Goal: Task Accomplishment & Management: Complete application form

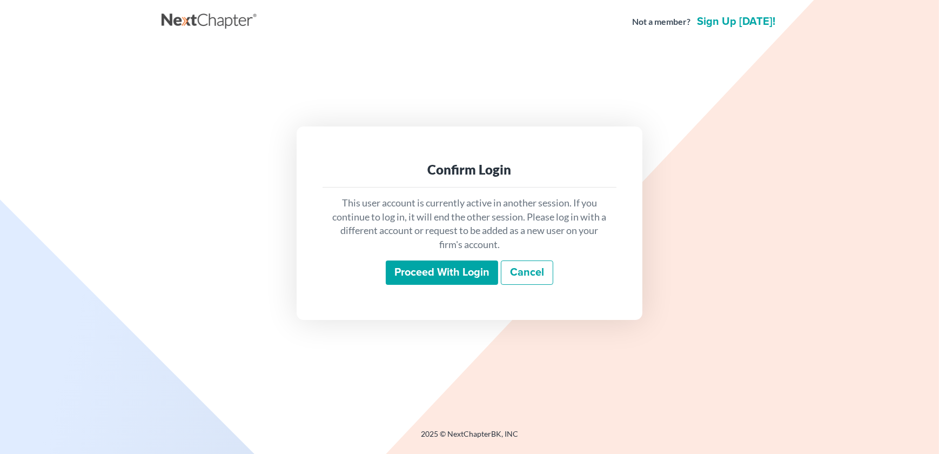
click at [440, 272] on input "Proceed with login" at bounding box center [442, 272] width 112 height 25
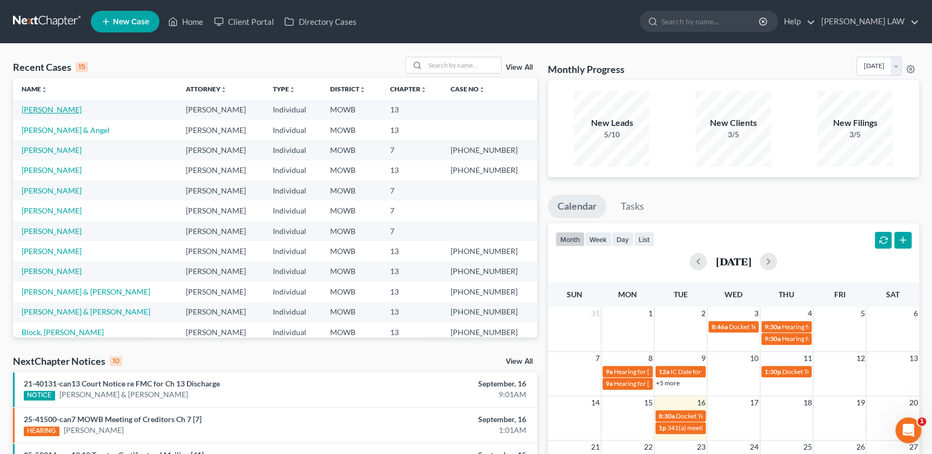
click at [43, 110] on link "[PERSON_NAME]" at bounding box center [52, 109] width 60 height 9
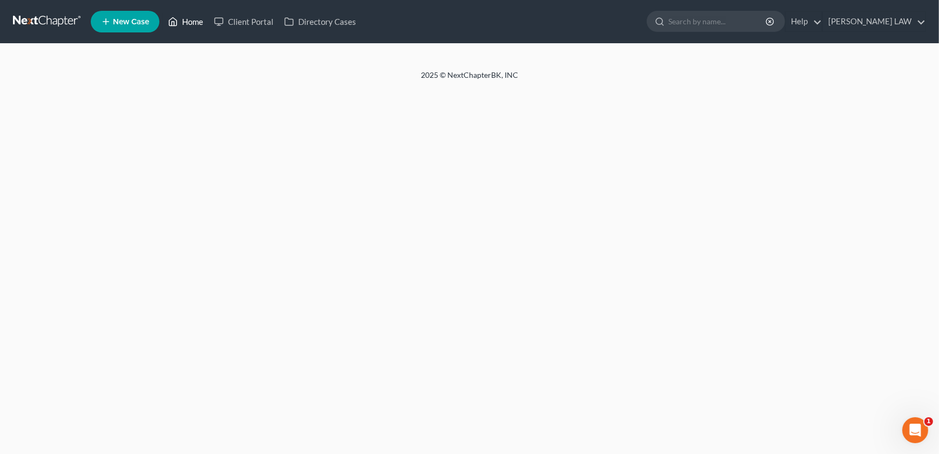
click at [189, 26] on link "Home" at bounding box center [186, 21] width 46 height 19
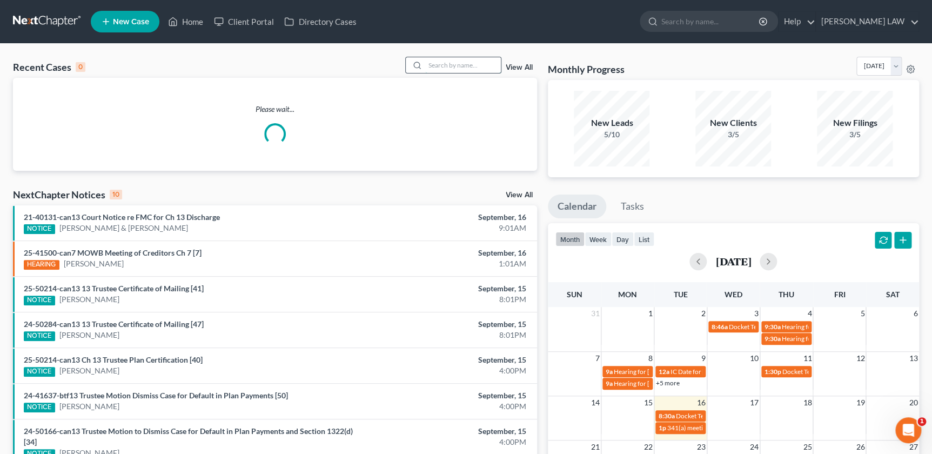
click at [464, 58] on input "search" at bounding box center [463, 65] width 76 height 16
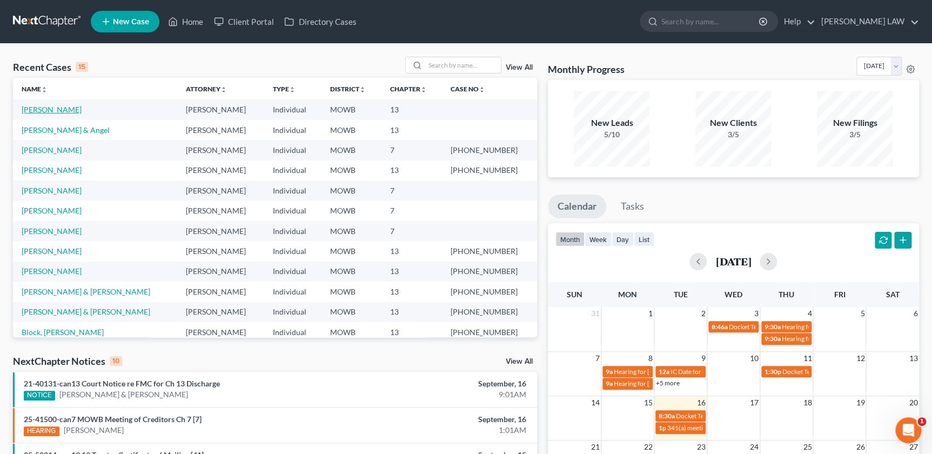
click at [28, 112] on link "[PERSON_NAME]" at bounding box center [52, 109] width 60 height 9
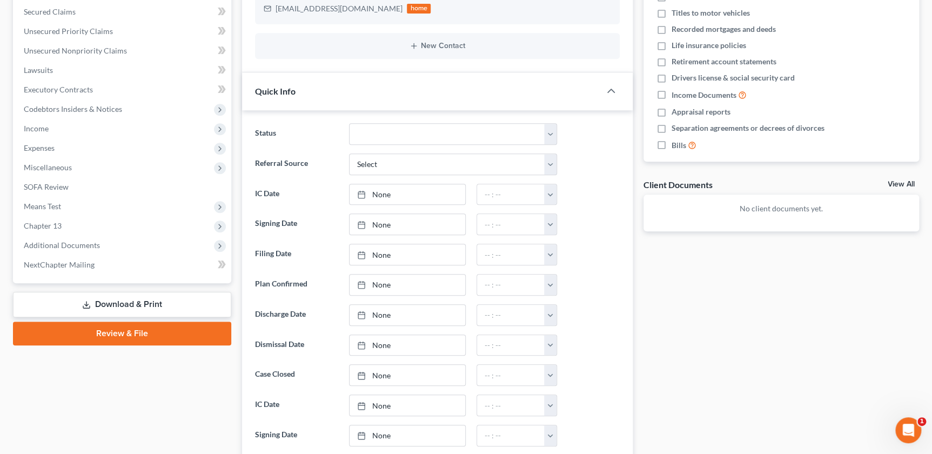
scroll to position [282, 0]
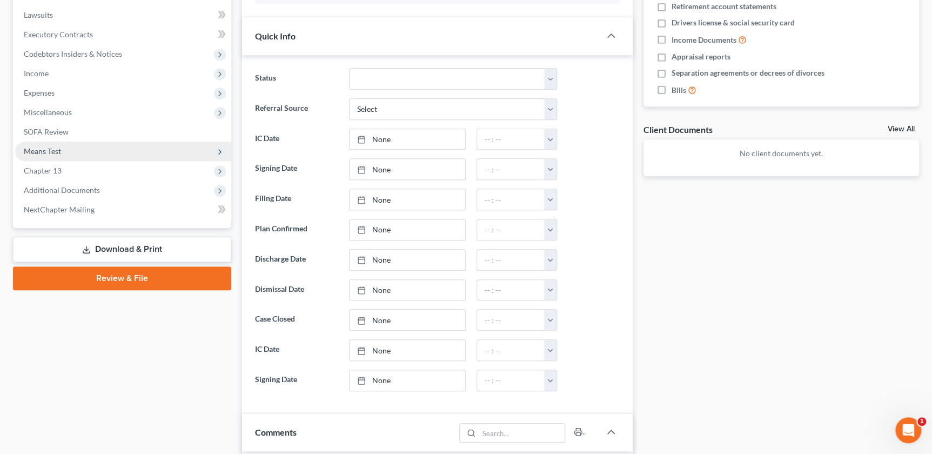
click at [59, 150] on span "Means Test" at bounding box center [42, 150] width 37 height 9
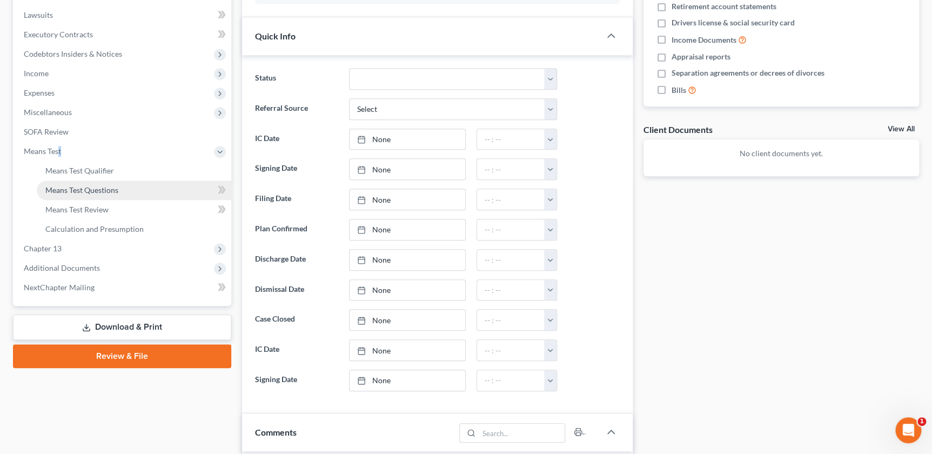
click at [93, 192] on span "Means Test Questions" at bounding box center [81, 189] width 73 height 9
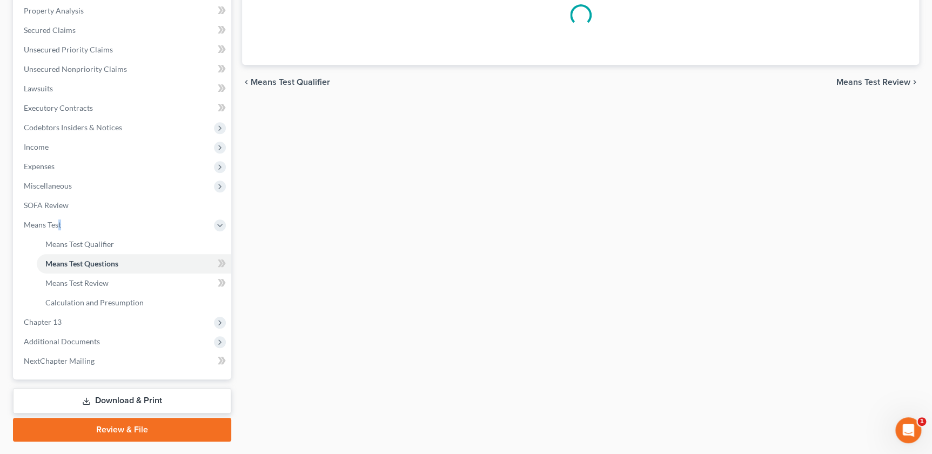
scroll to position [235, 0]
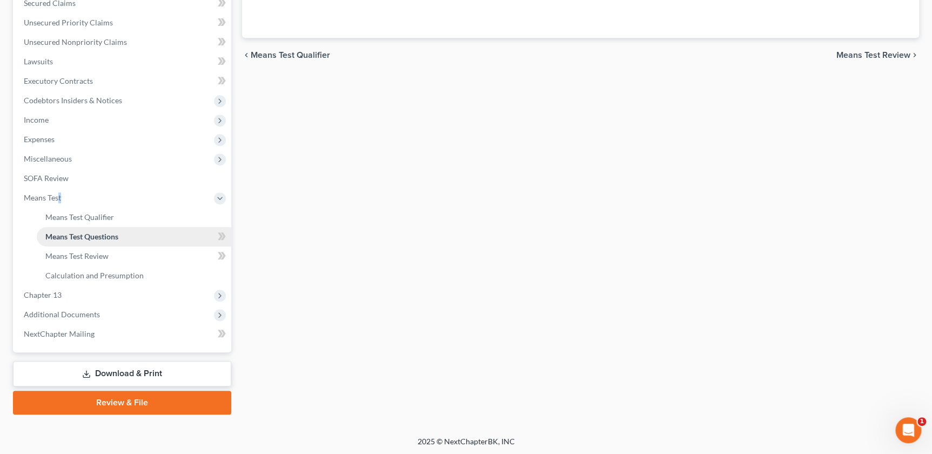
click at [71, 228] on link "Means Test Questions" at bounding box center [134, 236] width 194 height 19
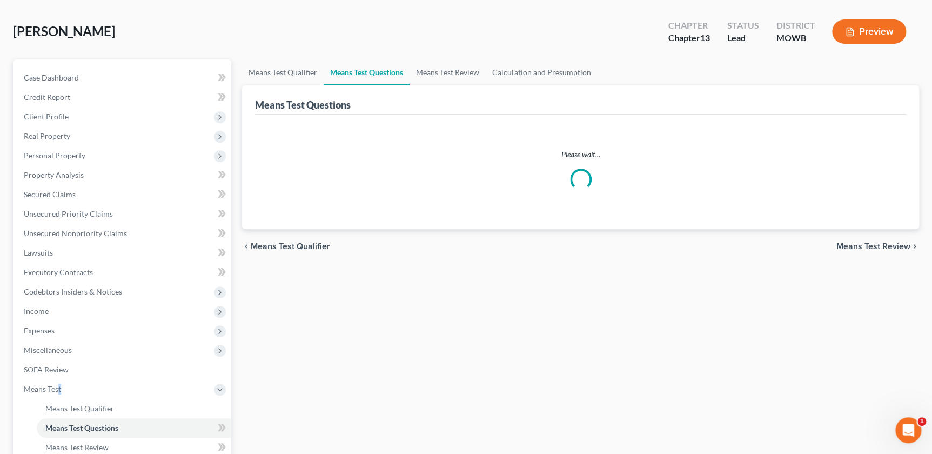
scroll to position [12, 0]
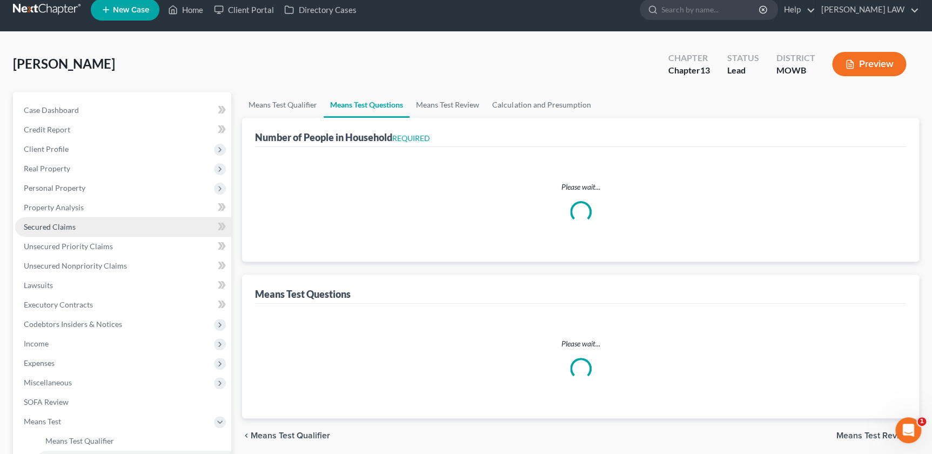
select select "1"
select select "60"
select select "2"
select select "3"
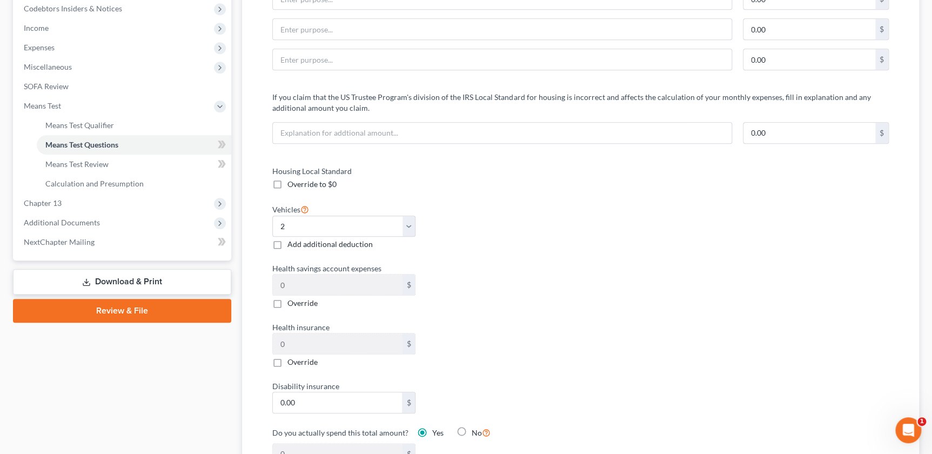
scroll to position [307, 0]
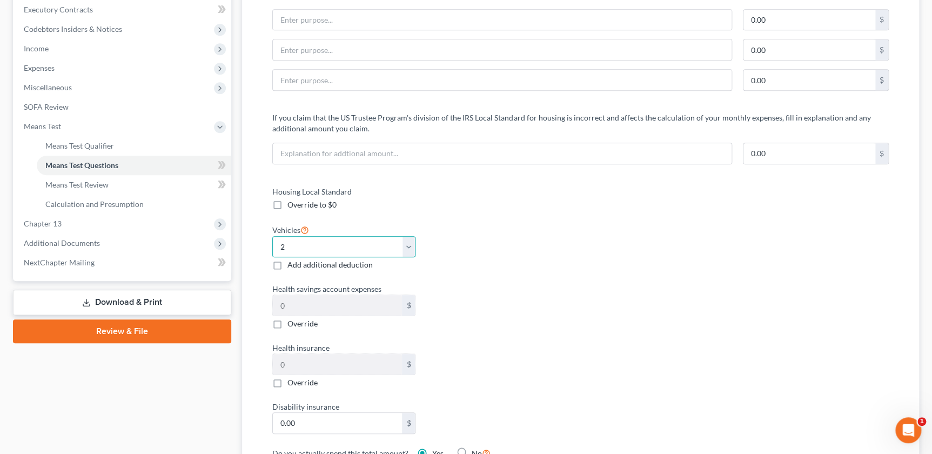
click at [406, 242] on select "Select 0 1 2 3 4 5" at bounding box center [343, 247] width 143 height 22
click at [588, 273] on div "Housing Local Standard Override to $0 Vehicles Select 0 1 2 3 4 5 Add additiona…" at bounding box center [580, 342] width 638 height 312
click at [319, 248] on select "Select 0 1 2 3 4 5" at bounding box center [343, 247] width 143 height 22
select select "1"
click at [272, 236] on select "Select 0 1 2 3 4 5" at bounding box center [343, 247] width 143 height 22
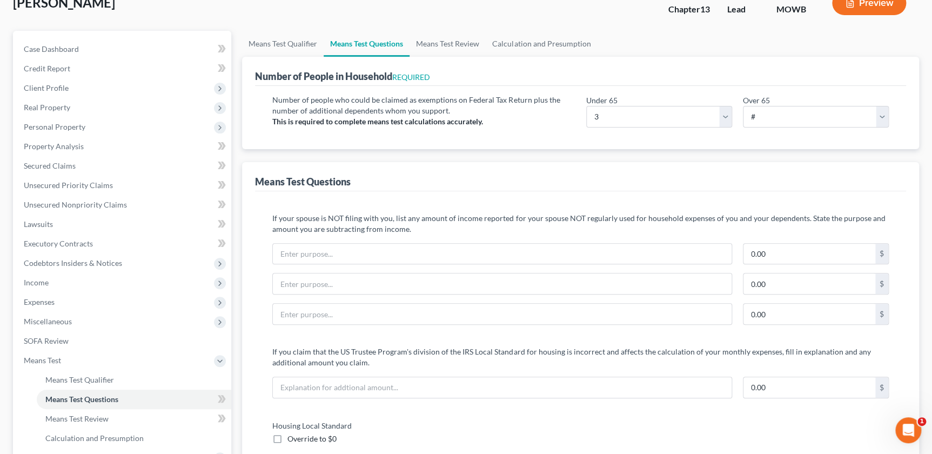
scroll to position [12, 0]
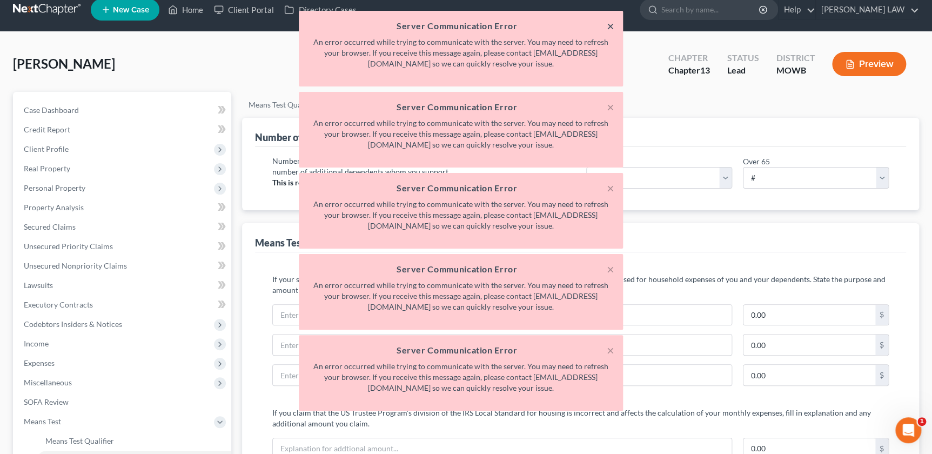
click at [611, 25] on button "×" at bounding box center [611, 25] width 8 height 13
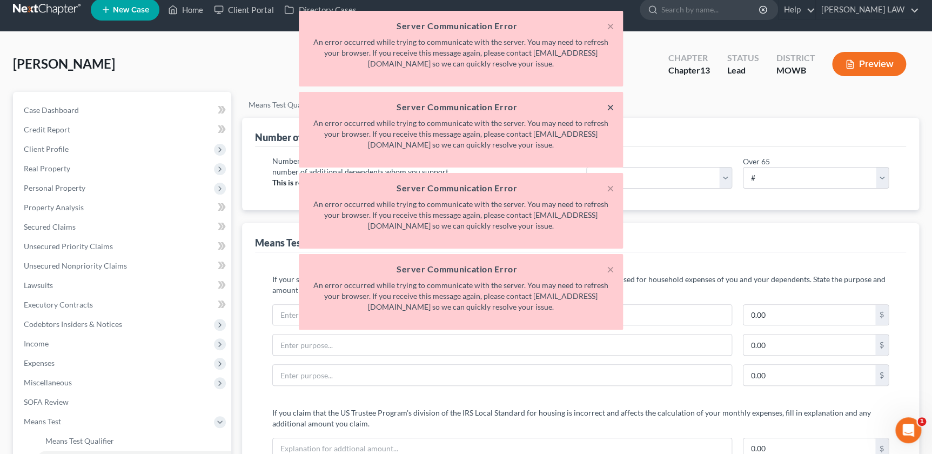
click at [610, 106] on button "×" at bounding box center [611, 106] width 8 height 13
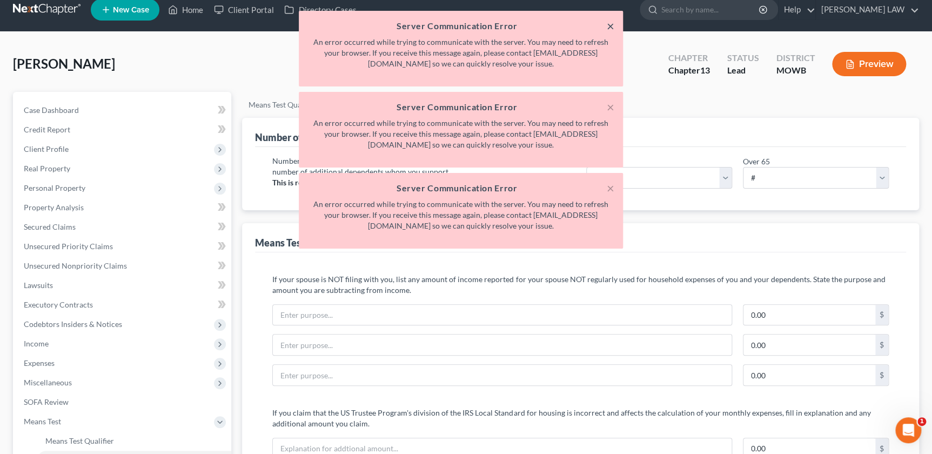
click at [607, 25] on button "×" at bounding box center [611, 25] width 8 height 13
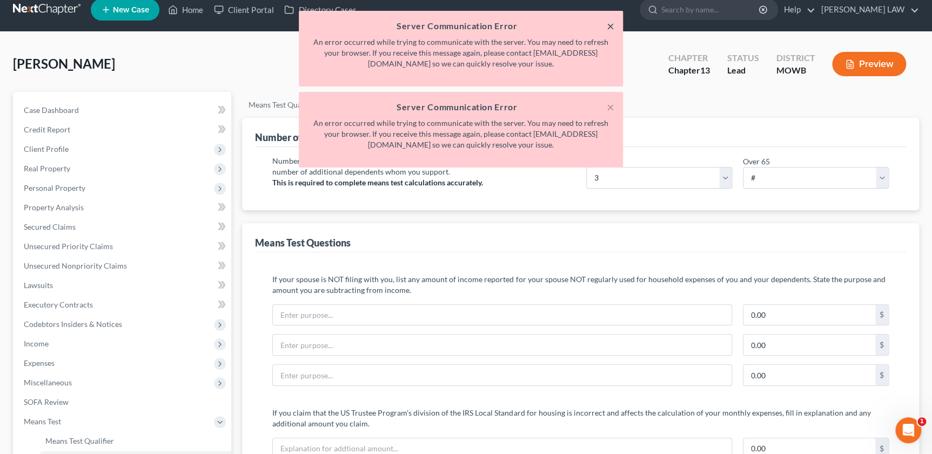
click at [607, 25] on button "×" at bounding box center [611, 25] width 8 height 13
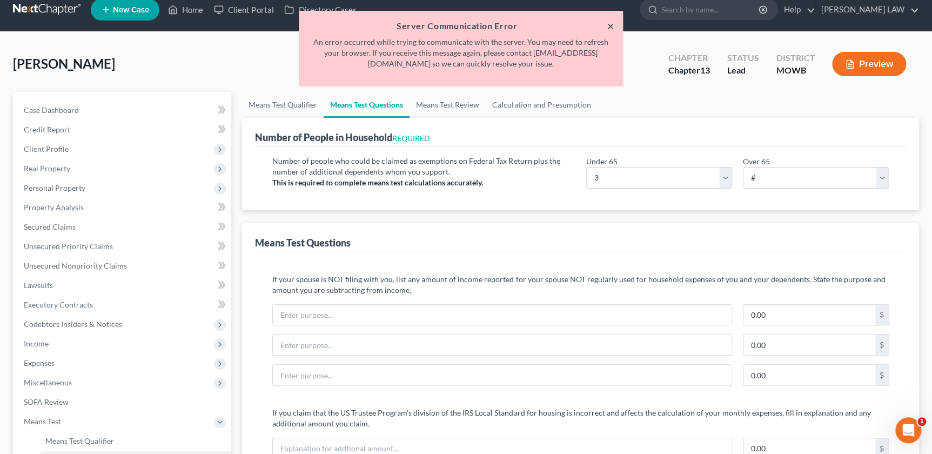
click at [612, 26] on button "×" at bounding box center [611, 25] width 8 height 13
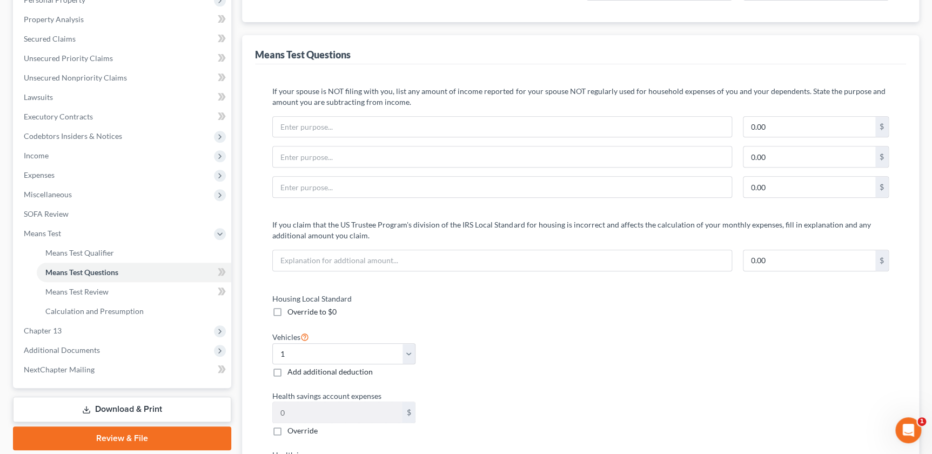
scroll to position [221, 0]
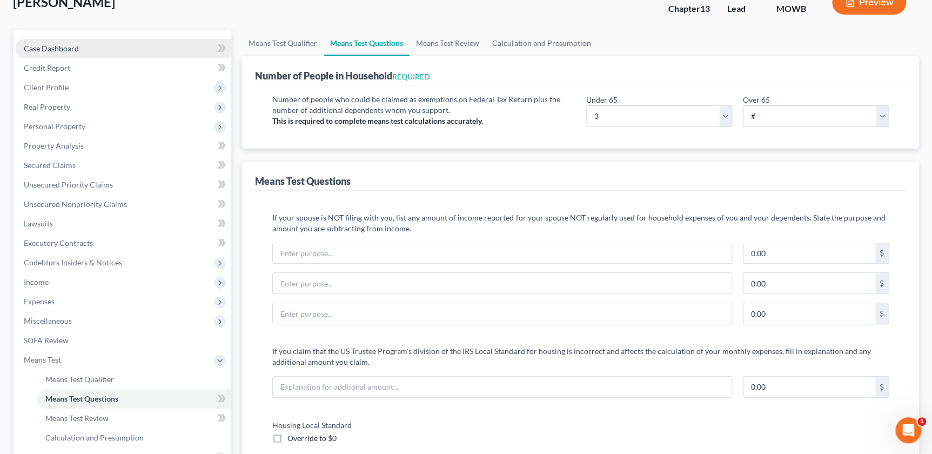
click at [51, 48] on span "Case Dashboard" at bounding box center [51, 48] width 55 height 9
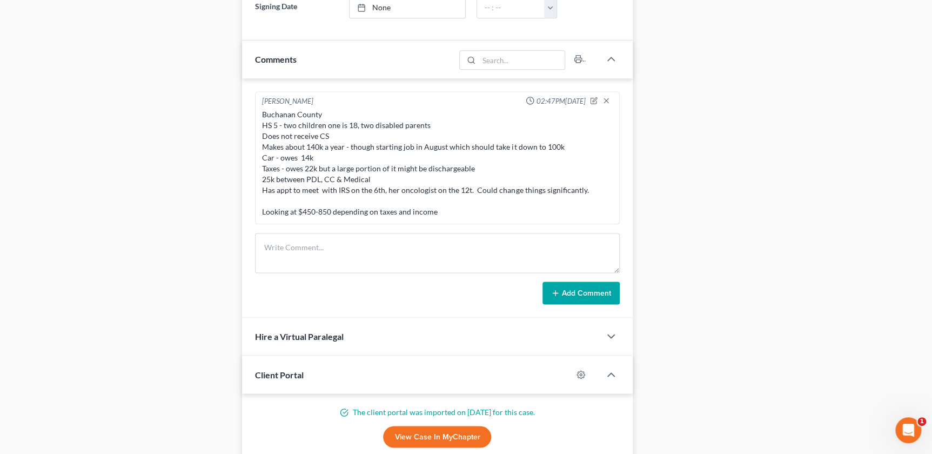
scroll to position [652, 0]
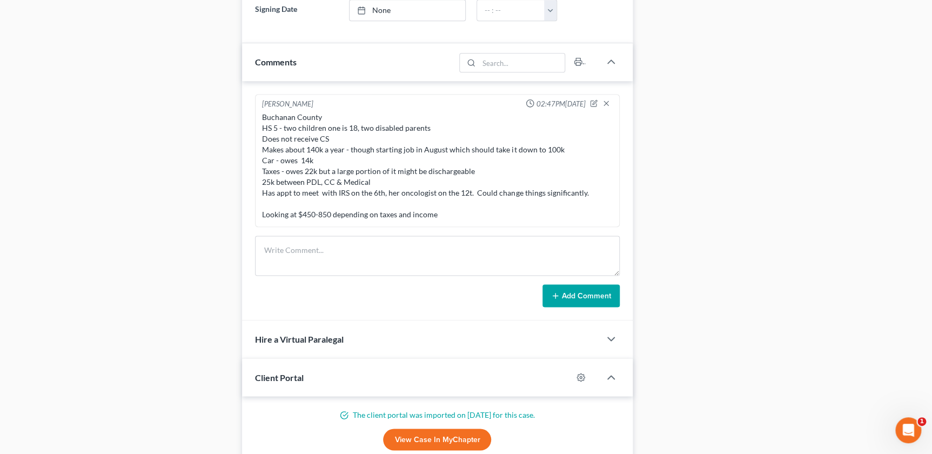
drag, startPoint x: 473, startPoint y: 212, endPoint x: 453, endPoint y: 207, distance: 21.1
click at [453, 207] on div "Buchanan County HS 5 - two children one is 18, two disabled parents Does not re…" at bounding box center [437, 166] width 350 height 108
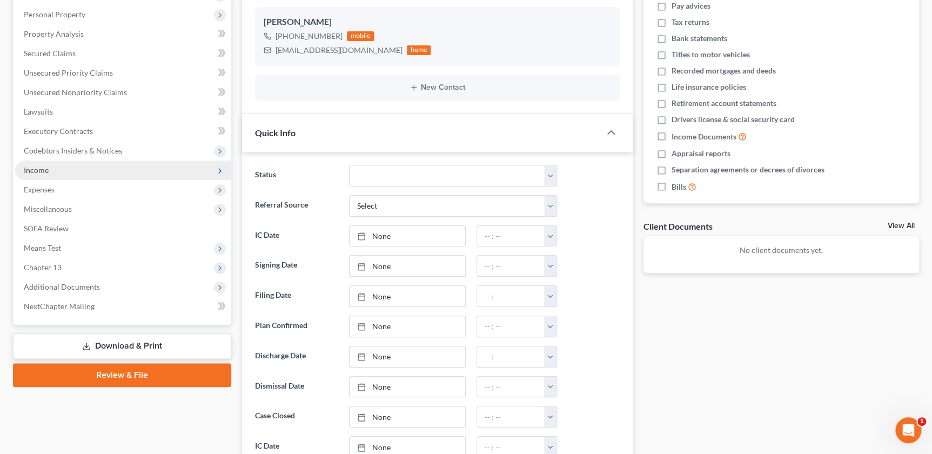
scroll to position [26, 0]
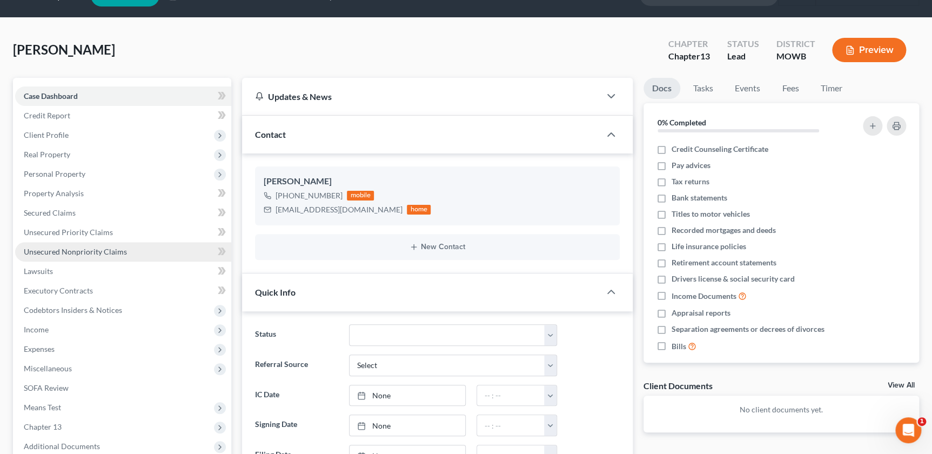
click at [76, 250] on span "Unsecured Nonpriority Claims" at bounding box center [75, 251] width 103 height 9
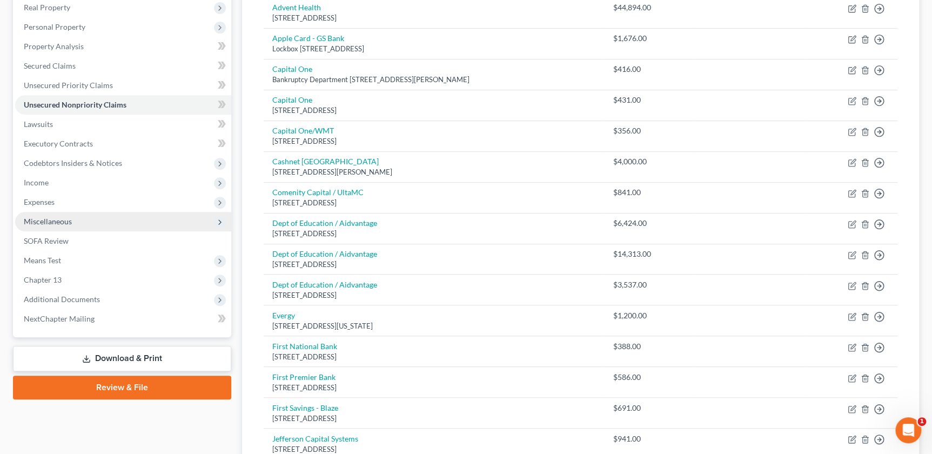
scroll to position [172, 0]
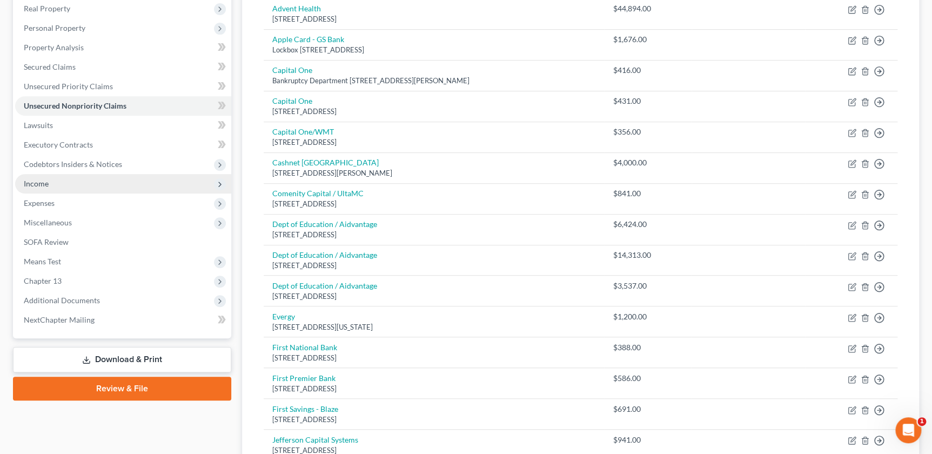
click at [71, 182] on span "Income" at bounding box center [123, 183] width 216 height 19
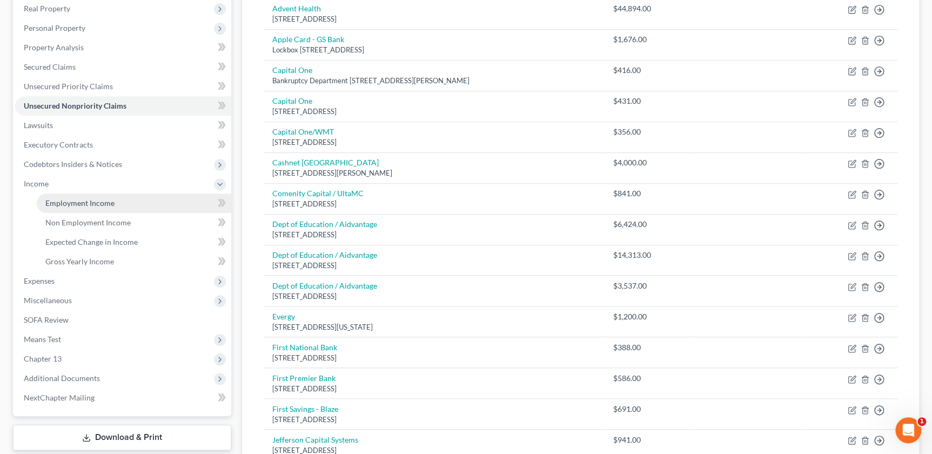
click at [104, 198] on span "Employment Income" at bounding box center [79, 202] width 69 height 9
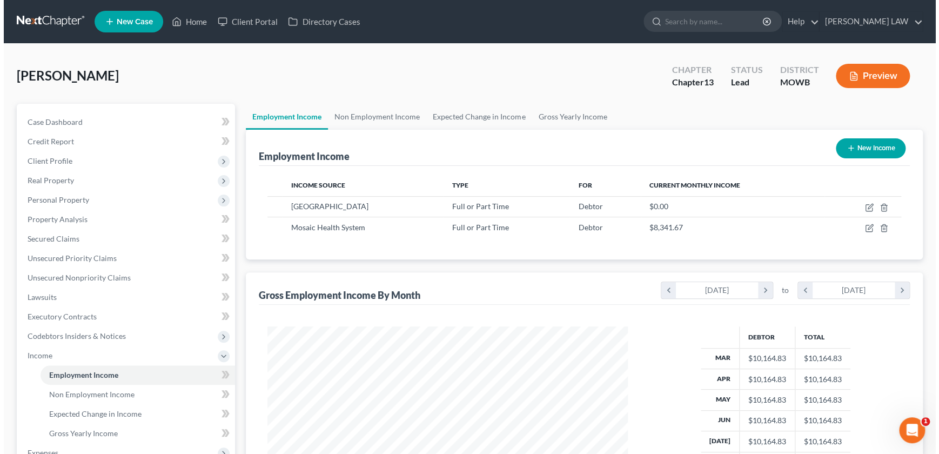
scroll to position [193, 382]
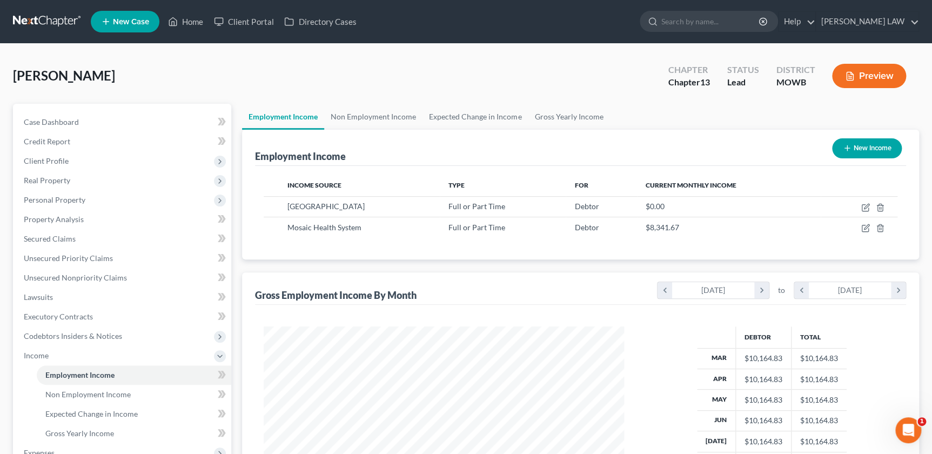
click at [856, 144] on button "New Income" at bounding box center [867, 148] width 70 height 20
select select "0"
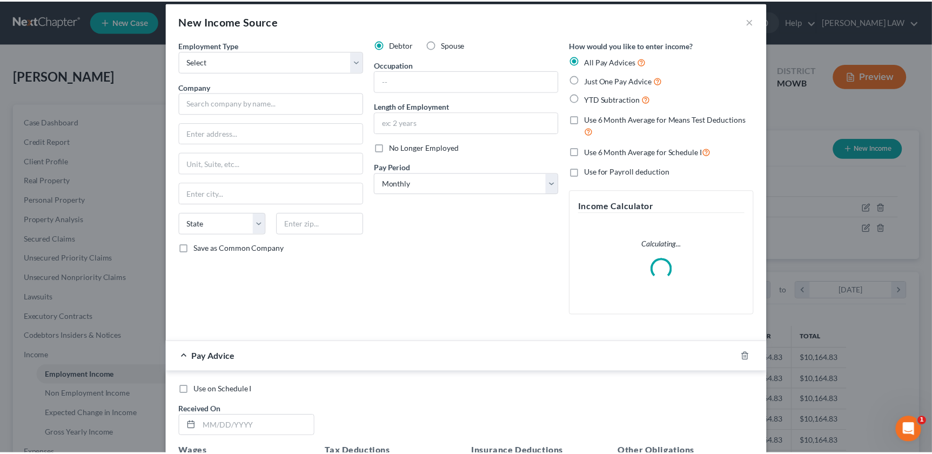
scroll to position [4, 0]
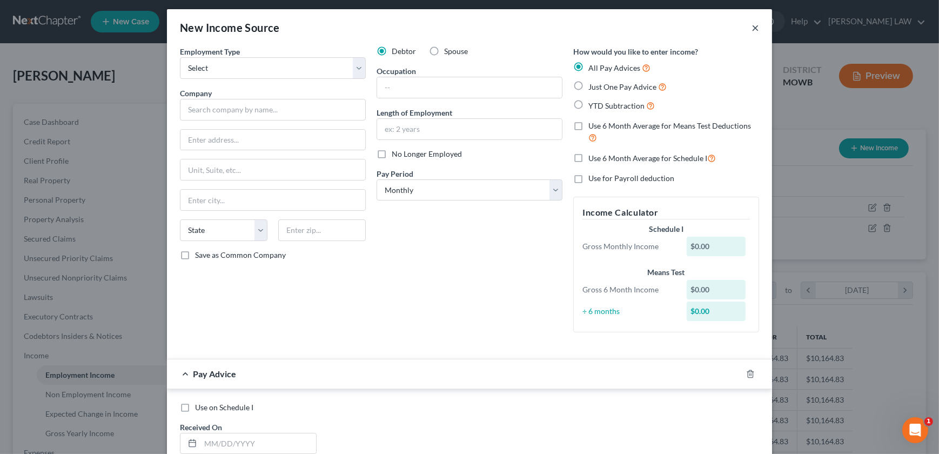
click at [751, 29] on button "×" at bounding box center [755, 27] width 8 height 13
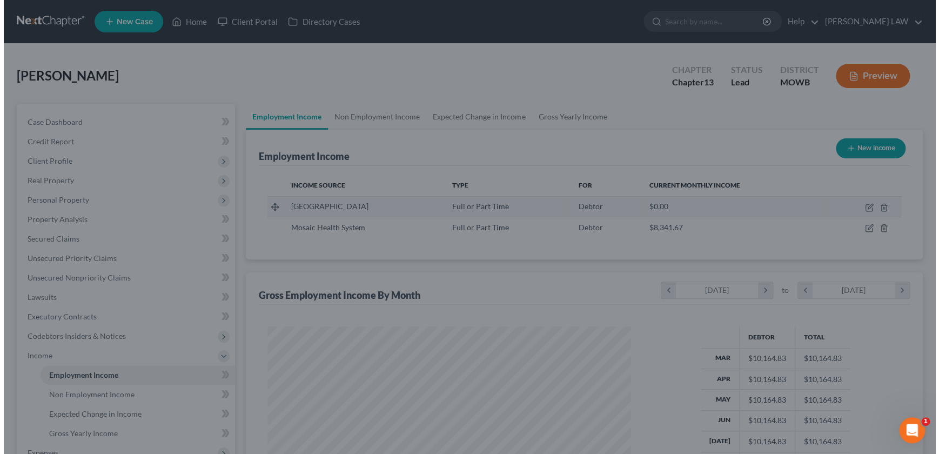
scroll to position [539913, 539724]
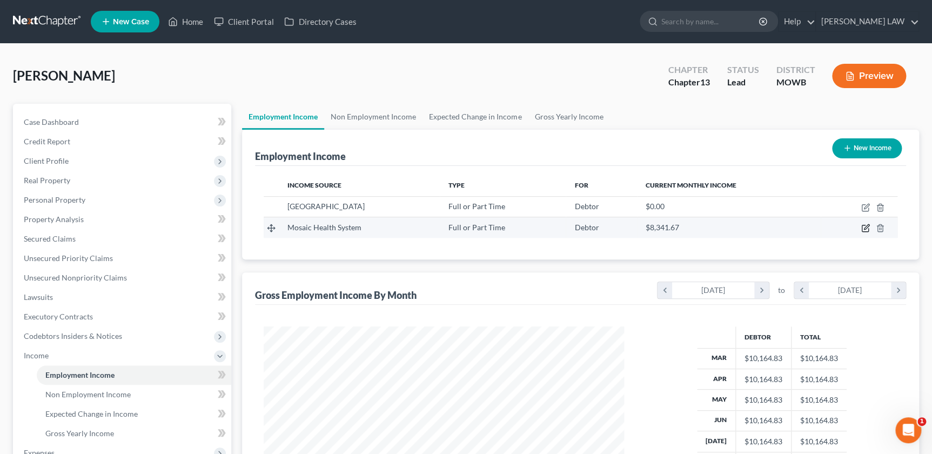
click at [865, 227] on icon "button" at bounding box center [865, 228] width 9 height 9
select select "0"
select select "26"
select select "2"
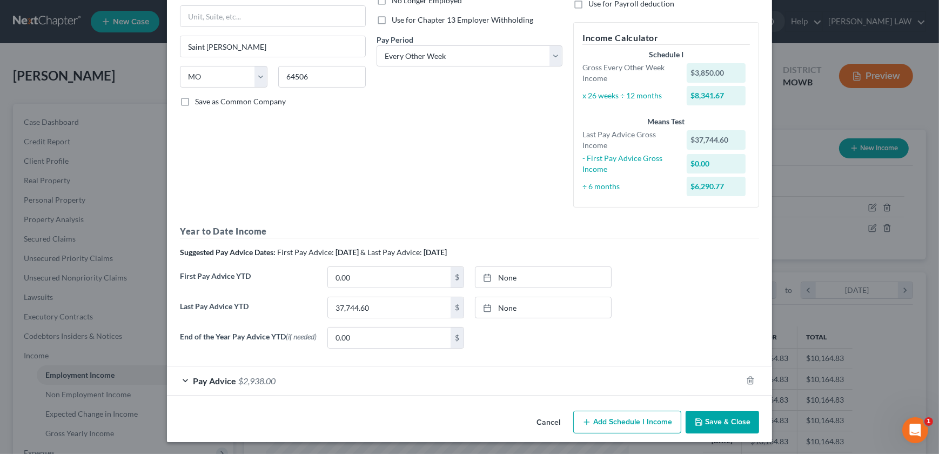
scroll to position [159, 0]
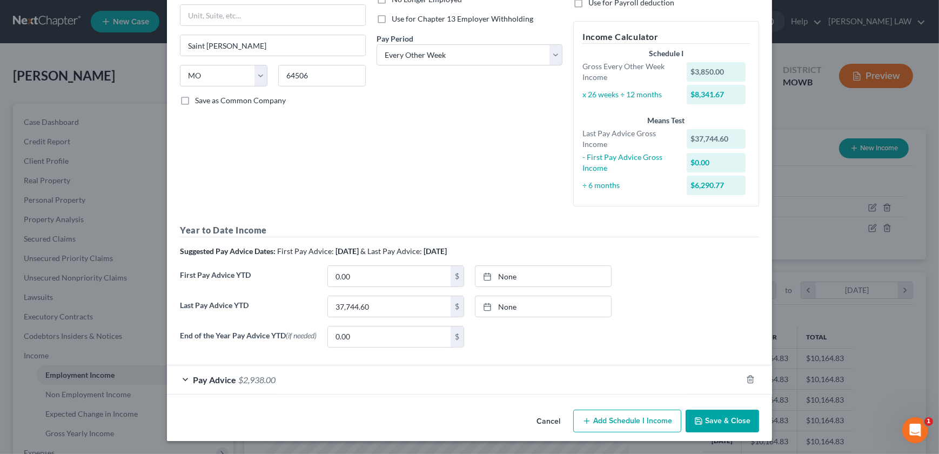
click at [311, 378] on div "Pay Advice $2,938.00" at bounding box center [454, 379] width 575 height 29
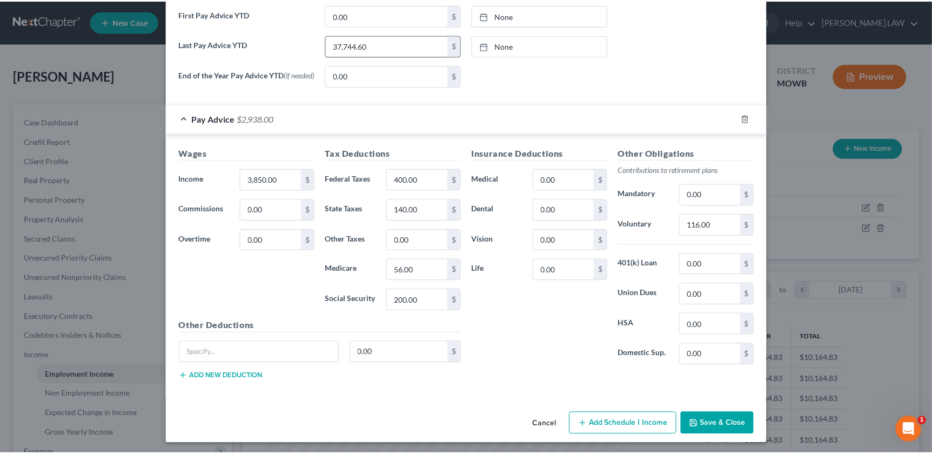
scroll to position [422, 0]
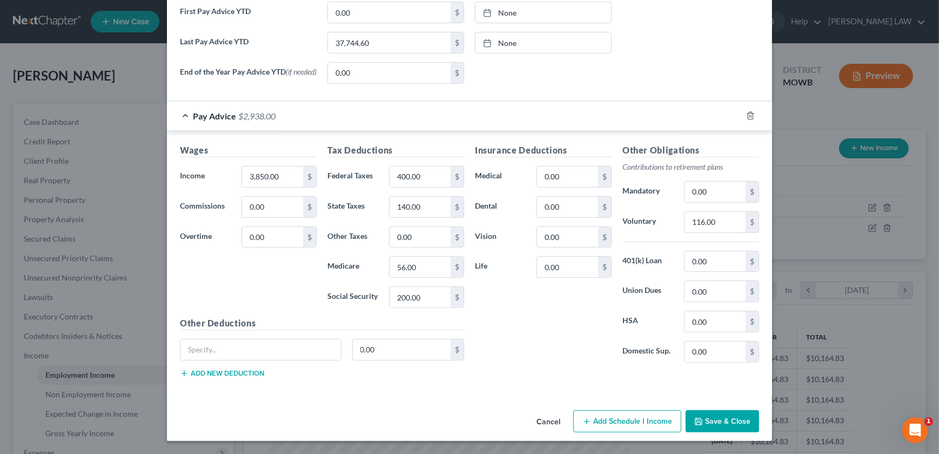
click at [707, 420] on button "Save & Close" at bounding box center [721, 421] width 73 height 23
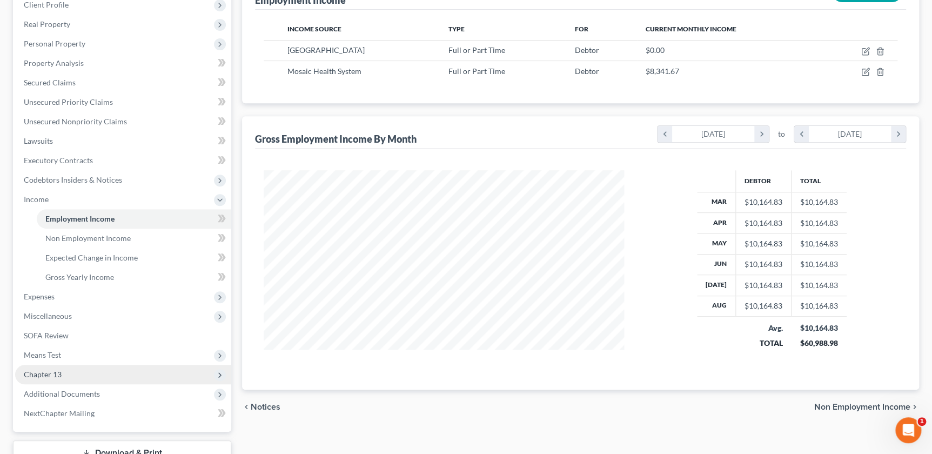
scroll to position [159, 0]
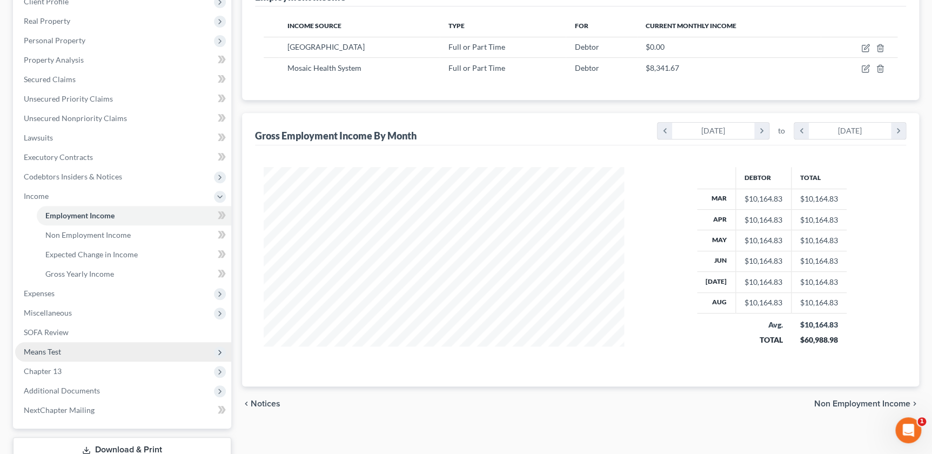
click at [50, 345] on span "Means Test" at bounding box center [123, 351] width 216 height 19
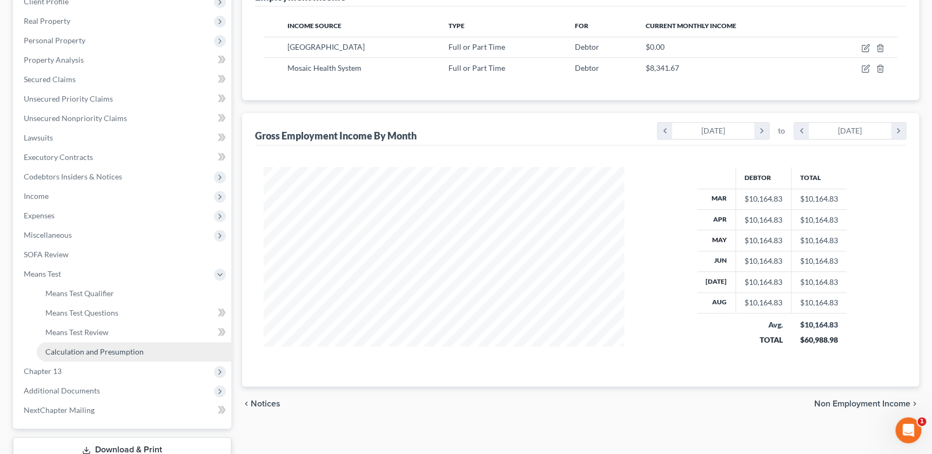
click at [91, 354] on span "Calculation and Presumption" at bounding box center [94, 351] width 98 height 9
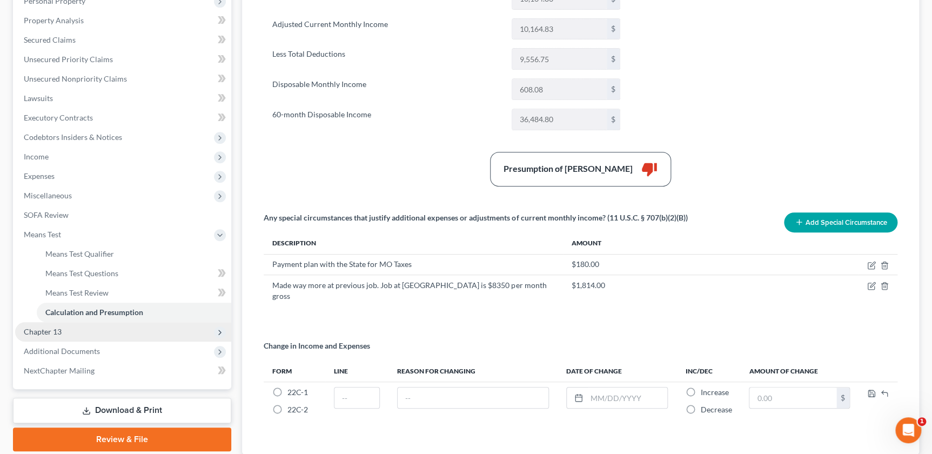
scroll to position [233, 0]
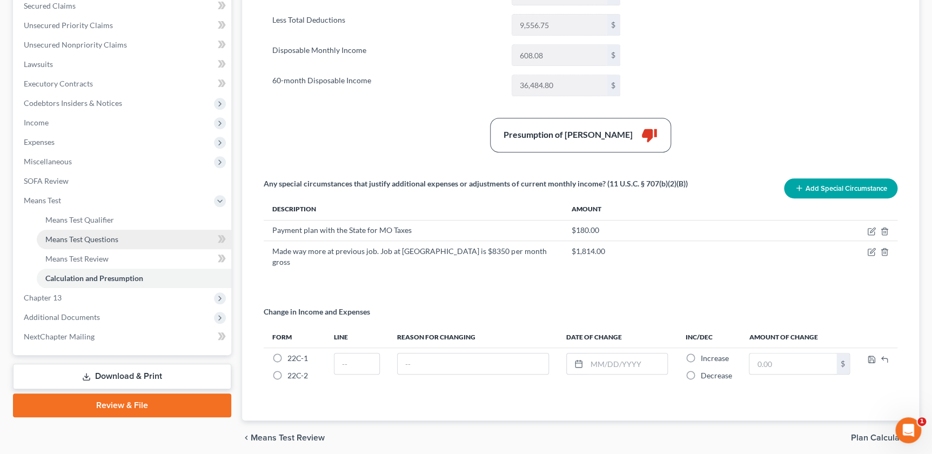
click at [83, 239] on span "Means Test Questions" at bounding box center [81, 238] width 73 height 9
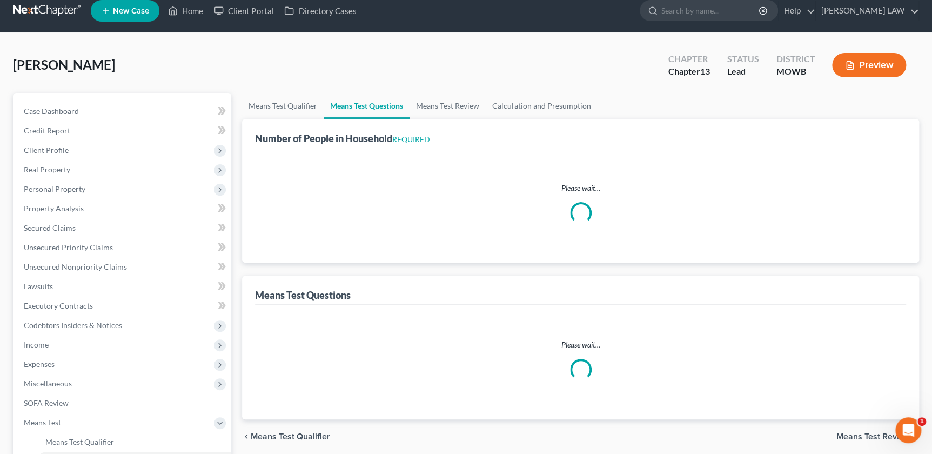
select select "1"
select select "60"
select select "3"
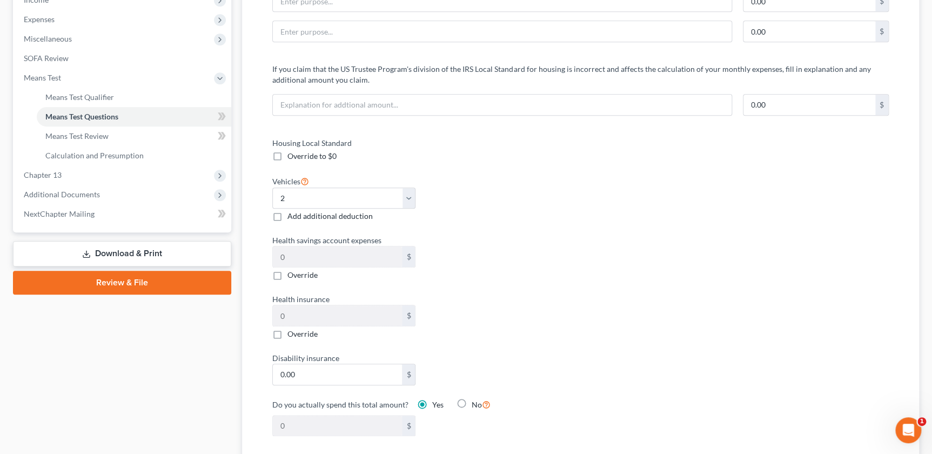
scroll to position [356, 0]
click at [371, 203] on select "Select 0 1 2 3 4 5" at bounding box center [343, 198] width 143 height 22
select select "1"
click at [272, 187] on select "Select 0 1 2 3 4 5" at bounding box center [343, 198] width 143 height 22
drag, startPoint x: 555, startPoint y: 207, endPoint x: 550, endPoint y: 205, distance: 5.6
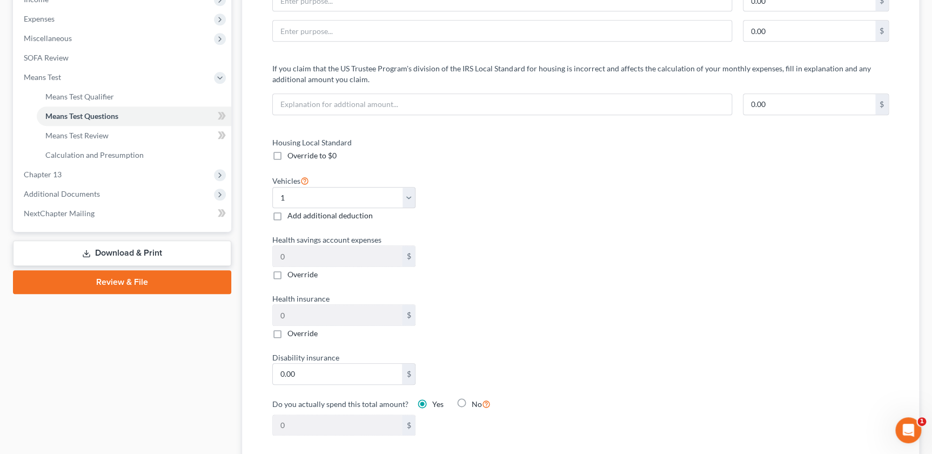
click at [556, 207] on div "Vehicles Select 0 1 2 3 4 5 Add additional deduction" at bounding box center [421, 198] width 308 height 48
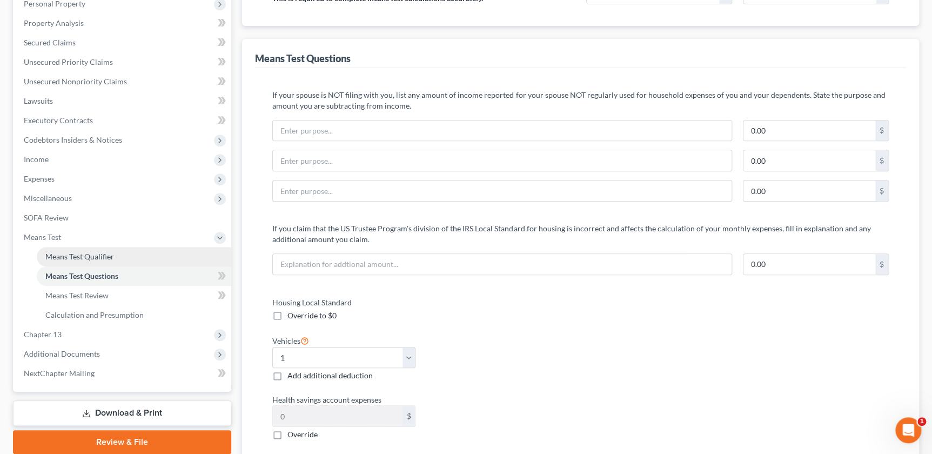
click at [95, 254] on span "Means Test Qualifier" at bounding box center [79, 256] width 69 height 9
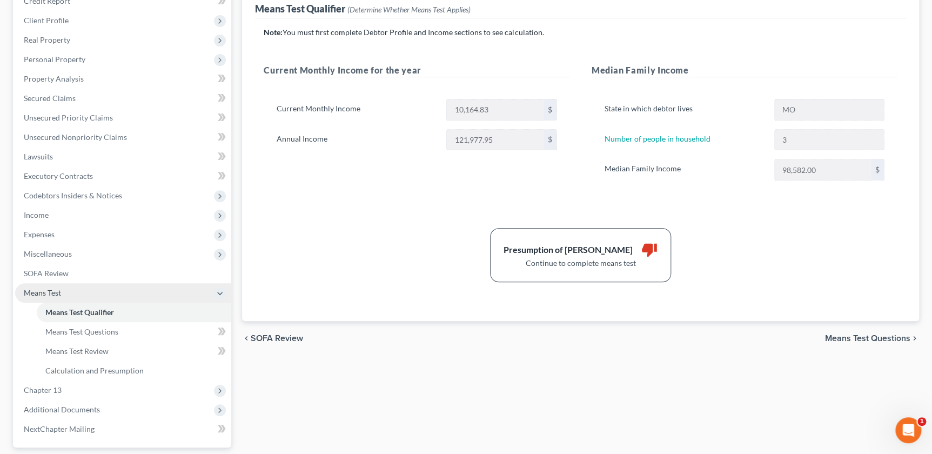
scroll to position [147, 0]
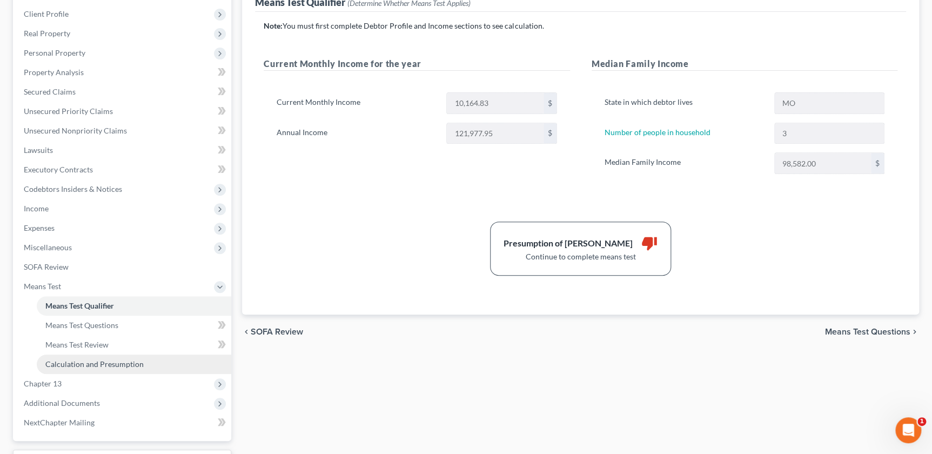
click at [65, 359] on span "Calculation and Presumption" at bounding box center [94, 363] width 98 height 9
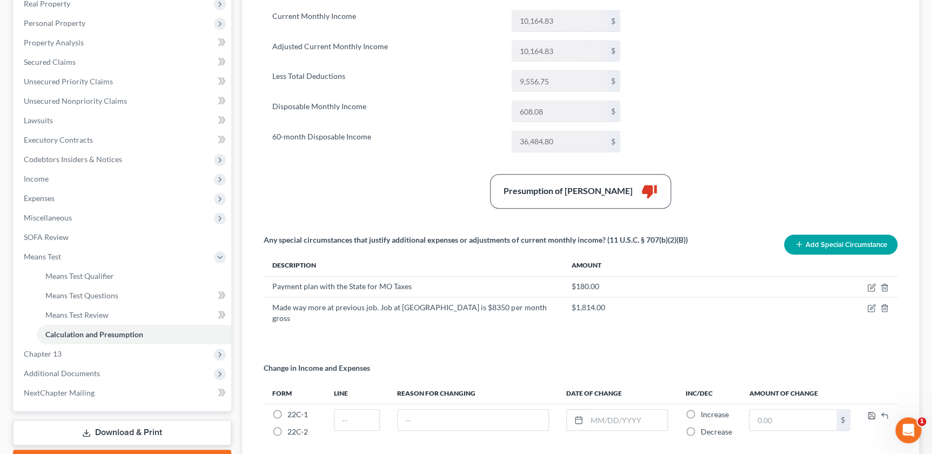
scroll to position [221, 0]
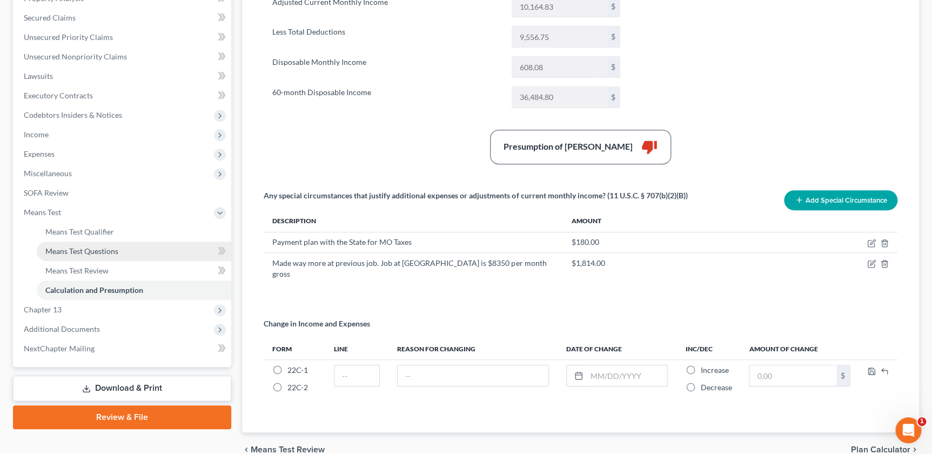
click at [97, 247] on span "Means Test Questions" at bounding box center [81, 250] width 73 height 9
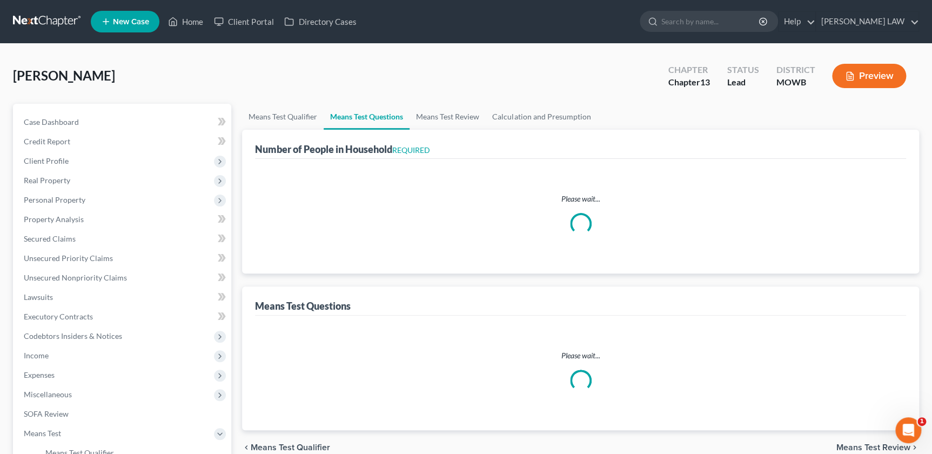
select select "1"
select select "60"
select select "3"
select select "1"
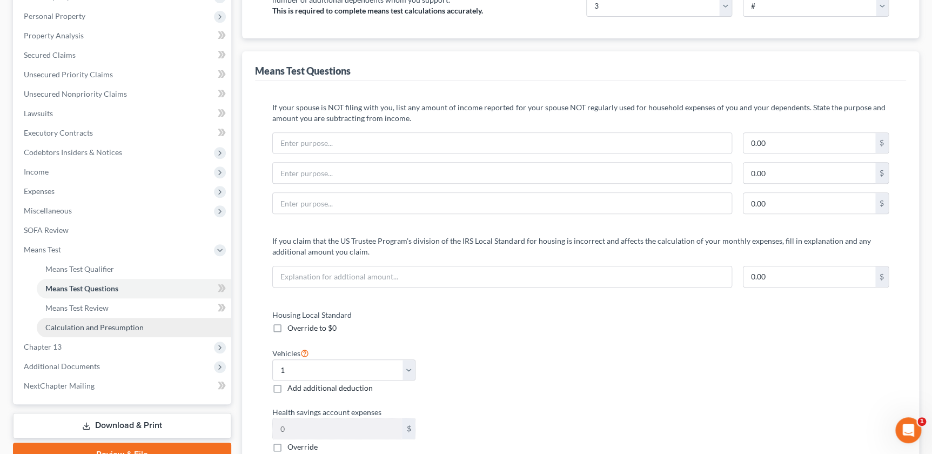
scroll to position [184, 0]
click at [76, 329] on span "Calculation and Presumption" at bounding box center [94, 326] width 98 height 9
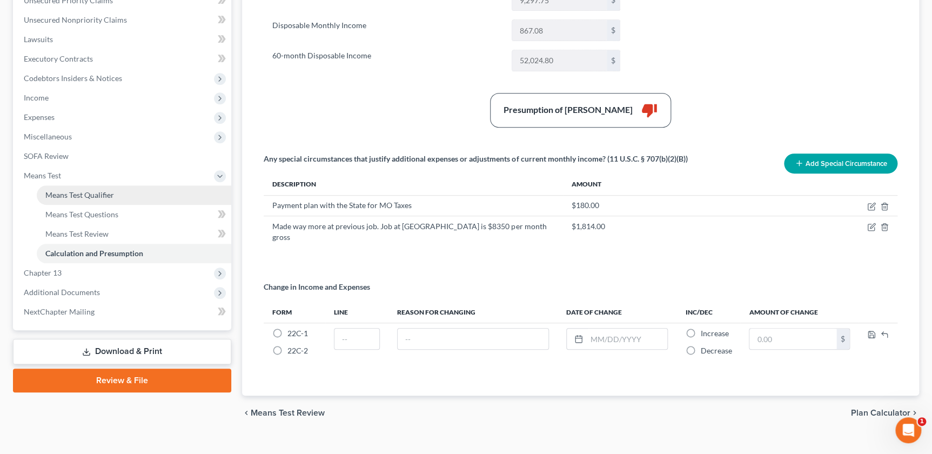
scroll to position [262, 0]
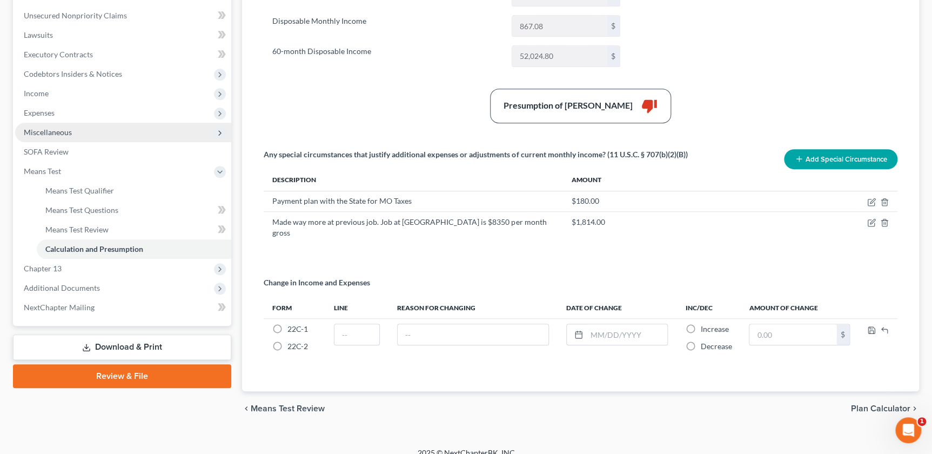
click at [35, 127] on span "Miscellaneous" at bounding box center [48, 131] width 48 height 9
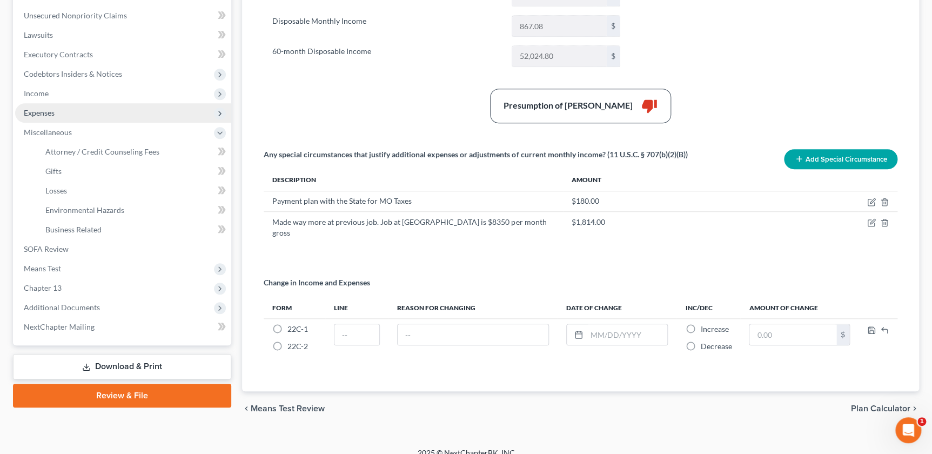
click at [60, 108] on span "Expenses" at bounding box center [123, 112] width 216 height 19
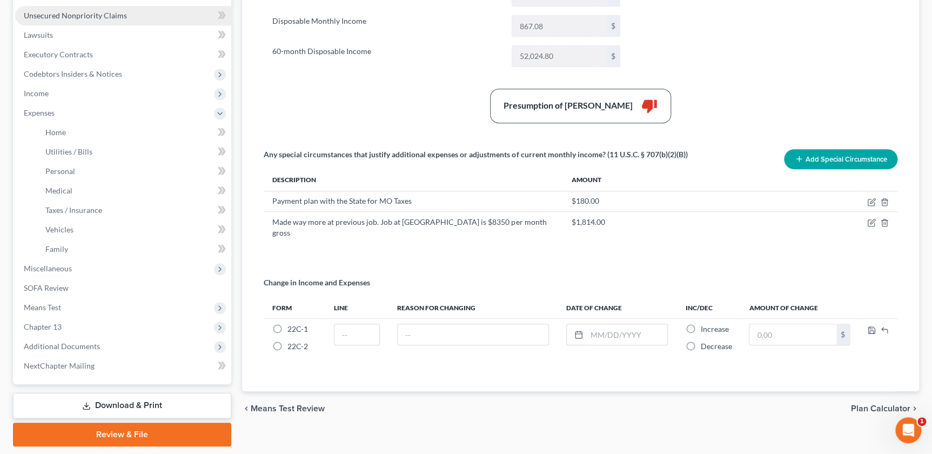
click at [60, 15] on span "Unsecured Nonpriority Claims" at bounding box center [75, 15] width 103 height 9
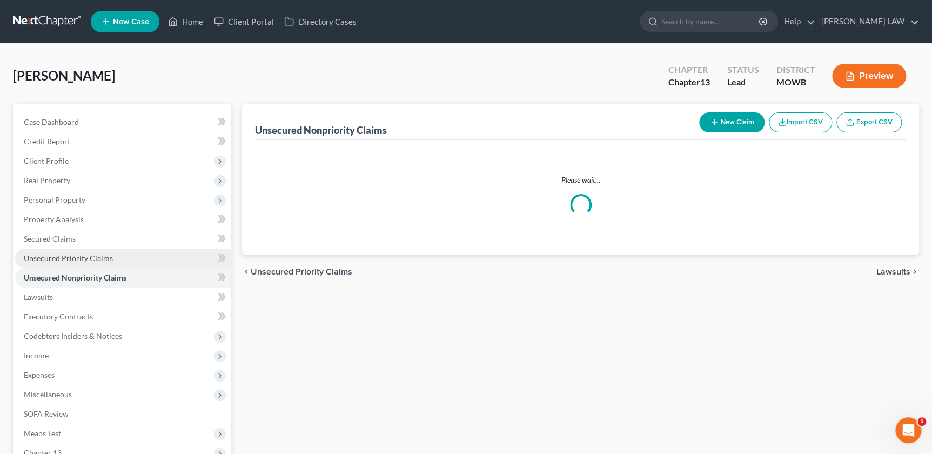
click at [79, 253] on span "Unsecured Priority Claims" at bounding box center [68, 257] width 89 height 9
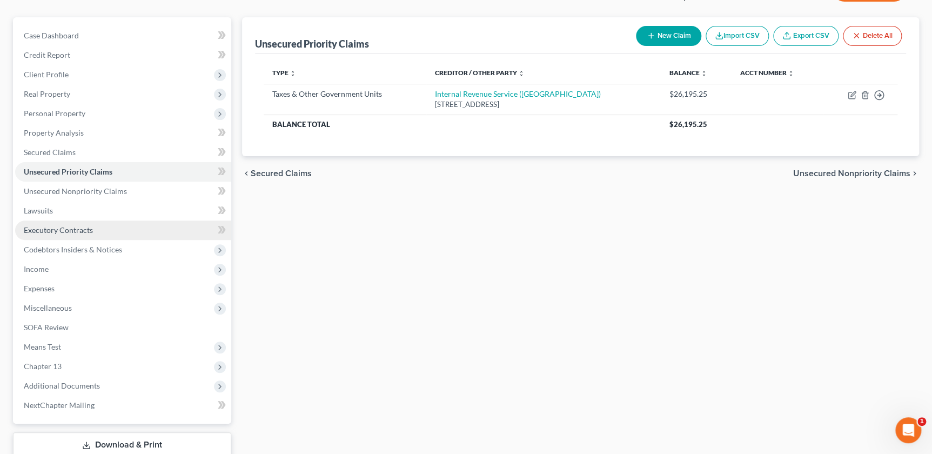
scroll to position [98, 0]
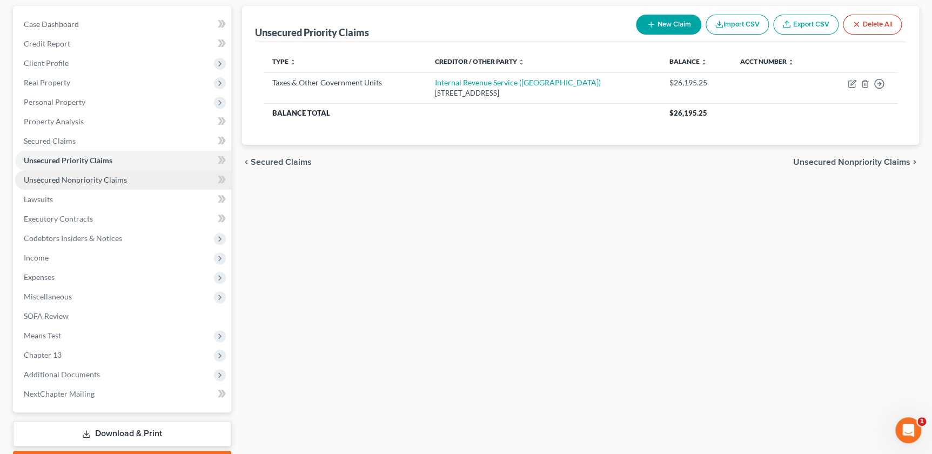
click at [104, 183] on span "Unsecured Nonpriority Claims" at bounding box center [75, 179] width 103 height 9
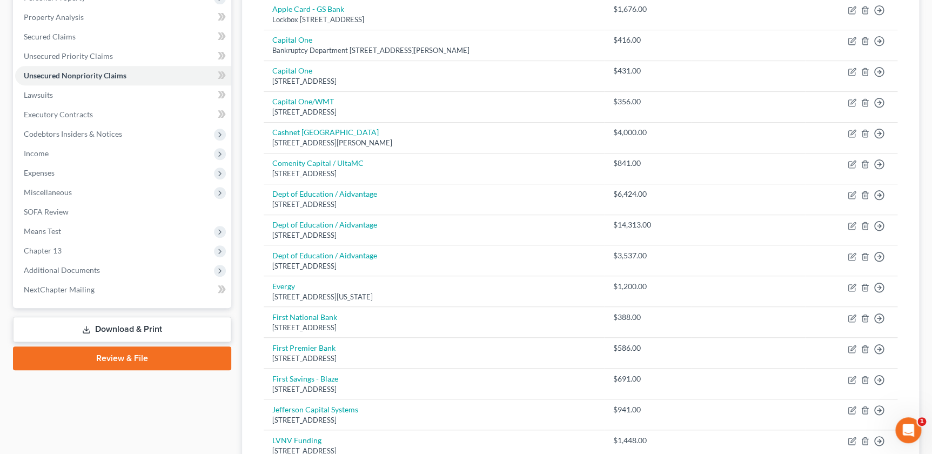
scroll to position [196, 0]
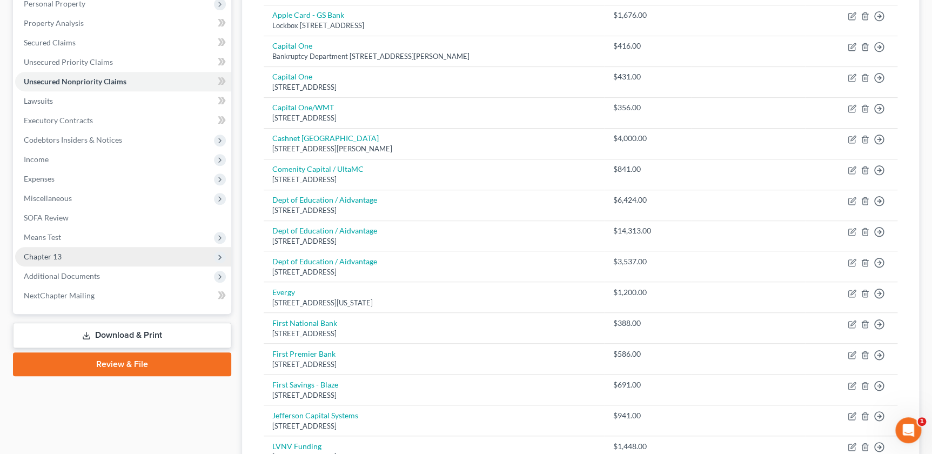
click at [59, 247] on span "Chapter 13" at bounding box center [123, 256] width 216 height 19
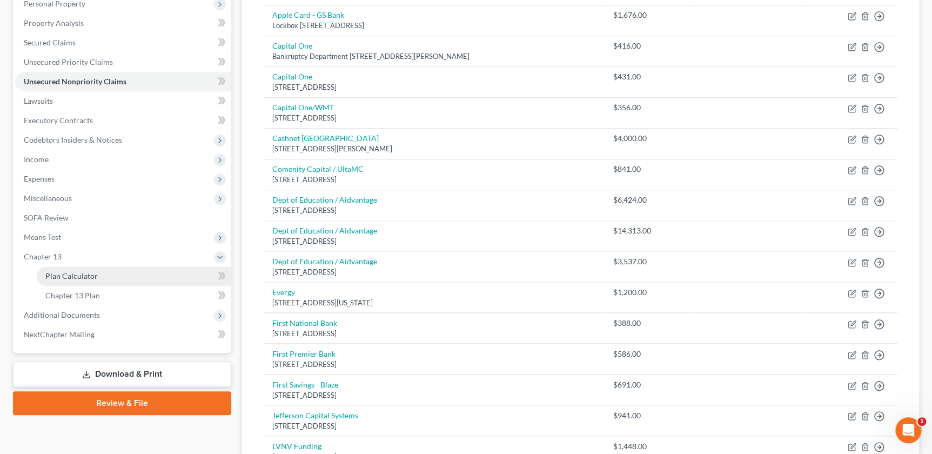
click at [80, 274] on span "Plan Calculator" at bounding box center [71, 275] width 52 height 9
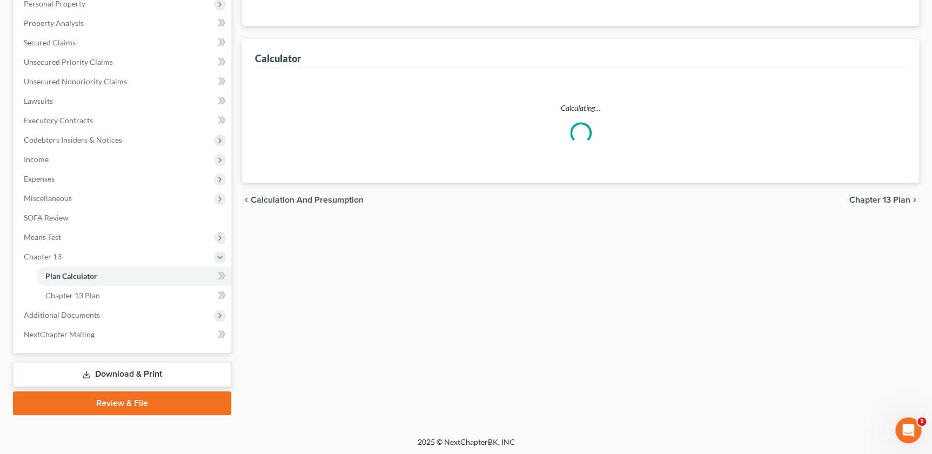
scroll to position [197, 0]
select select "58"
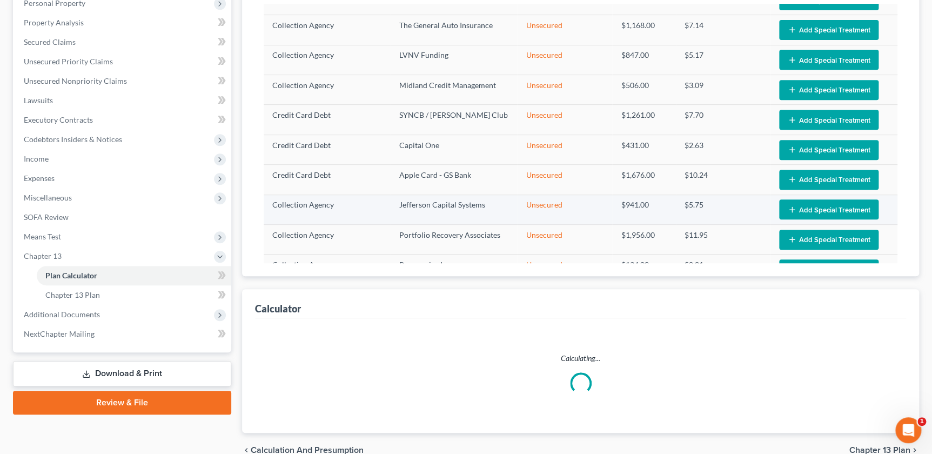
select select "58"
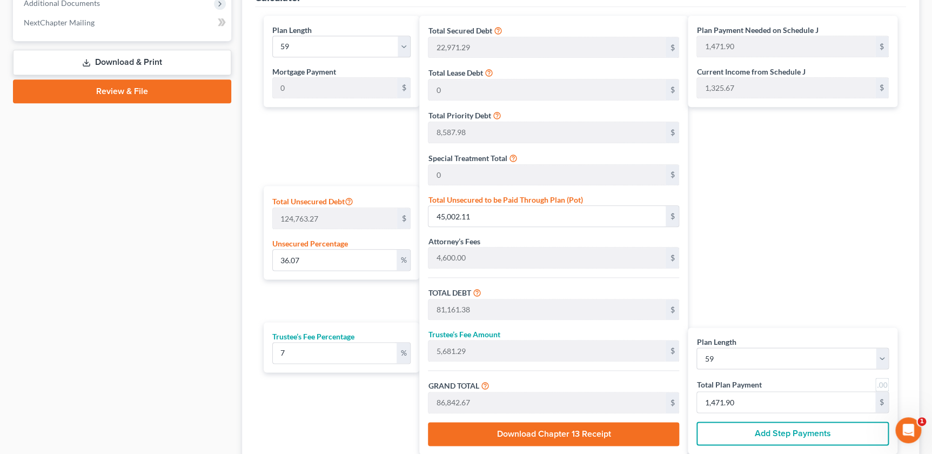
scroll to position [594, 0]
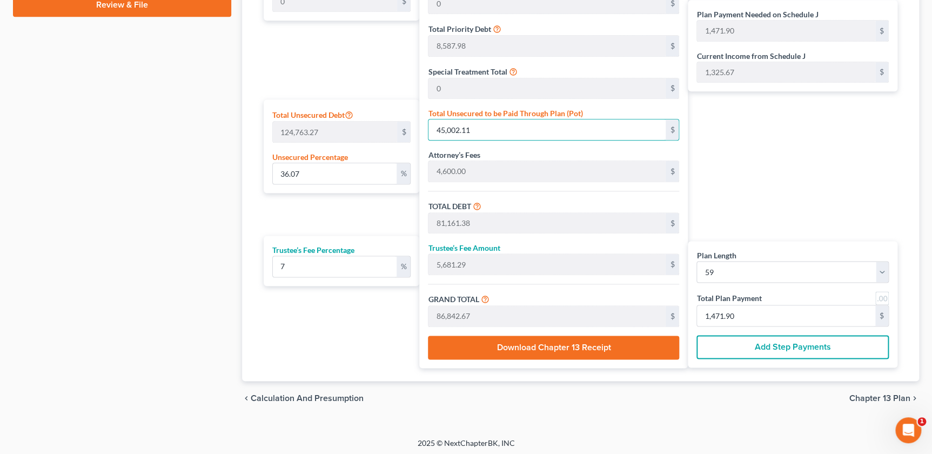
type input "0.004007589733741349"
type input "5"
type input "36,164.27"
type input "2,531.49"
type input "38,695.76"
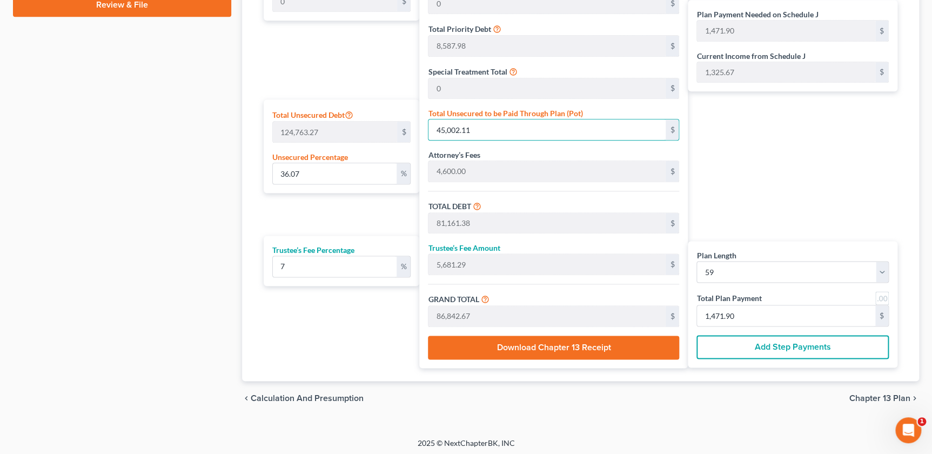
type input "655.86"
type input "0.040075897337413485"
type input "50"
type input "36,209.27"
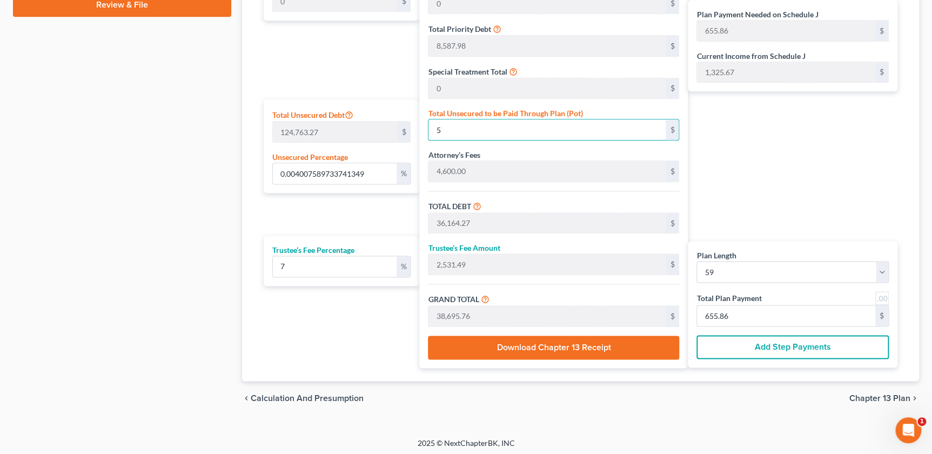
type input "2,534.64"
type input "38,743.91"
type input "656.67"
type input "0.40075897337413485"
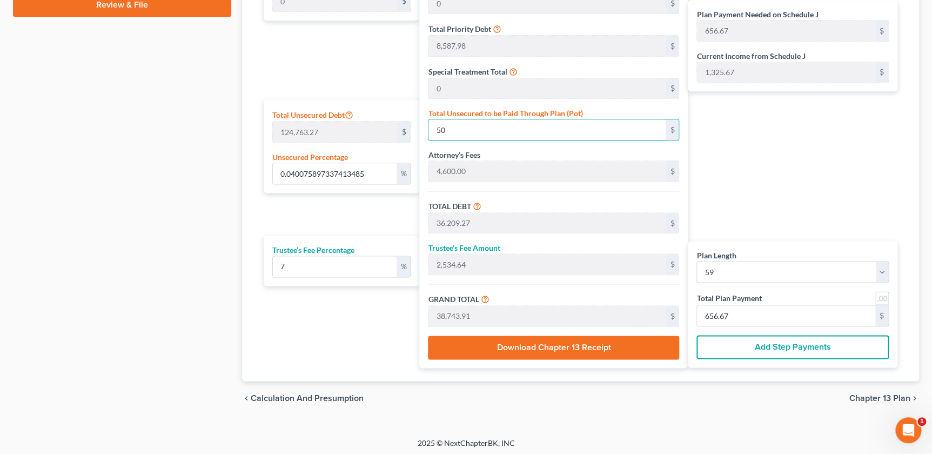
type input "500"
type input "36,659.27"
type input "2,566.14"
type input "39,225.41"
type input "664.83"
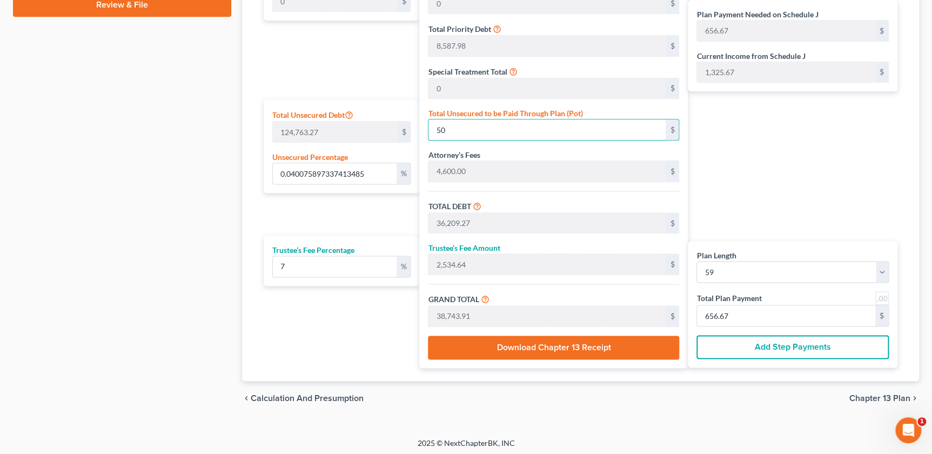
type input "664.83"
type input "4.007589733741349"
type input "5000"
type input "41,159.27"
type input "2,881.14"
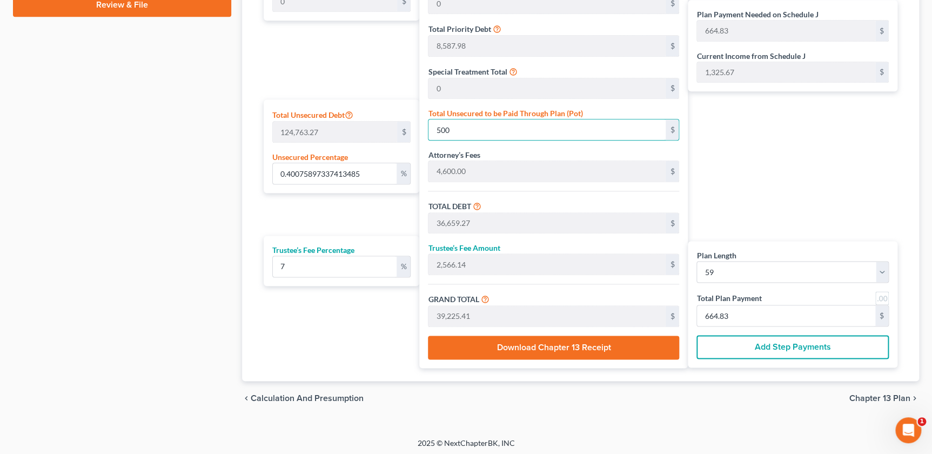
type input "44,040.41"
type input "746.44"
type input "5,000"
type input "40.07589733741349"
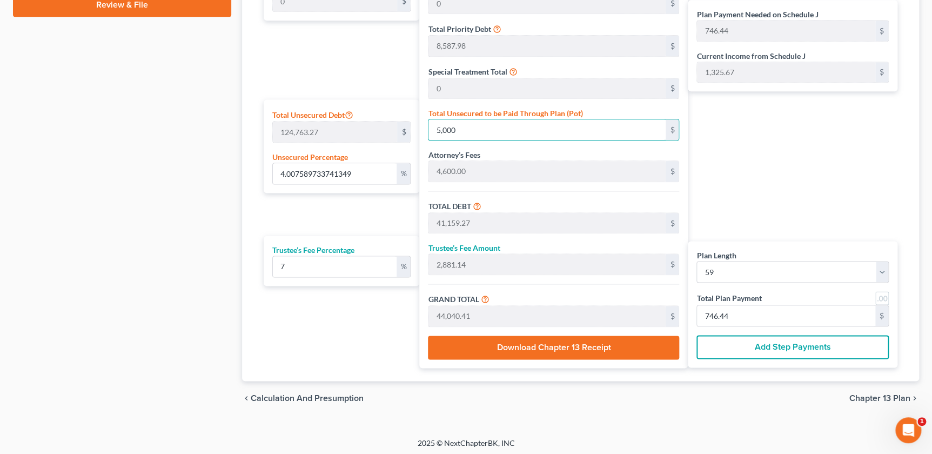
type input "5,0000"
type input "86,159.27"
type input "6,031.14"
type input "92,190.41"
type input "1,562.54"
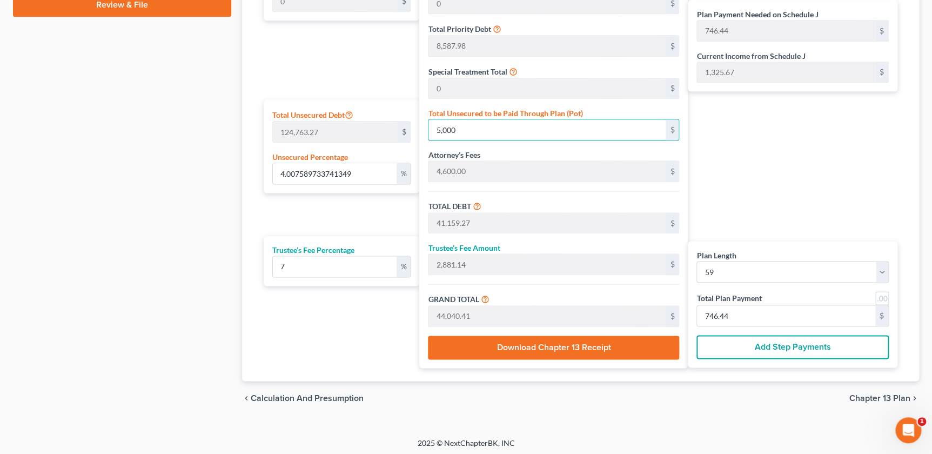
type input "1,562.54"
type input "50,000"
click at [881, 172] on div "Plan Payment Needed on Schedule J 1,562.54 $ Current Income from Schedule J 1,3…" at bounding box center [795, 148] width 215 height 439
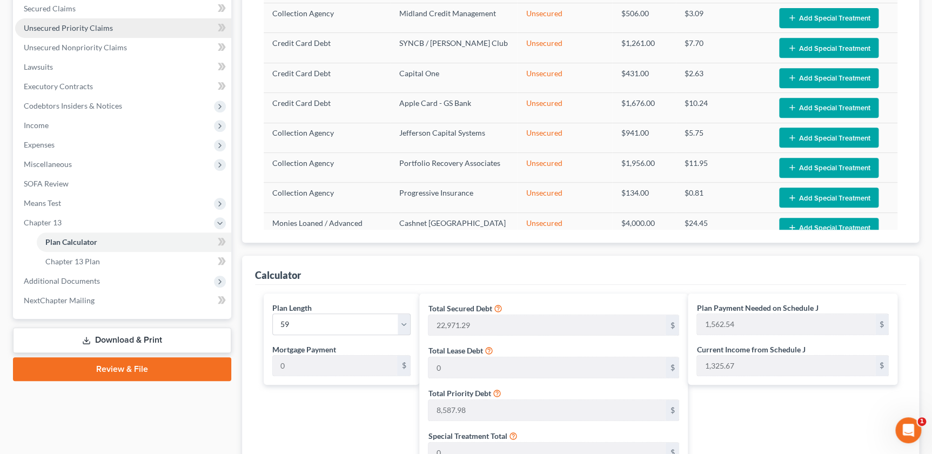
scroll to position [152, 0]
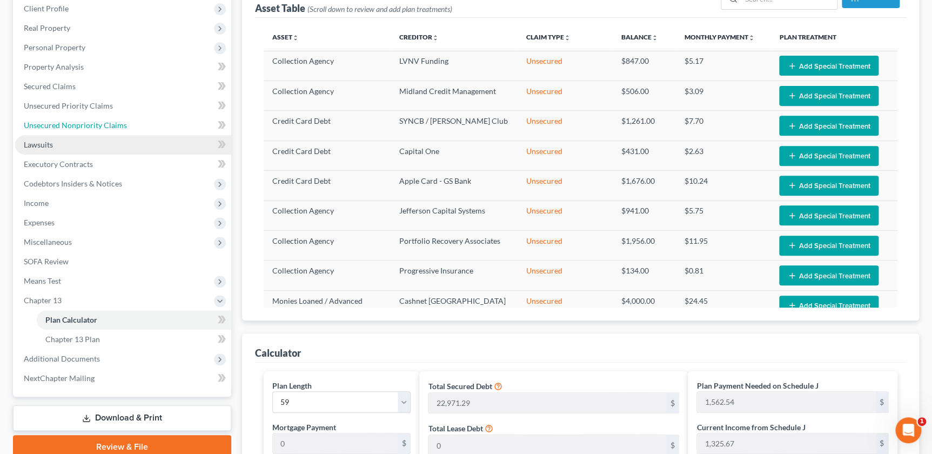
drag, startPoint x: 69, startPoint y: 124, endPoint x: 139, endPoint y: 133, distance: 71.4
click at [69, 124] on span "Unsecured Nonpriority Claims" at bounding box center [75, 124] width 103 height 9
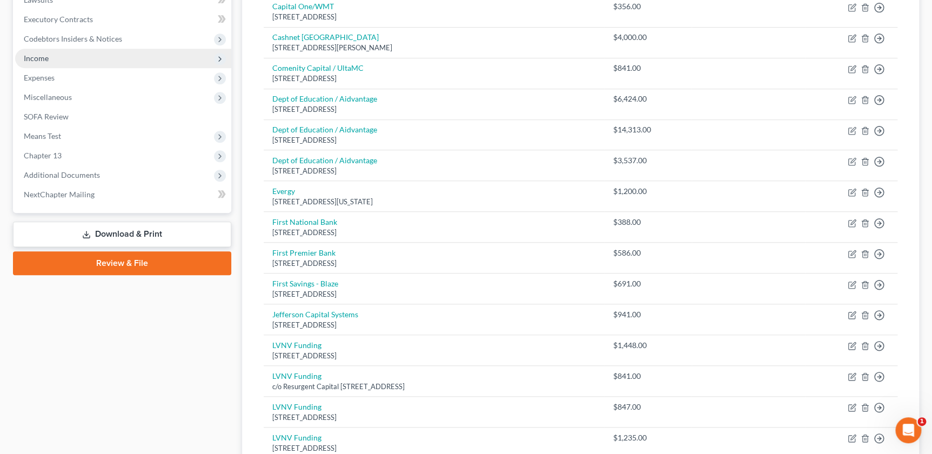
scroll to position [294, 0]
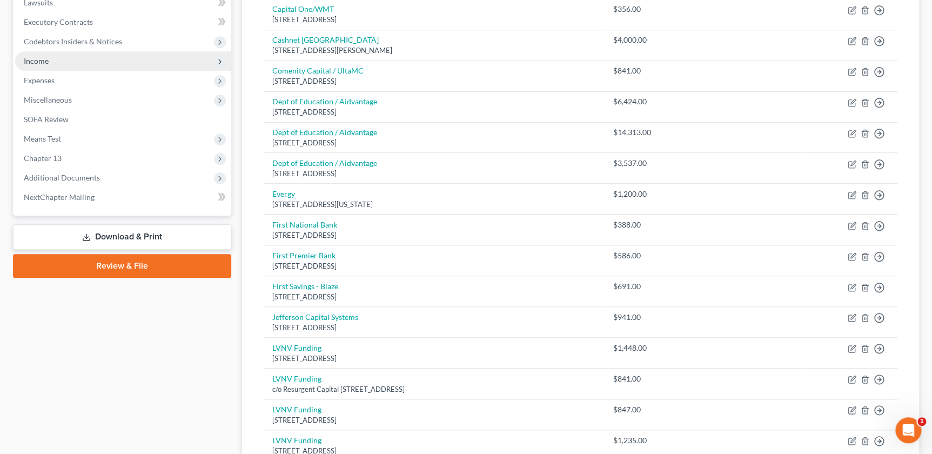
click at [119, 51] on span "Income" at bounding box center [123, 60] width 216 height 19
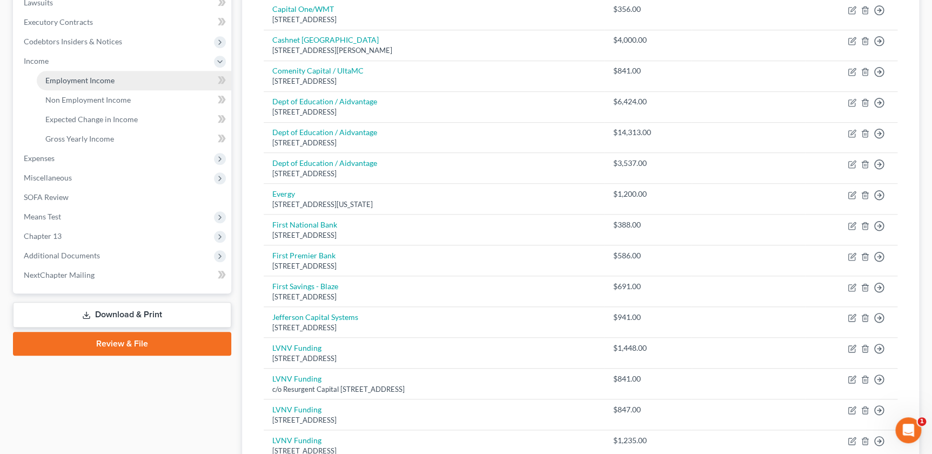
click at [95, 76] on span "Employment Income" at bounding box center [79, 80] width 69 height 9
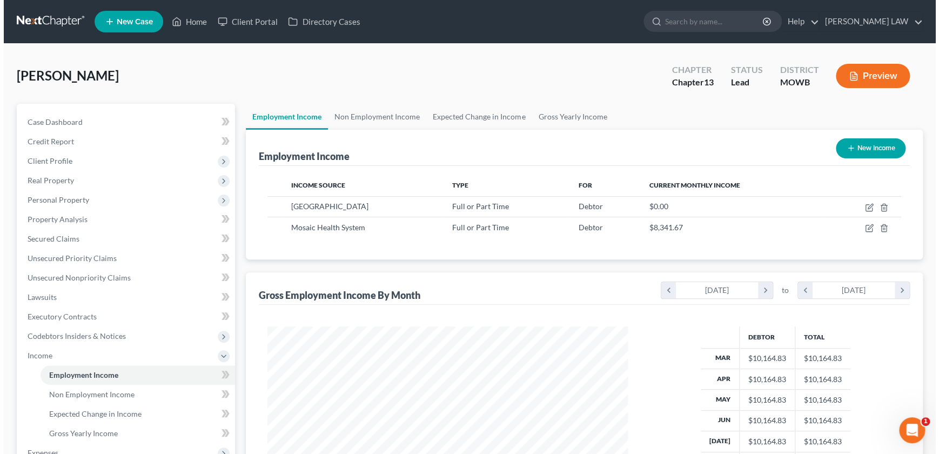
scroll to position [193, 382]
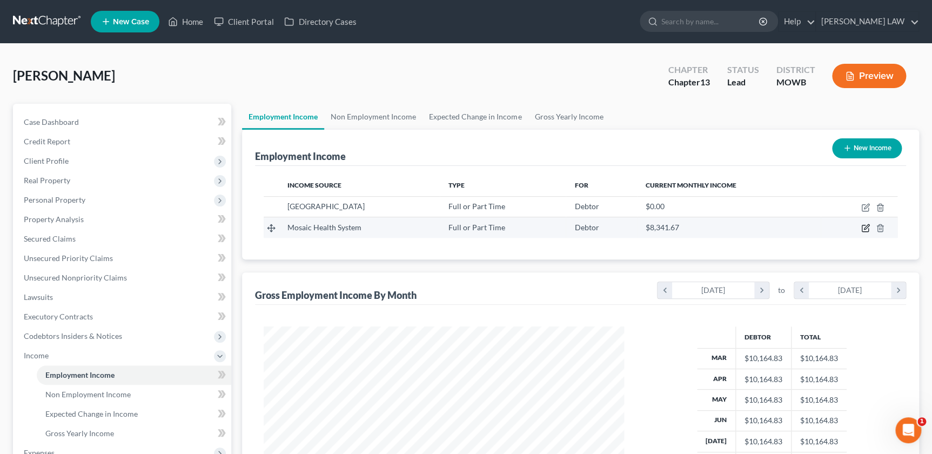
click at [864, 230] on icon "button" at bounding box center [865, 228] width 9 height 9
select select "0"
select select "26"
select select "2"
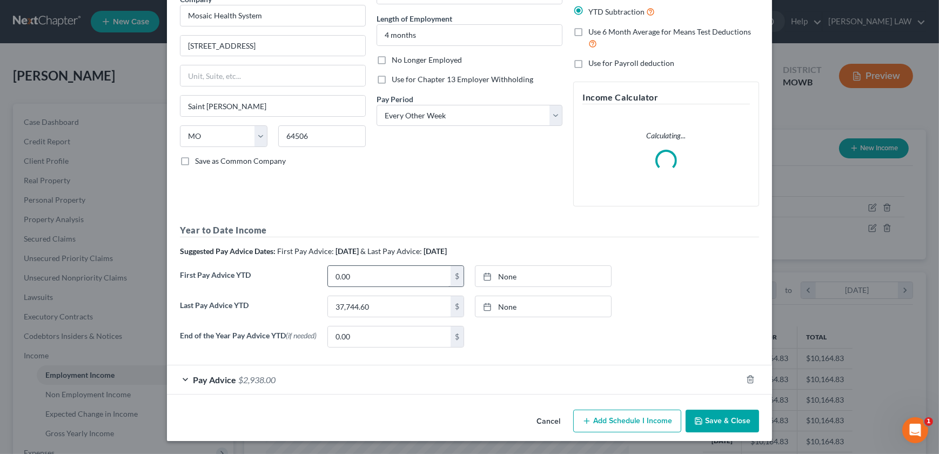
scroll to position [99, 0]
click at [292, 389] on div "Pay Advice $2,938.00" at bounding box center [454, 379] width 575 height 29
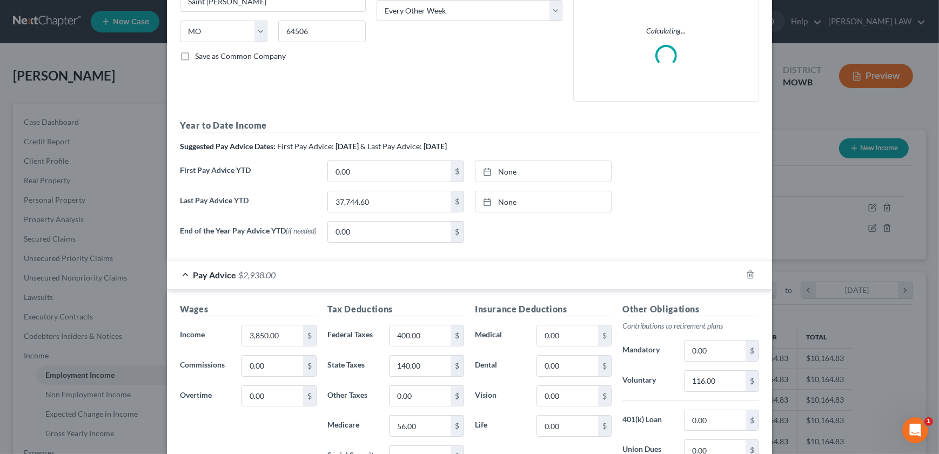
scroll to position [362, 0]
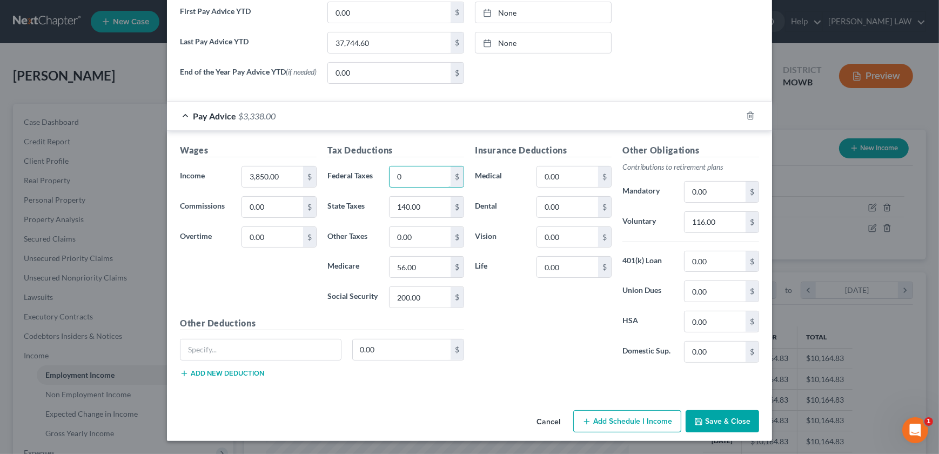
type input "0"
drag, startPoint x: 504, startPoint y: 311, endPoint x: 657, endPoint y: 356, distance: 158.8
click at [506, 311] on div "Insurance Deductions Medical 0.00 $ Dental 0.00 $ Vision 0.00 $ Life 0.00 $" at bounding box center [542, 257] width 147 height 227
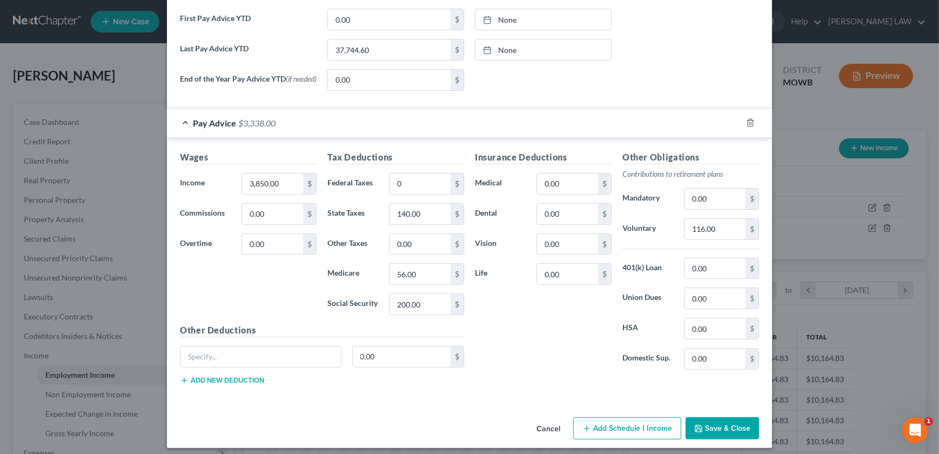
click at [694, 425] on button "Save & Close" at bounding box center [721, 428] width 73 height 23
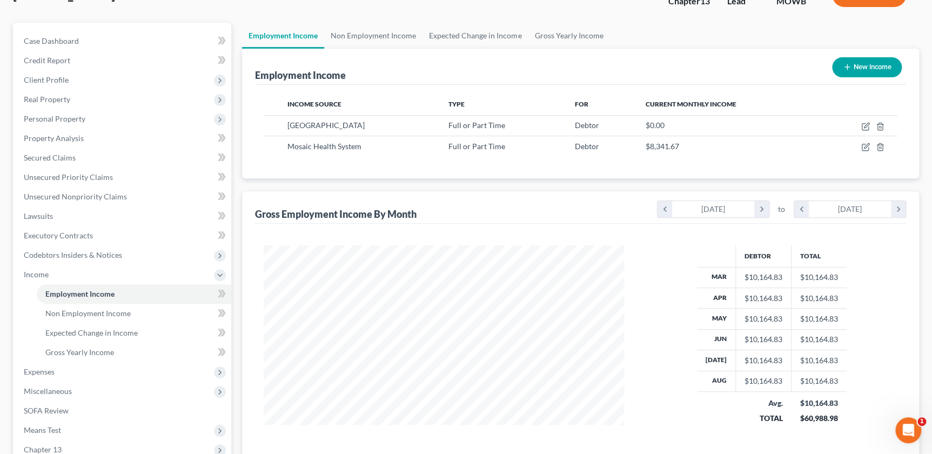
scroll to position [235, 0]
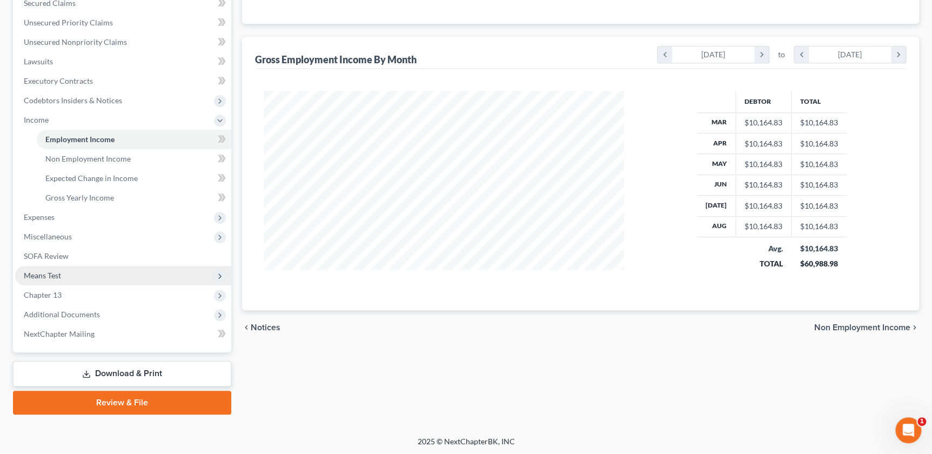
click at [58, 276] on span "Means Test" at bounding box center [42, 275] width 37 height 9
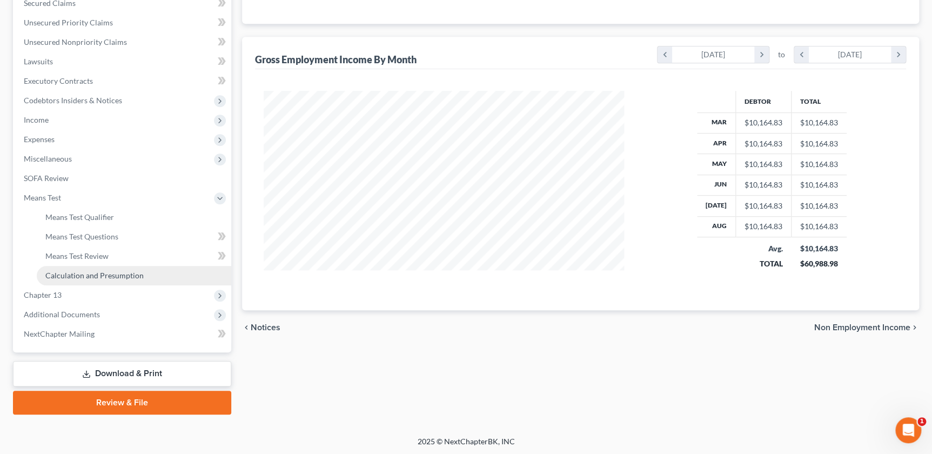
click at [84, 268] on link "Calculation and Presumption" at bounding box center [134, 275] width 194 height 19
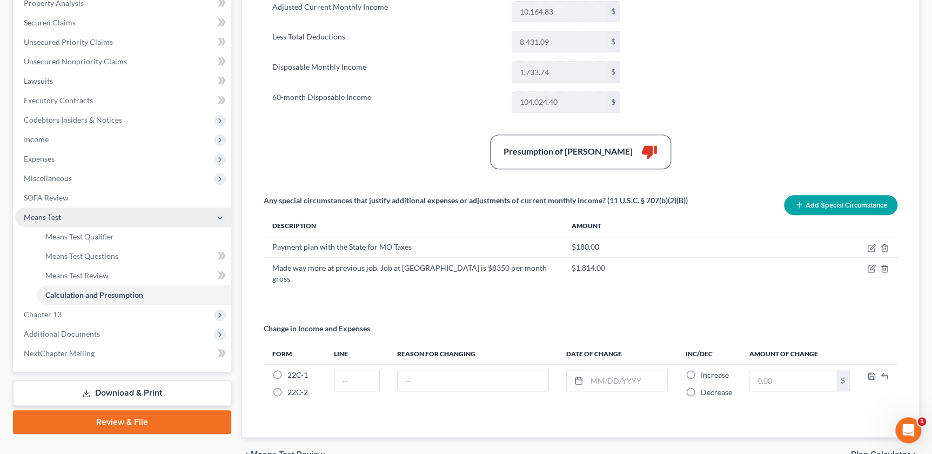
scroll to position [213, 0]
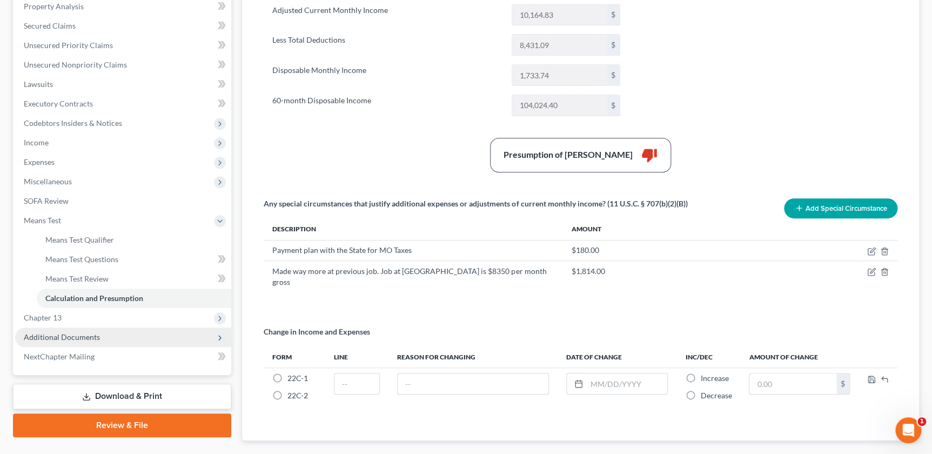
click at [70, 327] on span "Additional Documents" at bounding box center [123, 336] width 216 height 19
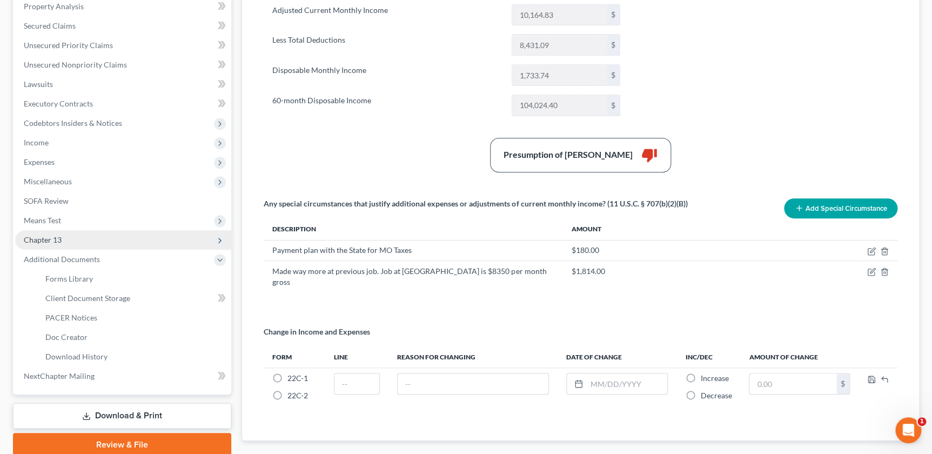
click at [49, 237] on span "Chapter 13" at bounding box center [43, 239] width 38 height 9
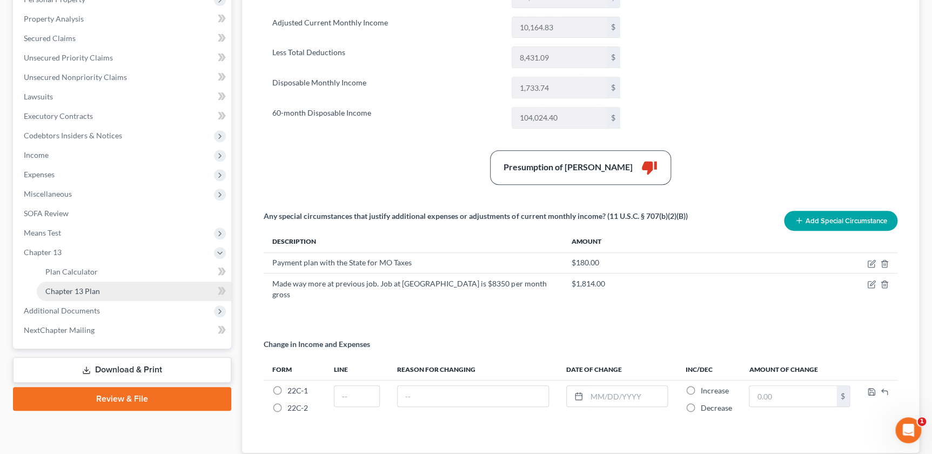
click at [82, 288] on span "Chapter 13 Plan" at bounding box center [72, 290] width 55 height 9
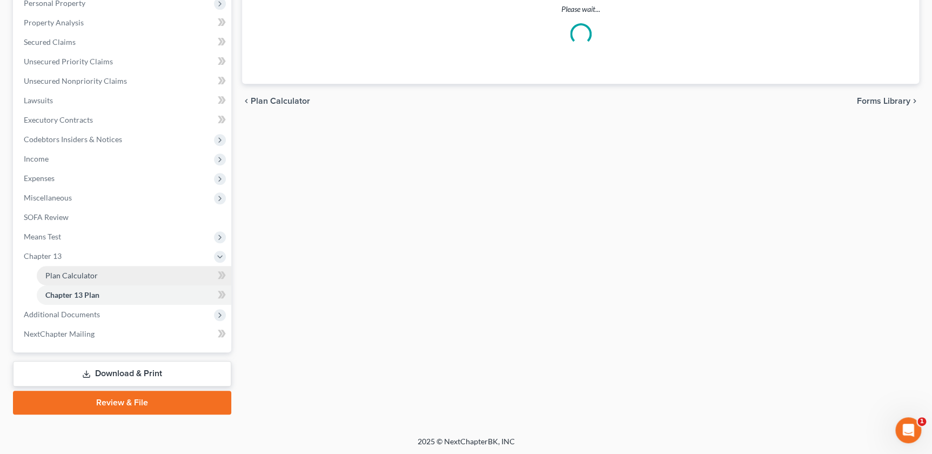
click at [80, 279] on link "Plan Calculator" at bounding box center [134, 275] width 194 height 19
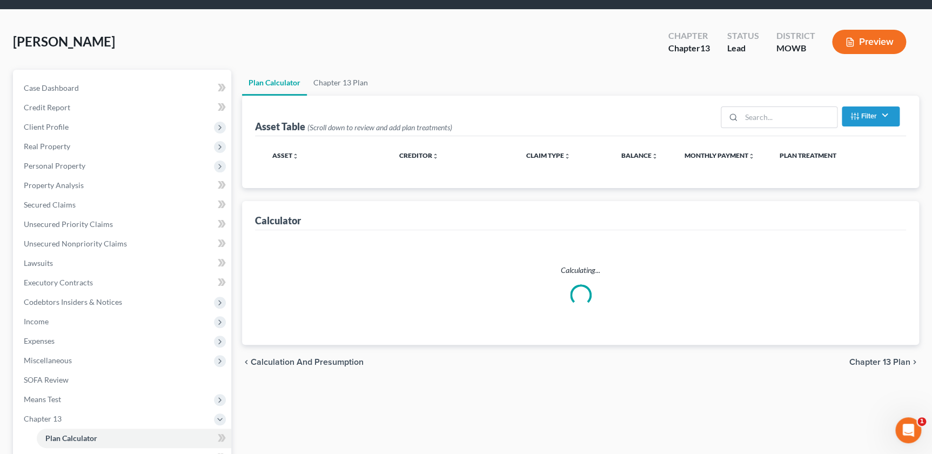
scroll to position [37, 0]
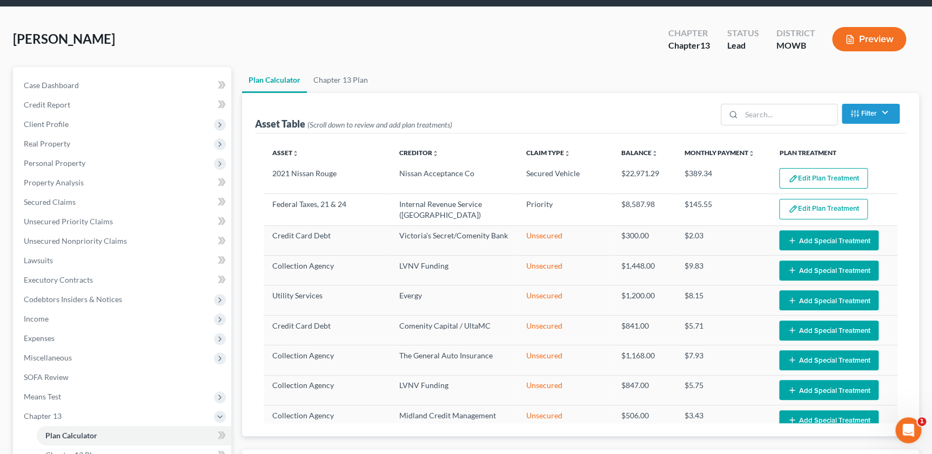
select select "58"
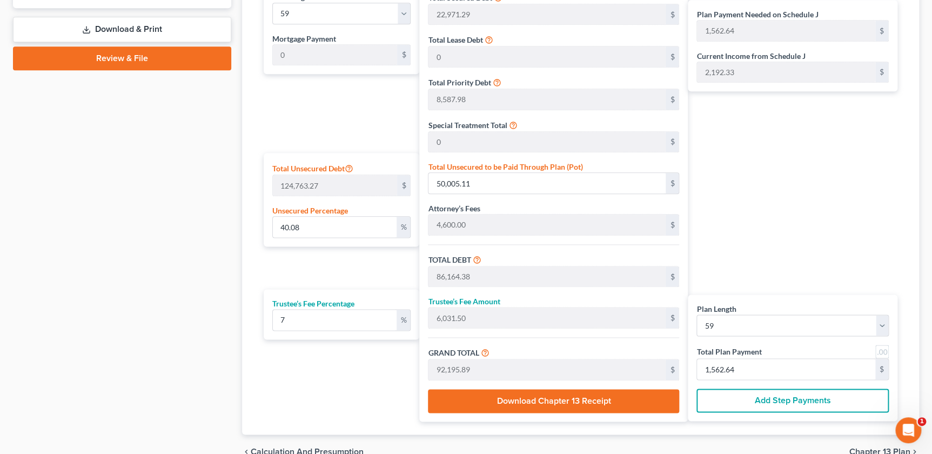
scroll to position [557, 0]
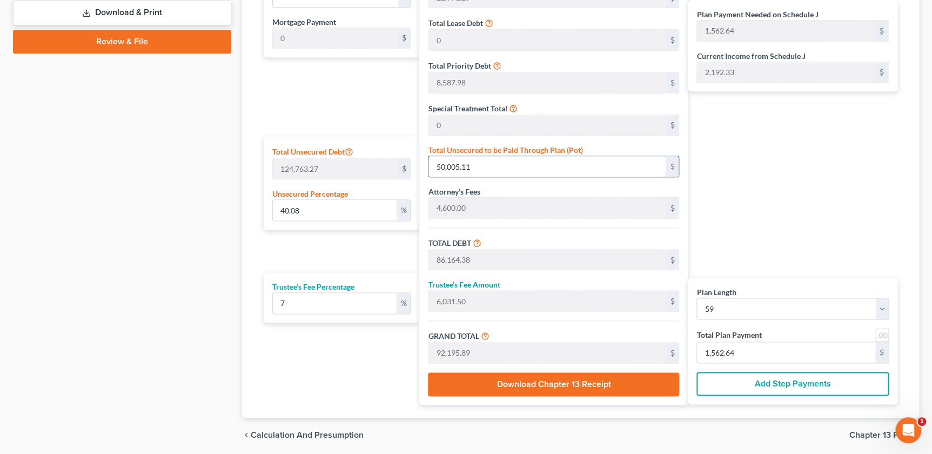
click at [496, 173] on input "50,005.11" at bounding box center [546, 166] width 237 height 21
type input "0.0008015179467482698"
type input "1"
type input "36,160.27"
type input "2,531.21"
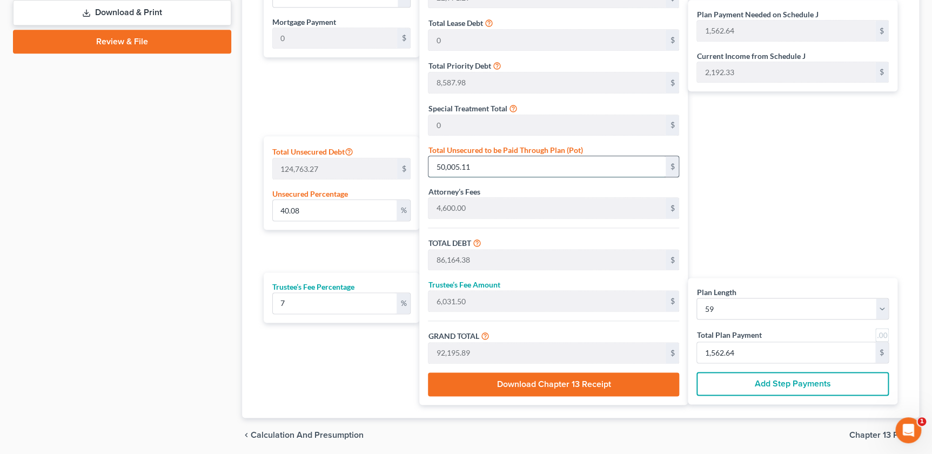
type input "38,691.48"
type input "655.78"
type input "0.008015179467482697"
type input "10"
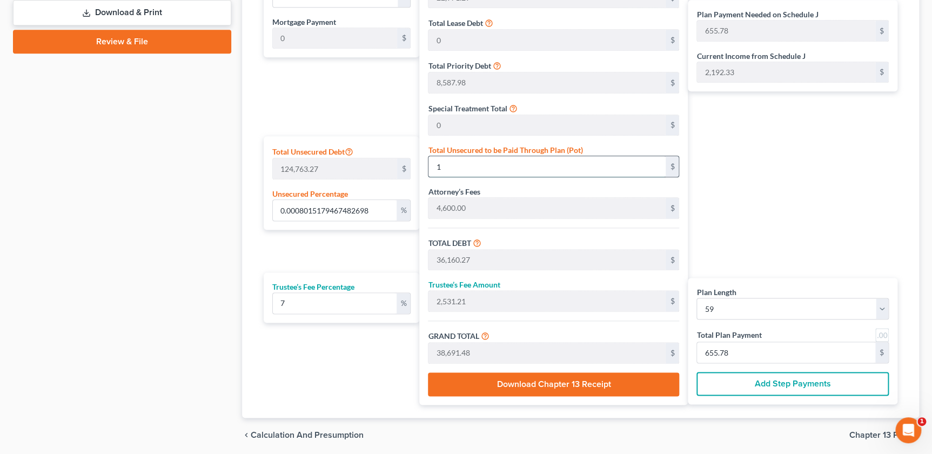
type input "36,169.27"
type input "2,531.84"
type input "38,701.11"
type input "655.95"
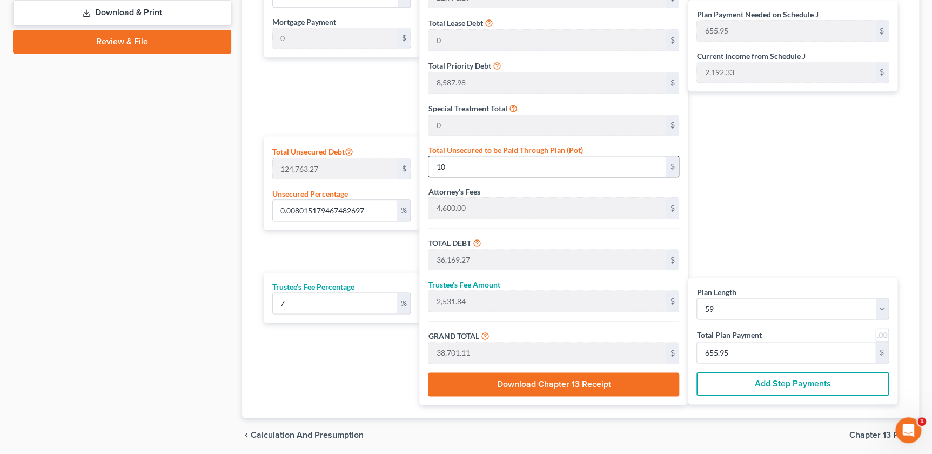
type input "0.08415938440856832"
type input "105"
type input "36,264.27"
type input "2,538.49"
type input "38,802.76"
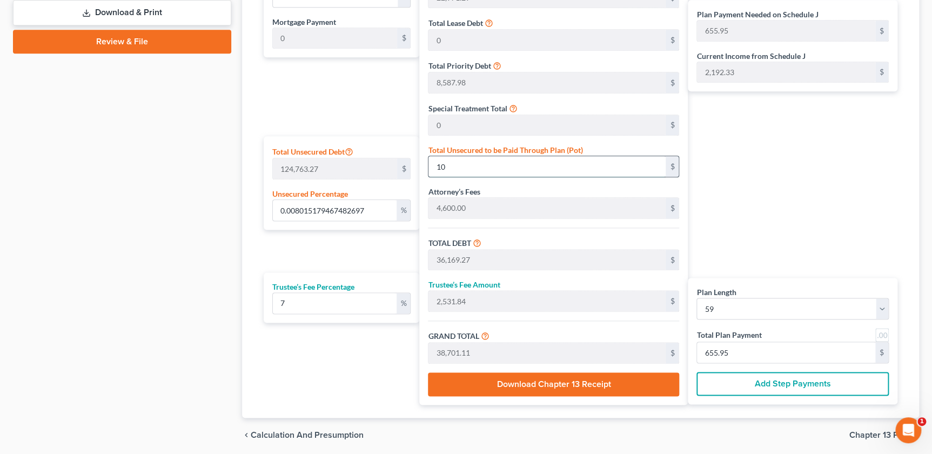
type input "657.67"
type input "0.8415938440856832"
type input "1050"
type input "37,209.27"
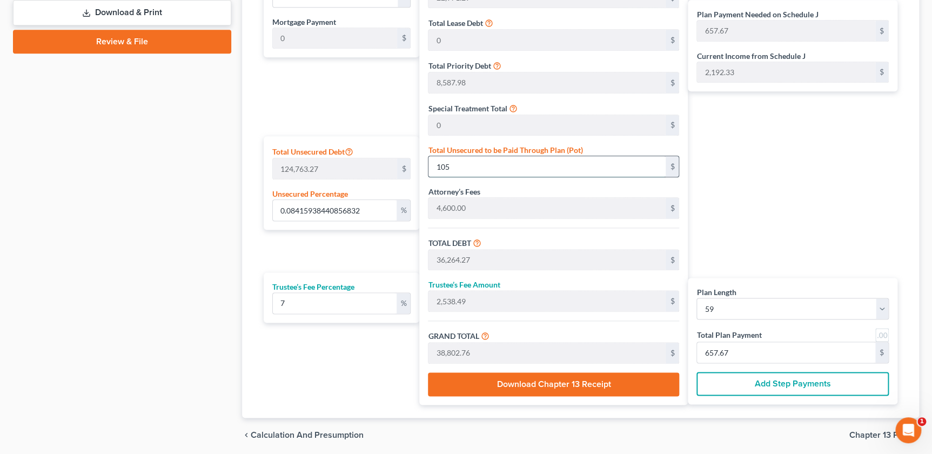
type input "2,604.64"
type input "39,813.91"
type input "674.81"
type input "1,050"
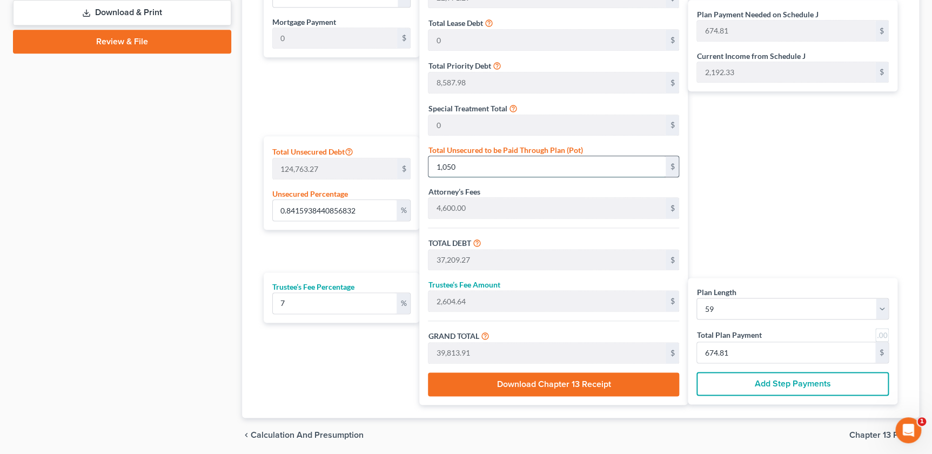
type input "8.415938440856833"
type input "1,0500"
type input "46,659.27"
type input "3,266.14"
type input "49,925.41"
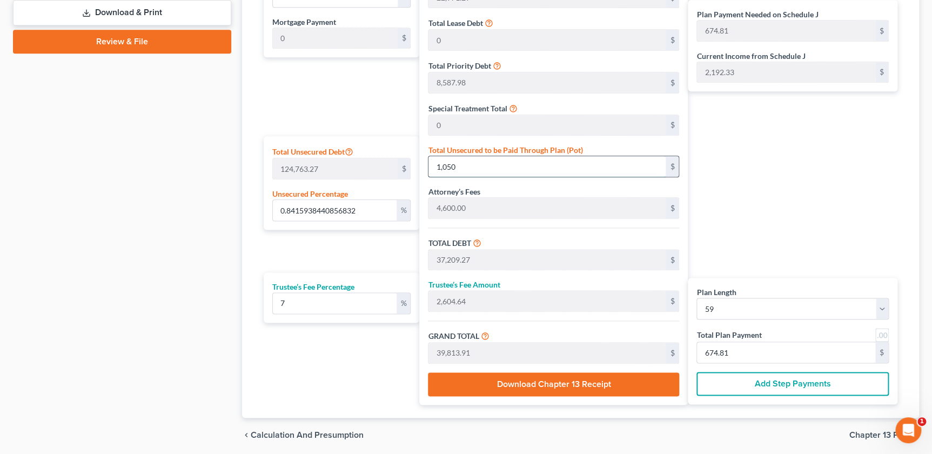
type input "846.19"
type input "10,500"
type input "84.15938440856831"
type input "10,5000"
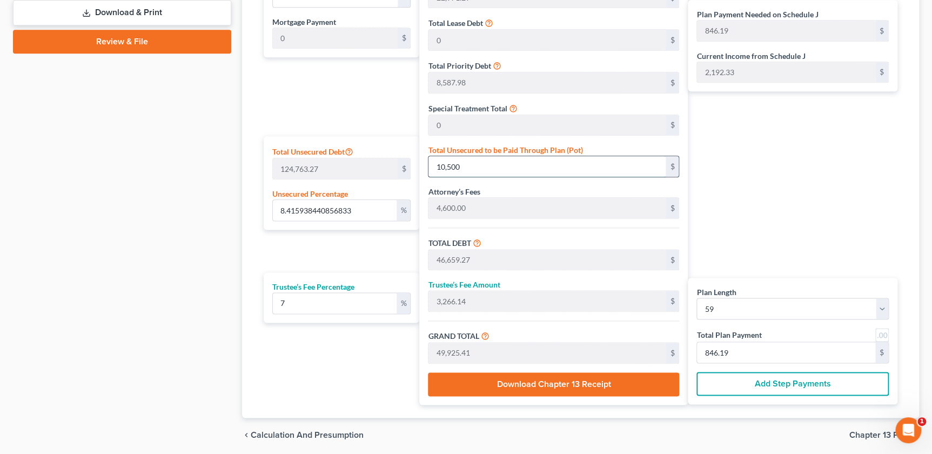
type input "141,159.27"
type input "9,881.14"
type input "151,040.41"
type input "2,560.00"
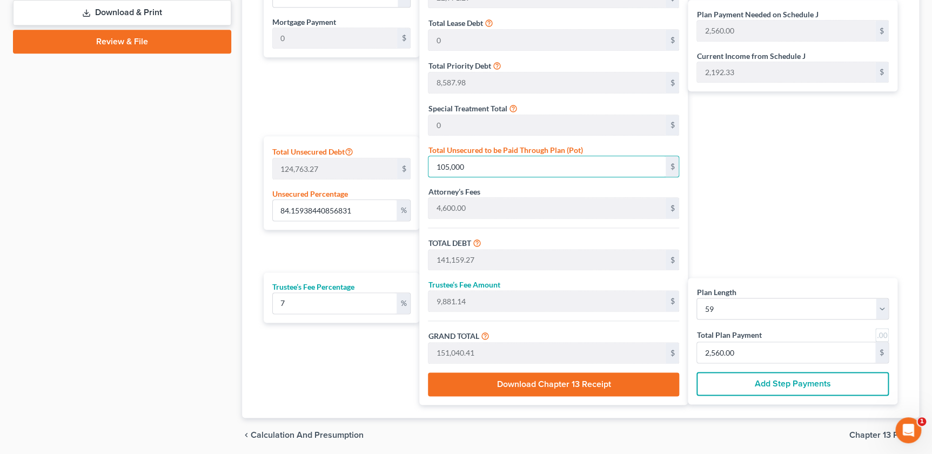
type input "105,000"
drag, startPoint x: 806, startPoint y: 205, endPoint x: 800, endPoint y: 205, distance: 6.5
click at [805, 205] on div "Plan Payment Needed on Schedule J 2,560.00 $ Current Income from Schedule J 2,1…" at bounding box center [795, 185] width 215 height 439
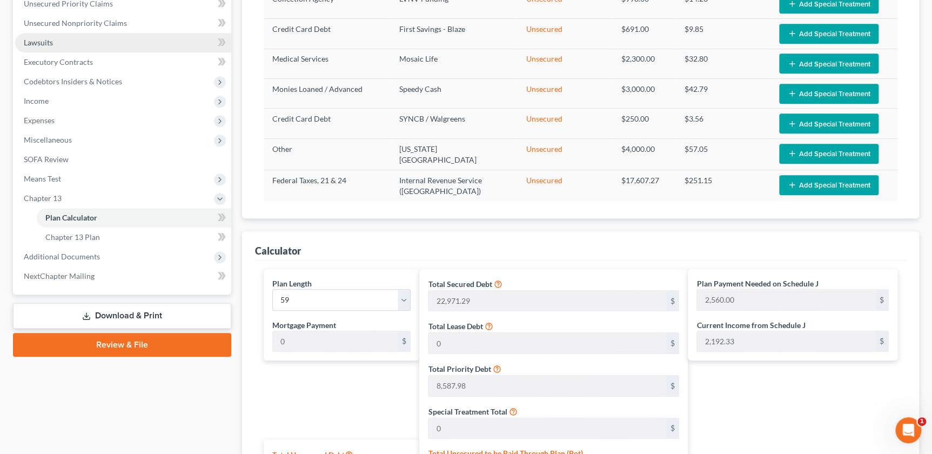
scroll to position [140, 0]
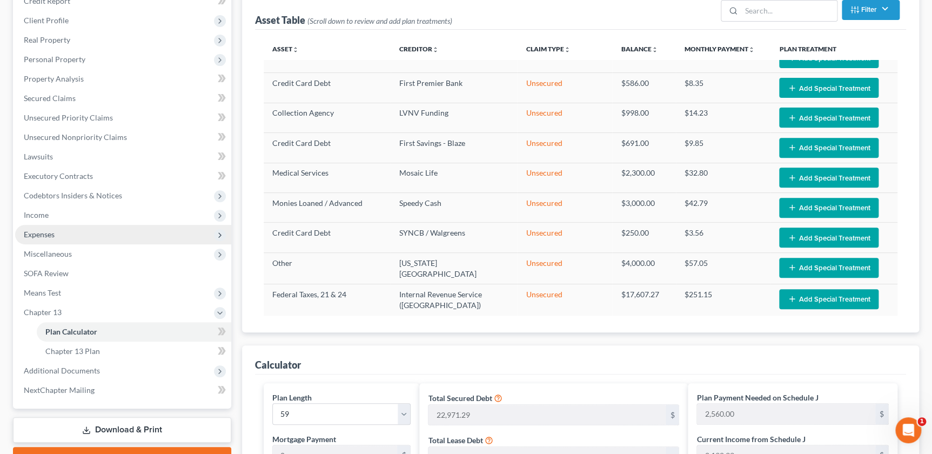
click at [43, 232] on span "Expenses" at bounding box center [39, 234] width 31 height 9
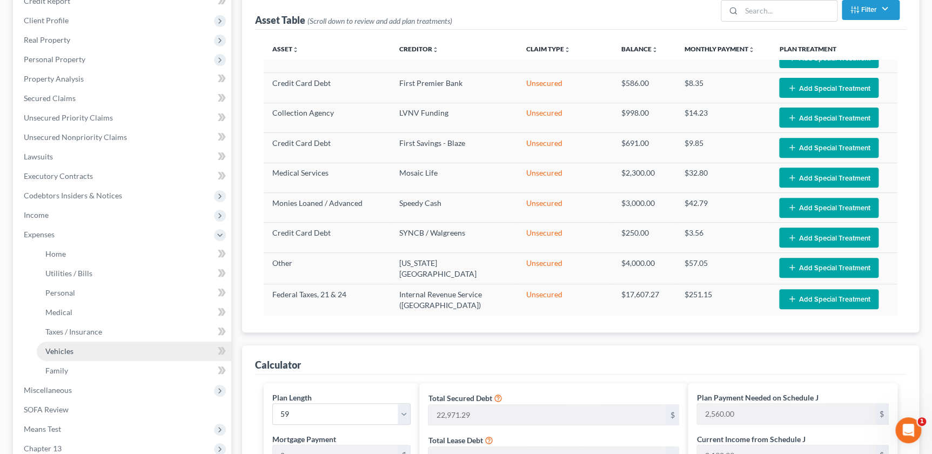
click at [56, 349] on span "Vehicles" at bounding box center [59, 350] width 28 height 9
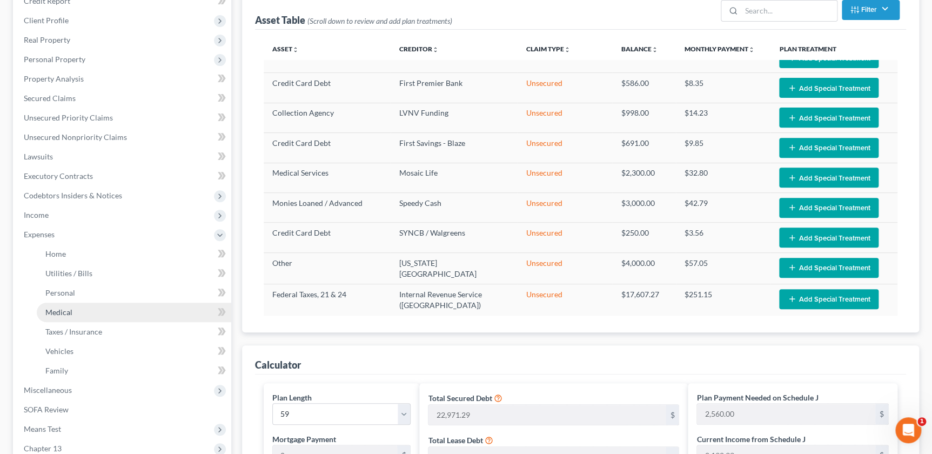
click at [59, 311] on span "Medical" at bounding box center [58, 311] width 27 height 9
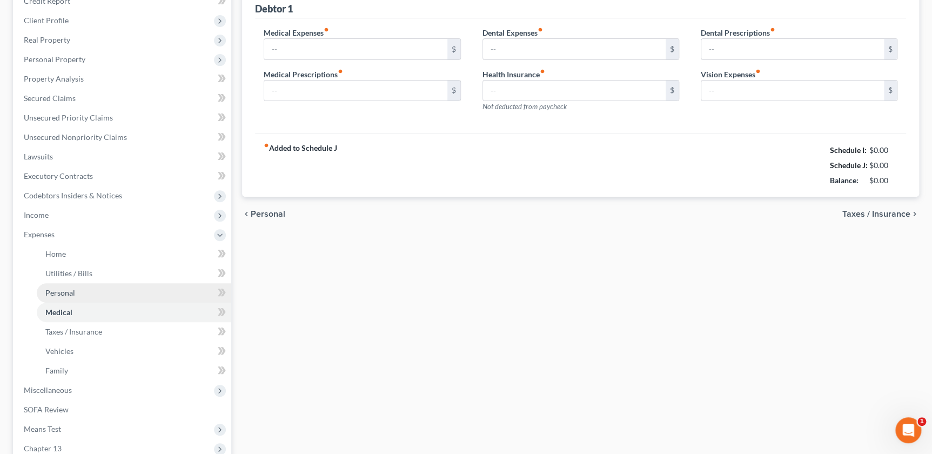
scroll to position [49, 0]
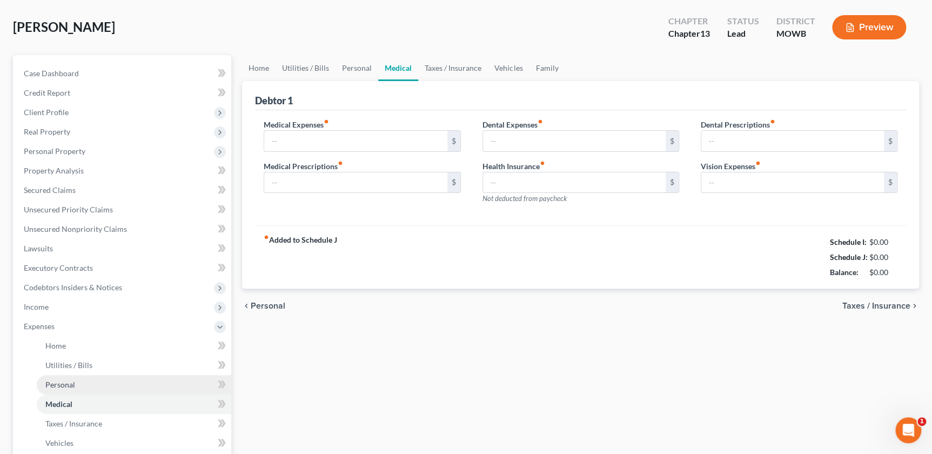
click at [51, 287] on ul "Case Dashboard Payments Invoices Payments Payments Credit Report Client Profile" at bounding box center [123, 326] width 216 height 525
type input "200.00"
type input "0.00"
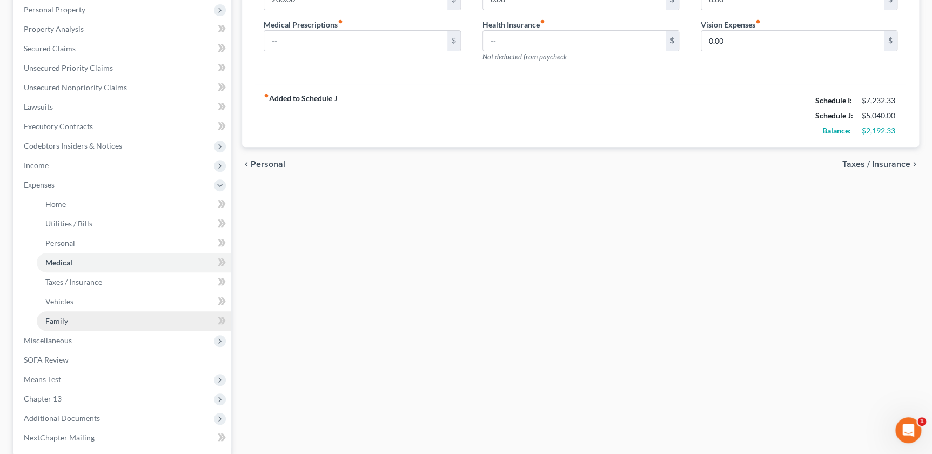
scroll to position [208, 0]
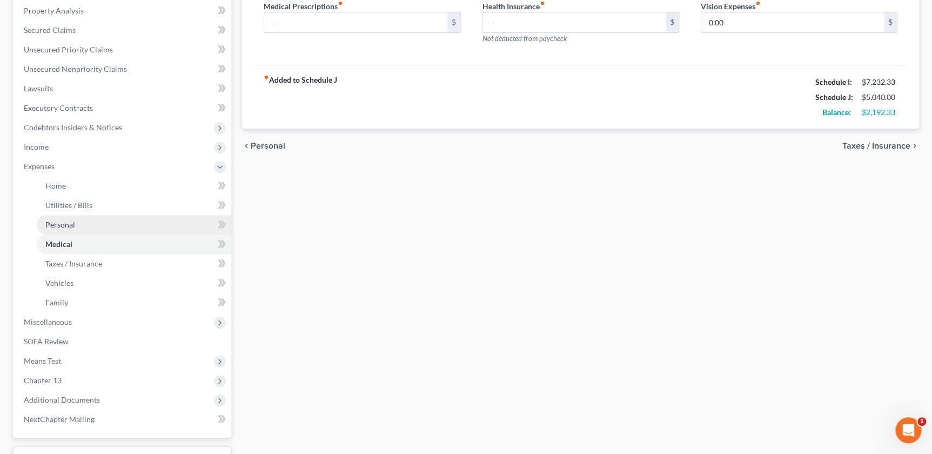
click at [45, 218] on link "Personal" at bounding box center [134, 224] width 194 height 19
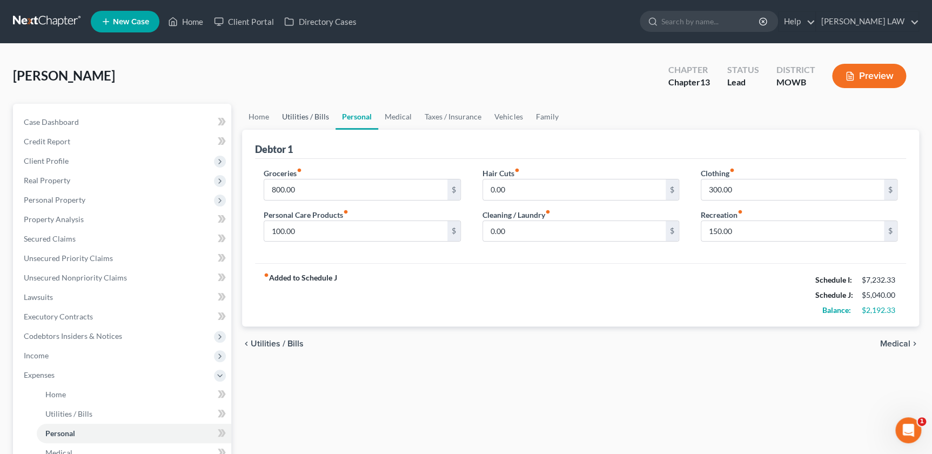
click at [309, 119] on link "Utilities / Bills" at bounding box center [305, 117] width 60 height 26
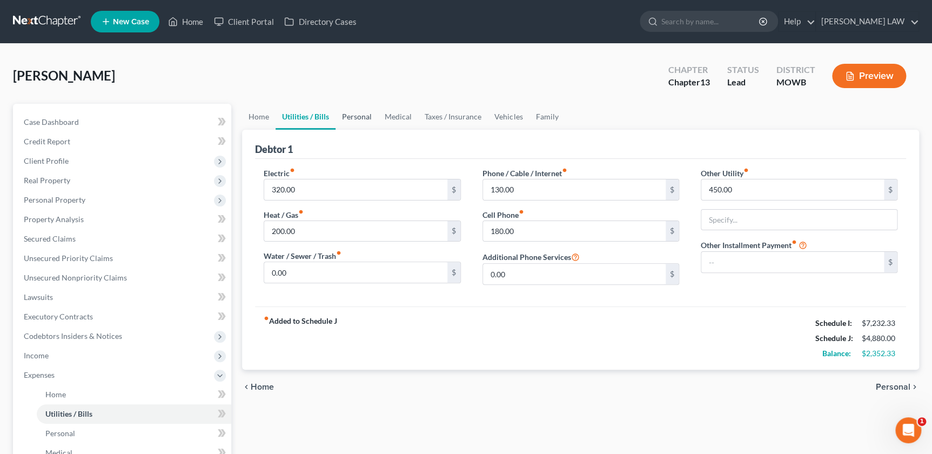
click at [355, 117] on link "Personal" at bounding box center [356, 117] width 43 height 26
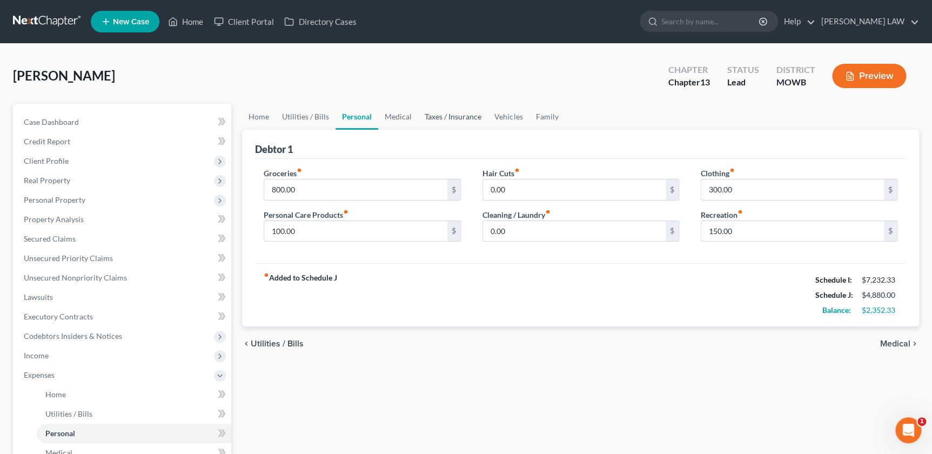
click at [432, 121] on link "Taxes / Insurance" at bounding box center [453, 117] width 70 height 26
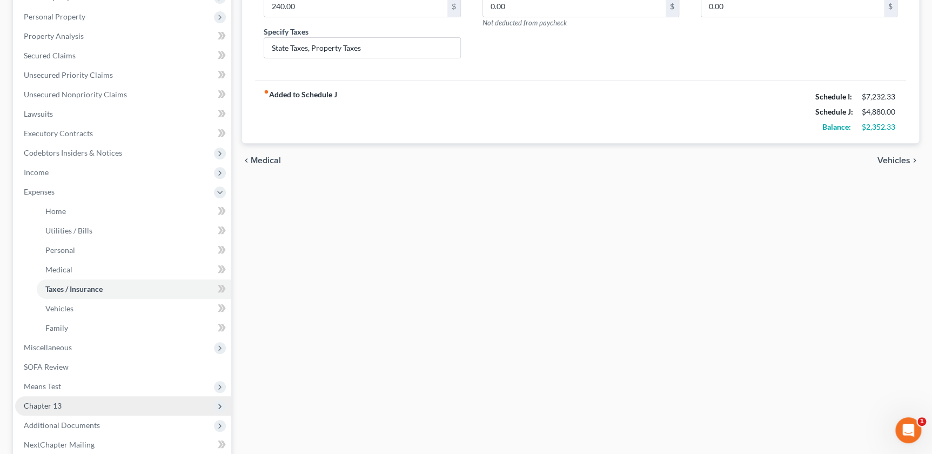
scroll to position [184, 0]
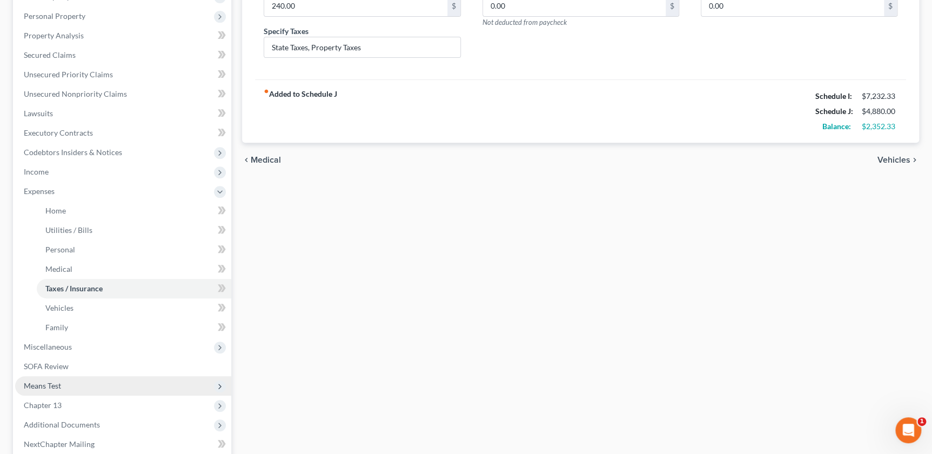
click at [55, 385] on span "Means Test" at bounding box center [42, 385] width 37 height 9
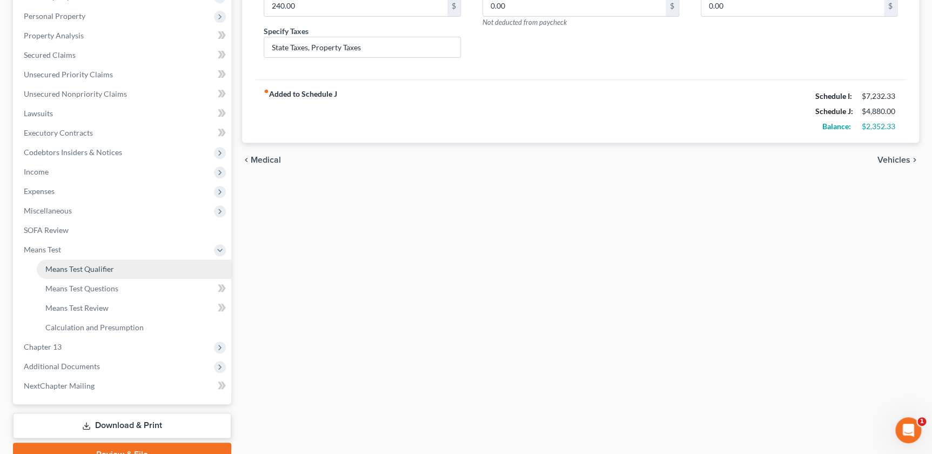
click at [92, 271] on span "Means Test Qualifier" at bounding box center [79, 268] width 69 height 9
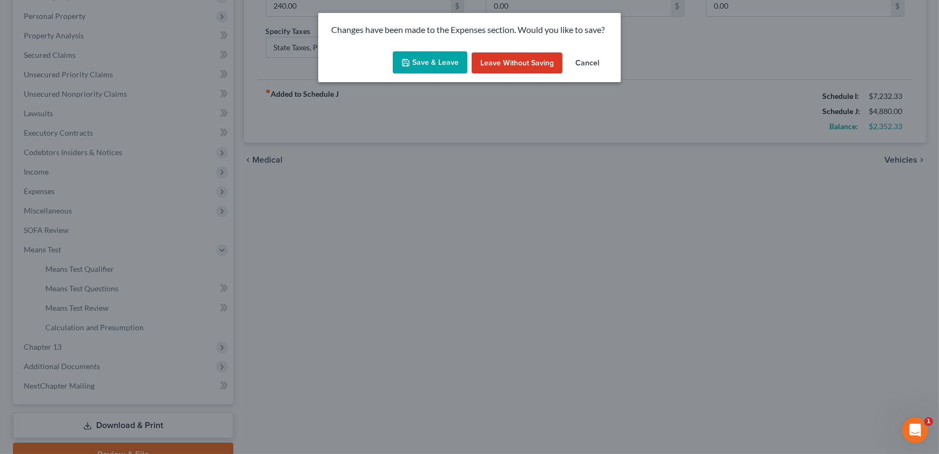
click at [412, 69] on button "Save & Leave" at bounding box center [430, 62] width 75 height 23
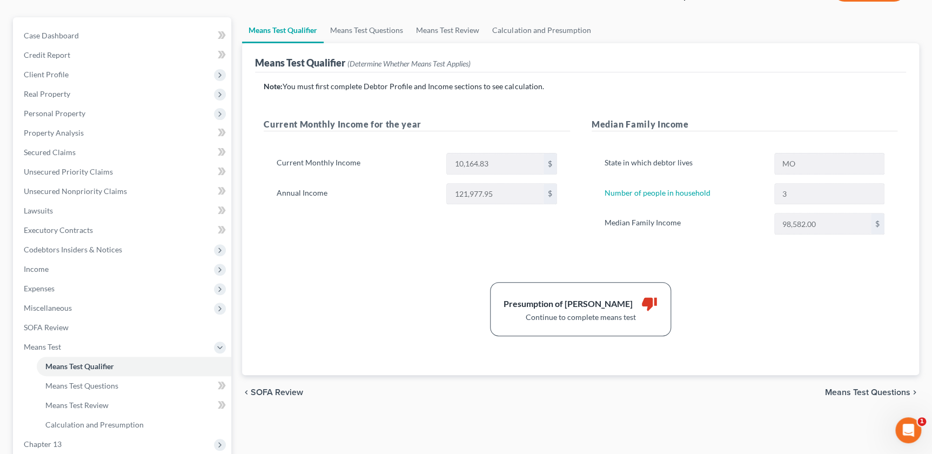
scroll to position [110, 0]
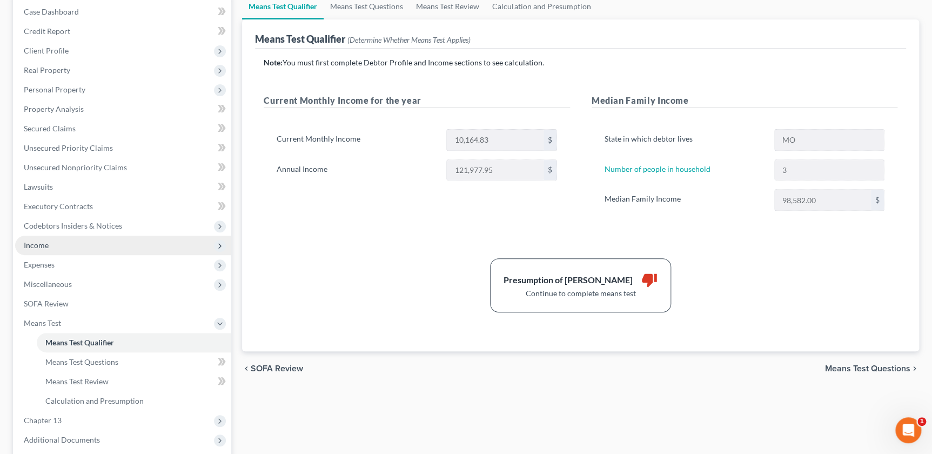
click at [57, 239] on span "Income" at bounding box center [123, 244] width 216 height 19
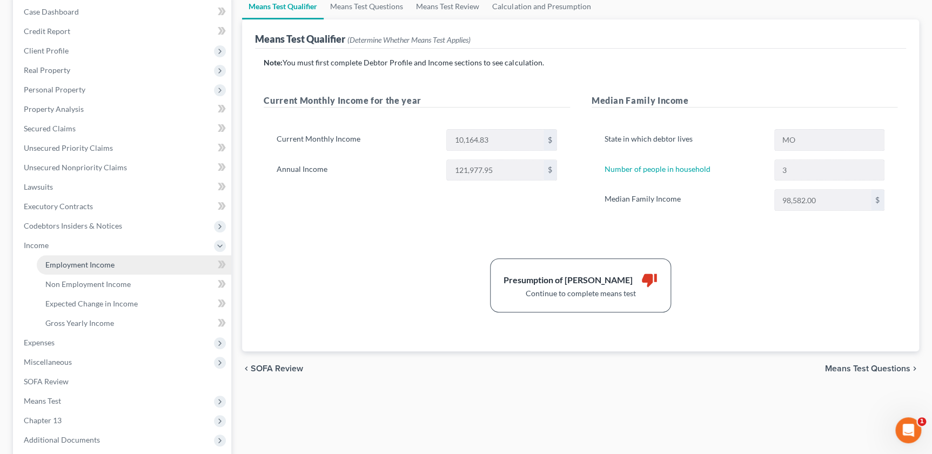
click at [91, 261] on span "Employment Income" at bounding box center [79, 264] width 69 height 9
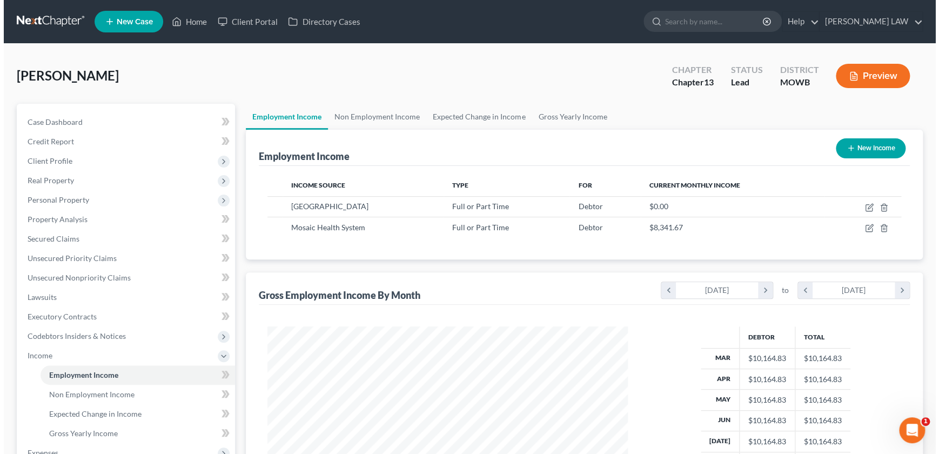
scroll to position [193, 382]
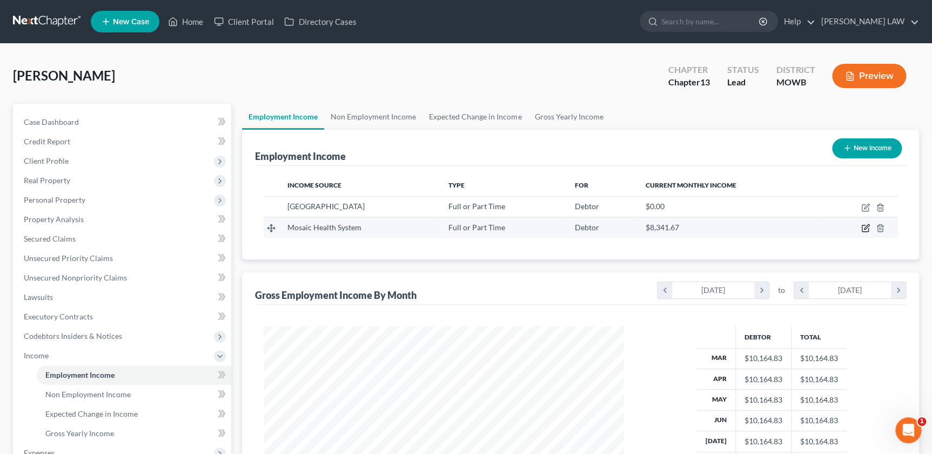
click at [866, 228] on icon "button" at bounding box center [865, 228] width 9 height 9
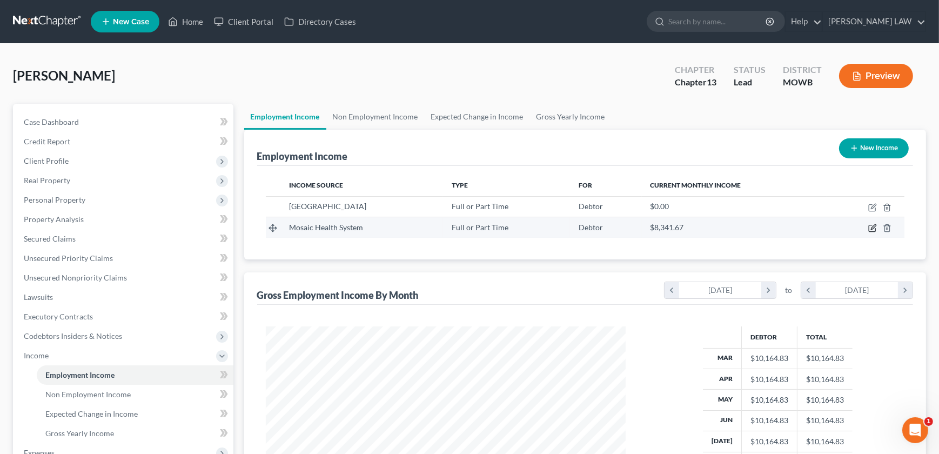
select select "0"
select select "26"
select select "2"
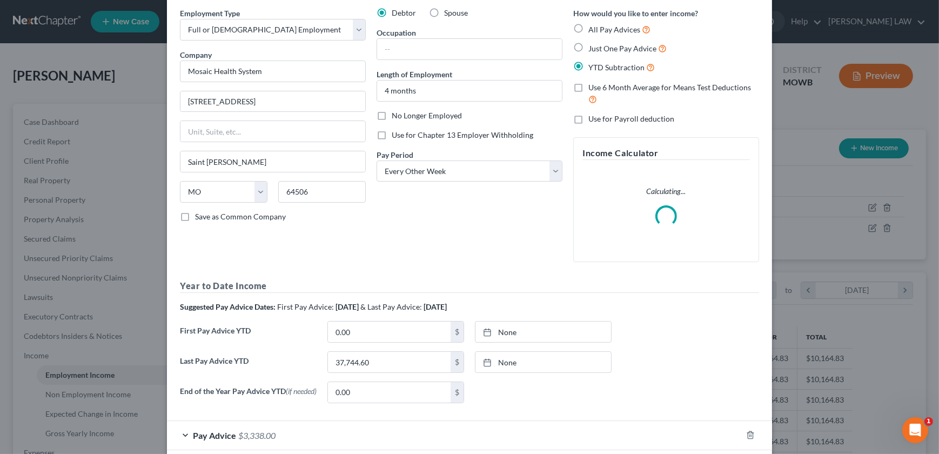
scroll to position [99, 0]
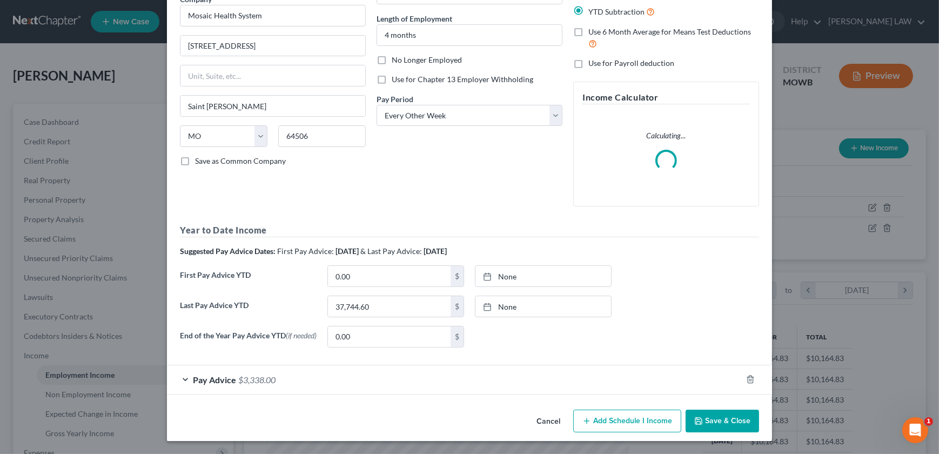
click at [338, 378] on div "Pay Advice $3,338.00" at bounding box center [454, 379] width 575 height 29
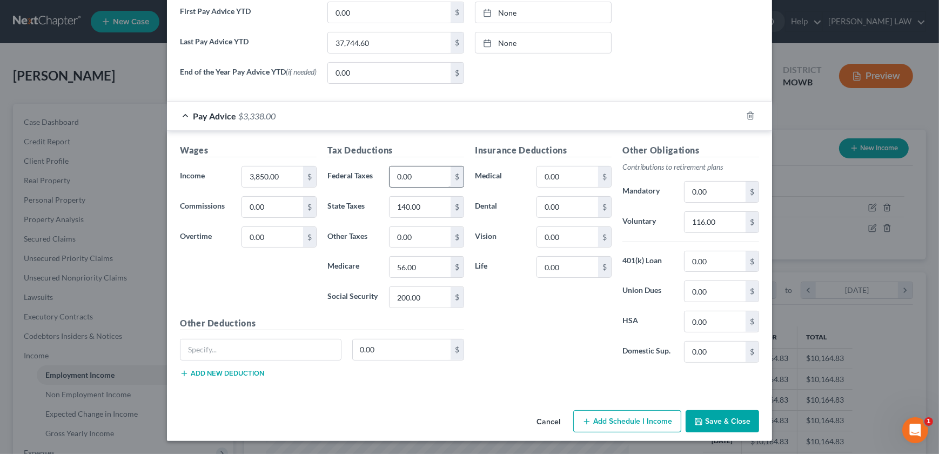
scroll to position [422, 0]
type input "350"
type input "120"
click at [538, 341] on div "Insurance Deductions Medical 120 $ Dental 0.00 $ Vision 0.00 $ Life 0.00 $" at bounding box center [542, 257] width 147 height 227
click at [723, 429] on button "Save & Close" at bounding box center [721, 421] width 73 height 23
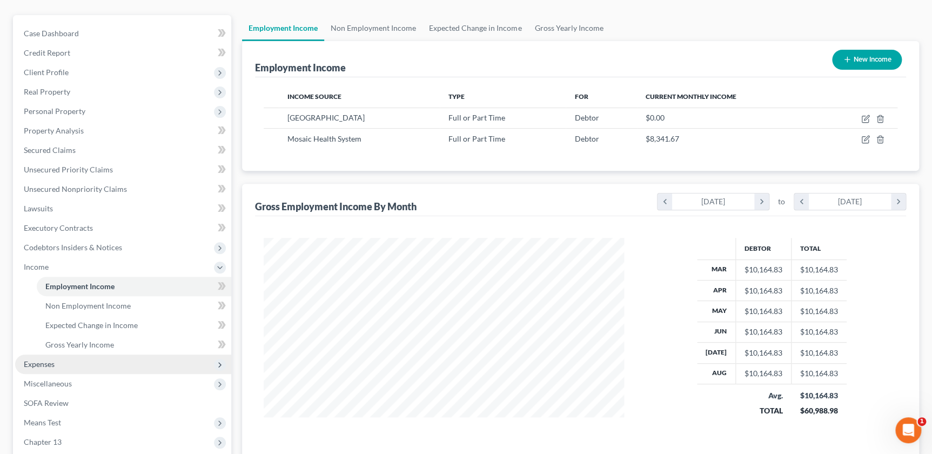
scroll to position [86, 0]
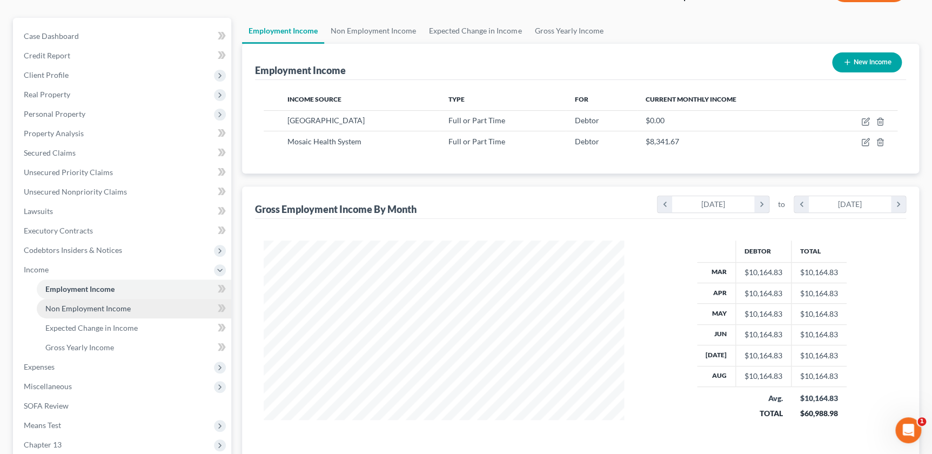
click at [60, 307] on span "Non Employment Income" at bounding box center [87, 308] width 85 height 9
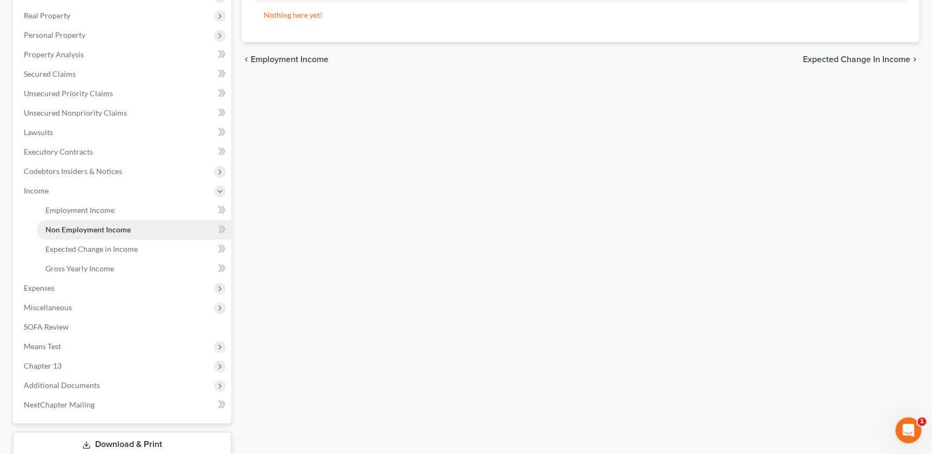
scroll to position [196, 0]
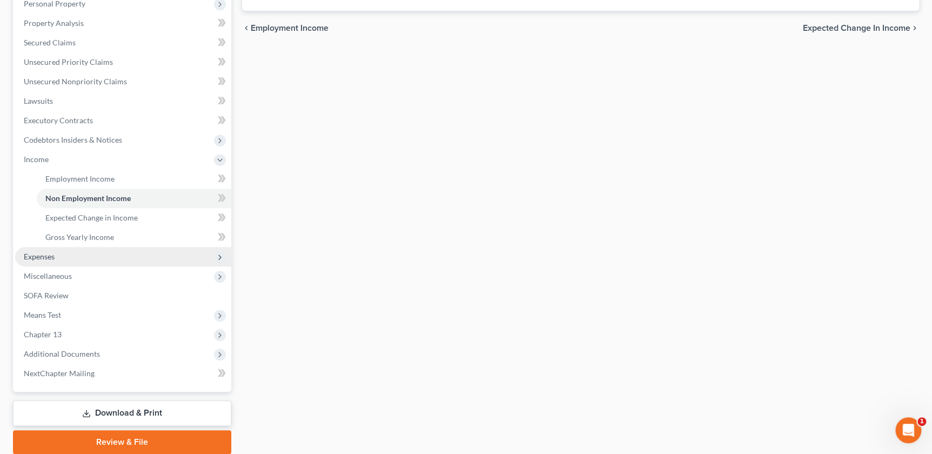
click at [52, 259] on span "Expenses" at bounding box center [123, 256] width 216 height 19
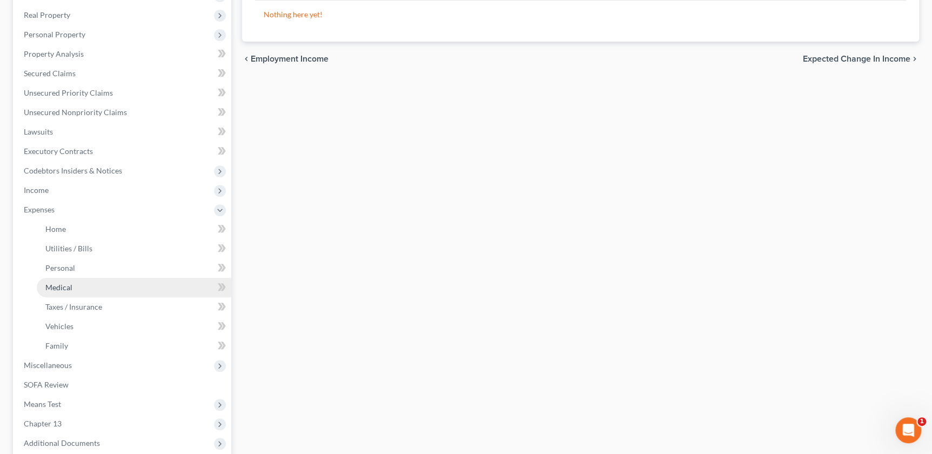
scroll to position [221, 0]
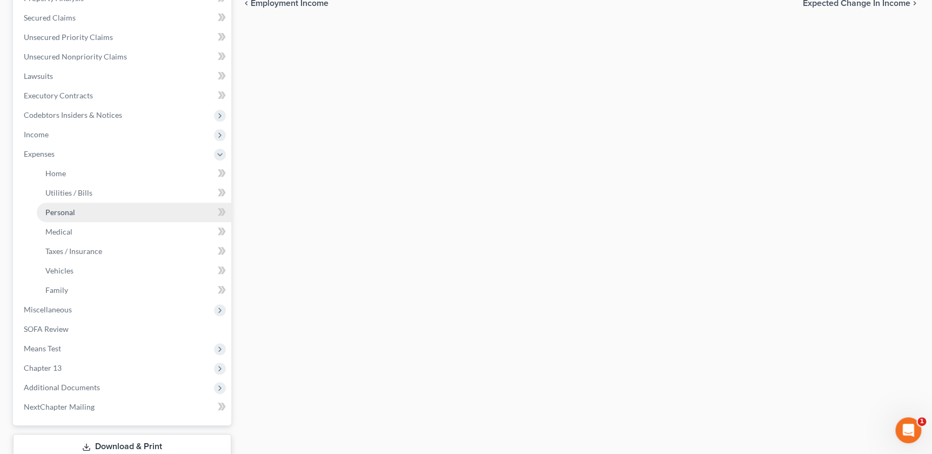
click at [65, 211] on span "Personal" at bounding box center [60, 211] width 30 height 9
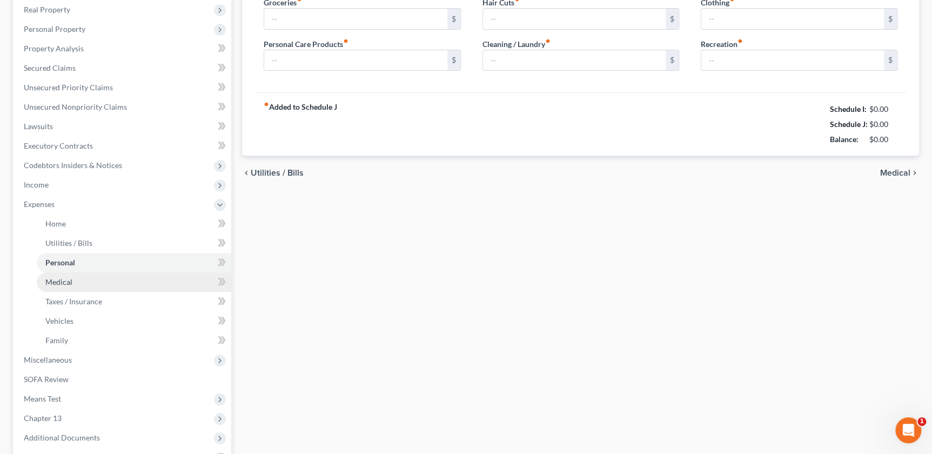
click at [60, 236] on ul "Case Dashboard Payments Invoices Payments Payments Credit Report Client Profile" at bounding box center [123, 204] width 216 height 525
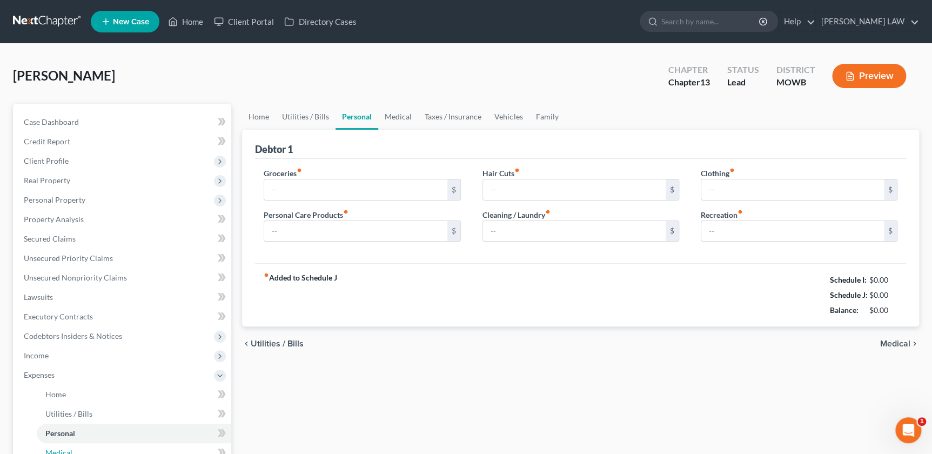
type input "800.00"
type input "100.00"
type input "0.00"
type input "300.00"
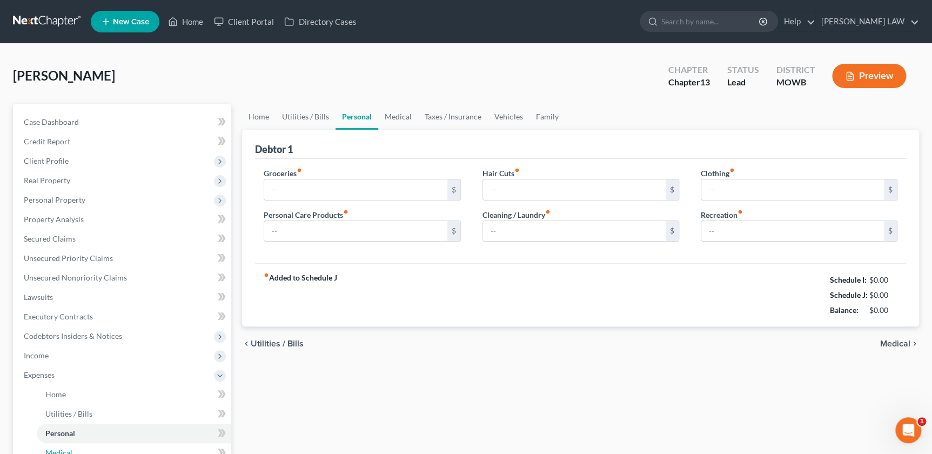
type input "150.00"
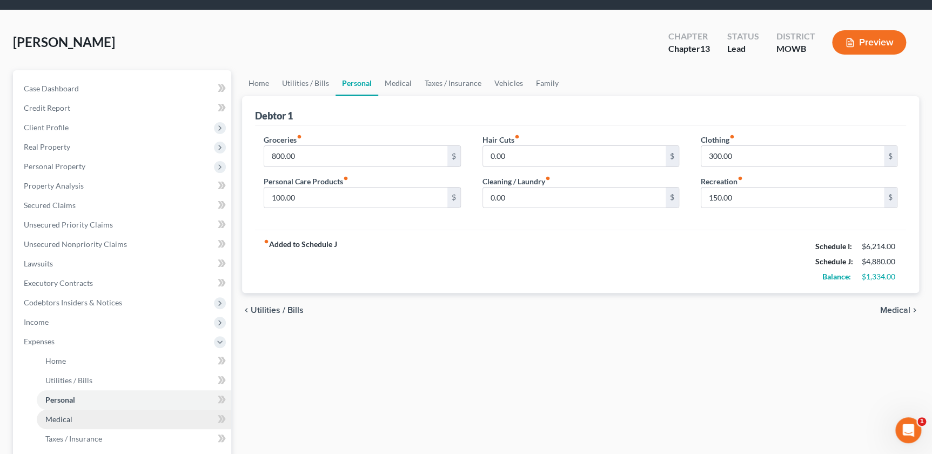
scroll to position [221, 0]
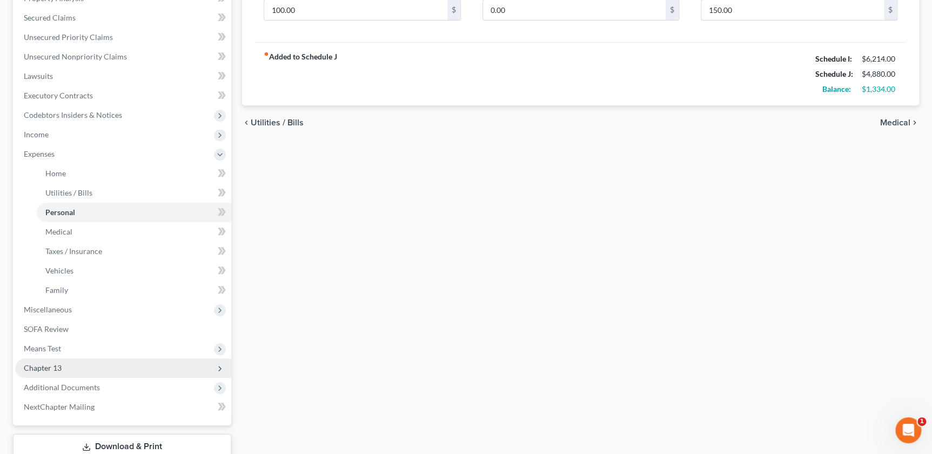
click at [45, 366] on span "Chapter 13" at bounding box center [43, 367] width 38 height 9
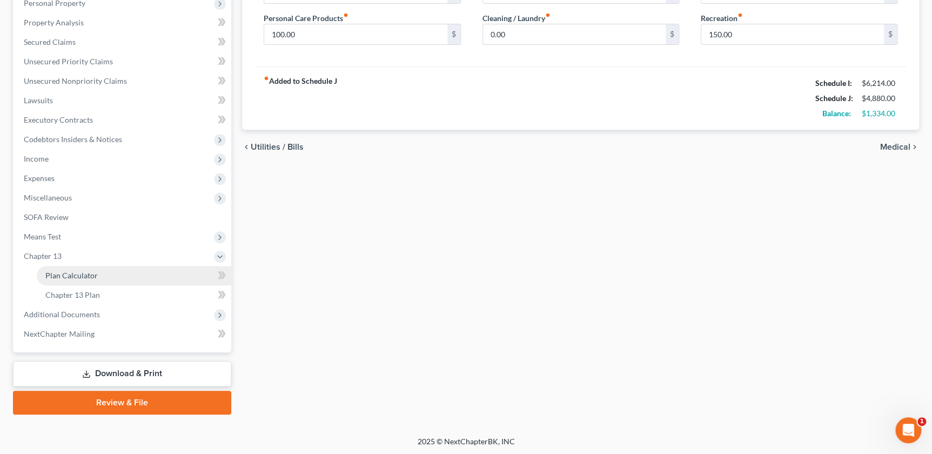
click at [77, 267] on link "Plan Calculator" at bounding box center [134, 275] width 194 height 19
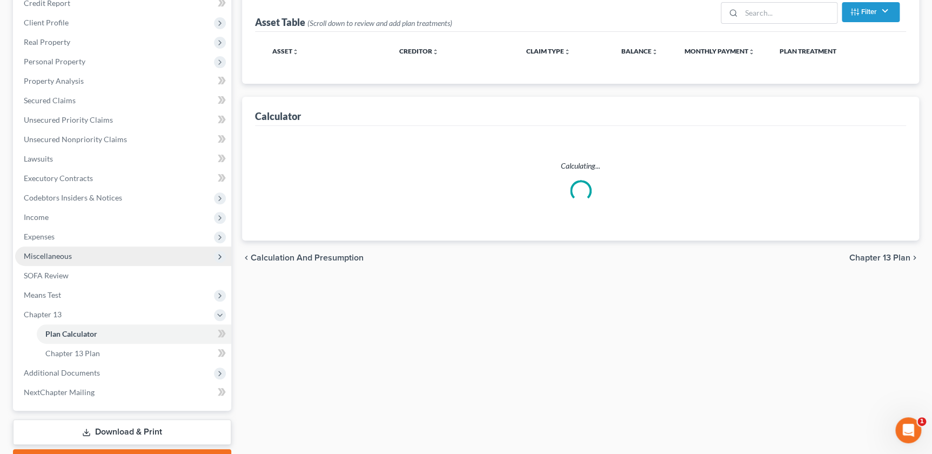
scroll to position [135, 0]
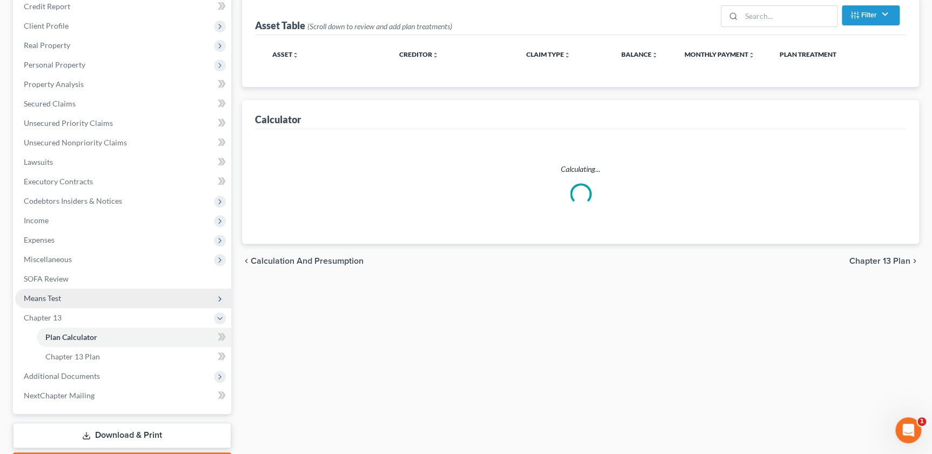
click at [46, 304] on span "Means Test" at bounding box center [123, 297] width 216 height 19
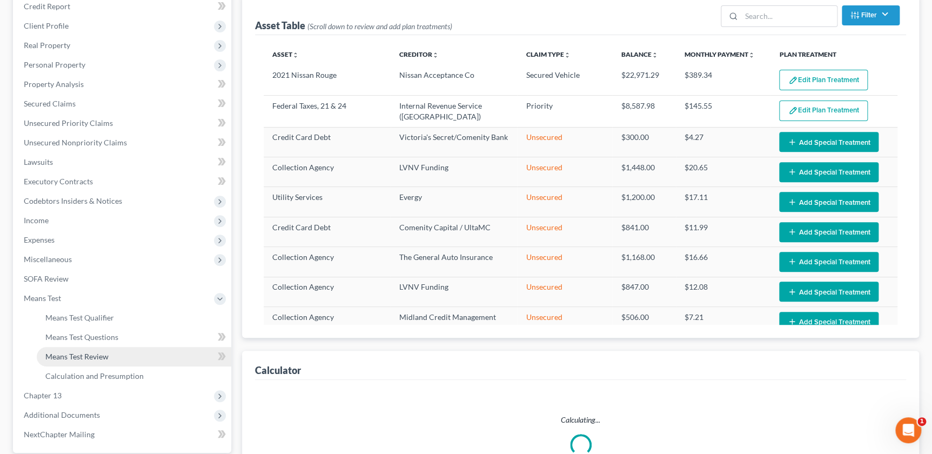
select select "58"
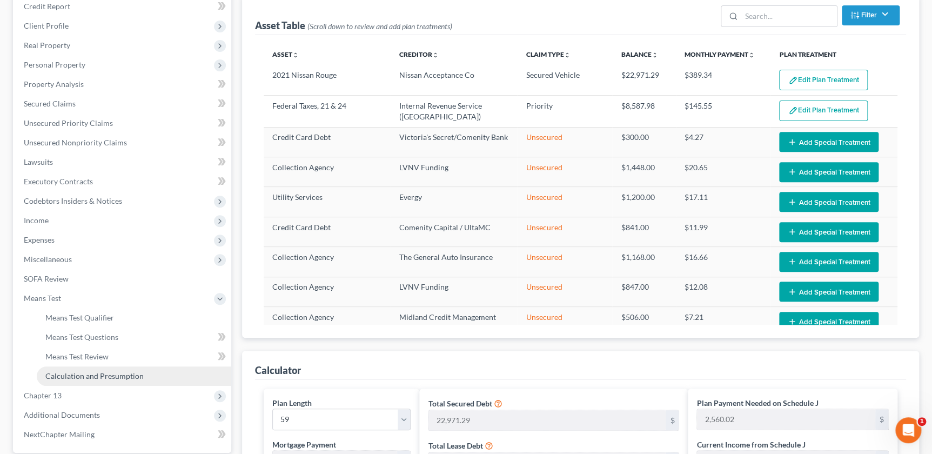
click at [69, 374] on span "Calculation and Presumption" at bounding box center [94, 375] width 98 height 9
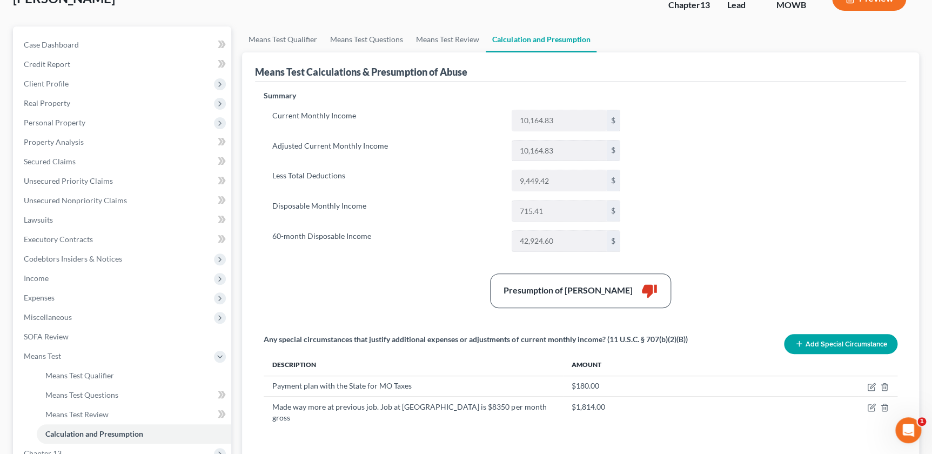
scroll to position [208, 0]
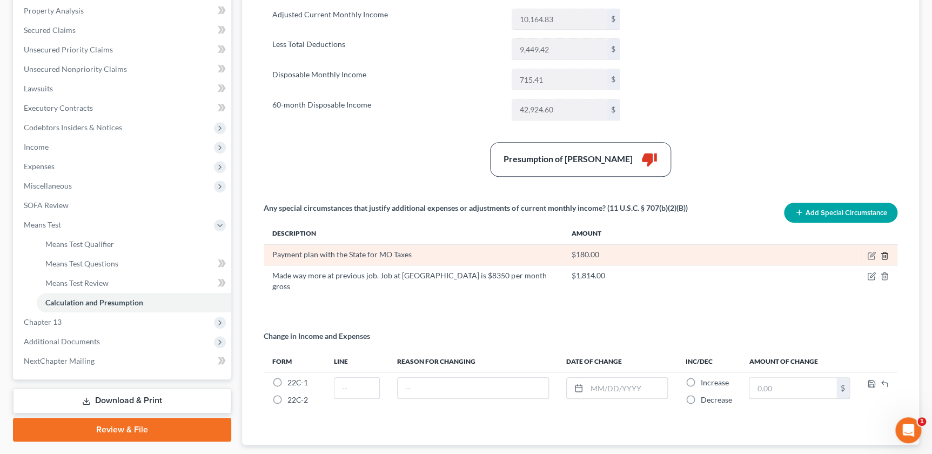
click at [883, 253] on icon "button" at bounding box center [884, 255] width 9 height 9
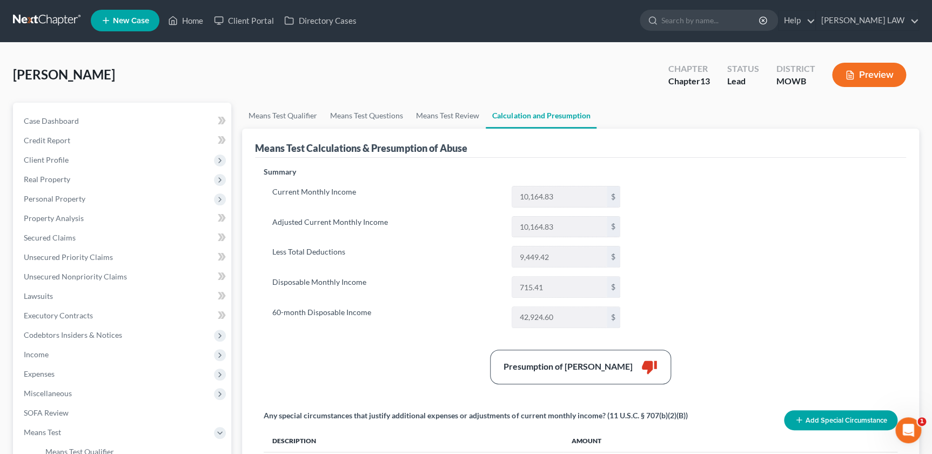
scroll to position [0, 0]
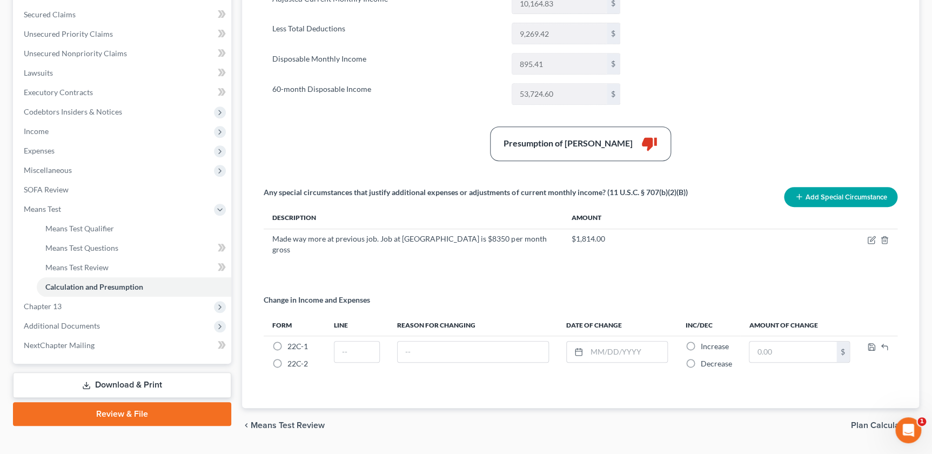
scroll to position [241, 0]
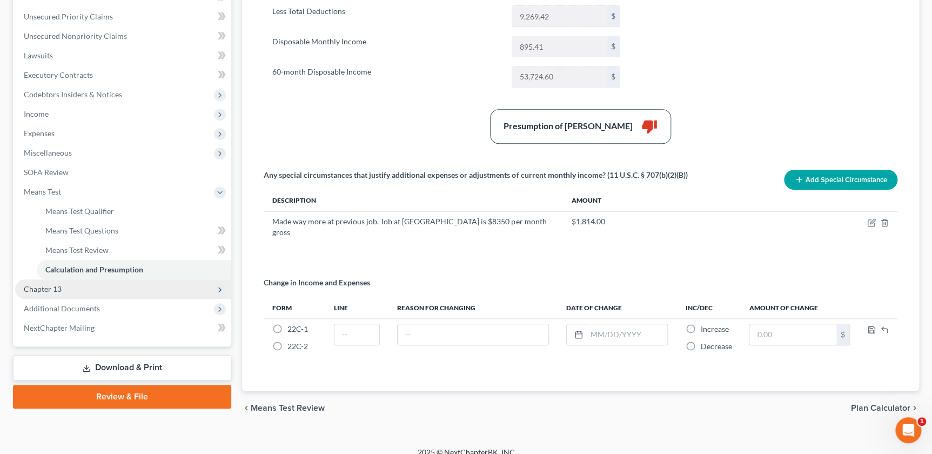
click at [37, 293] on span "Chapter 13" at bounding box center [123, 288] width 216 height 19
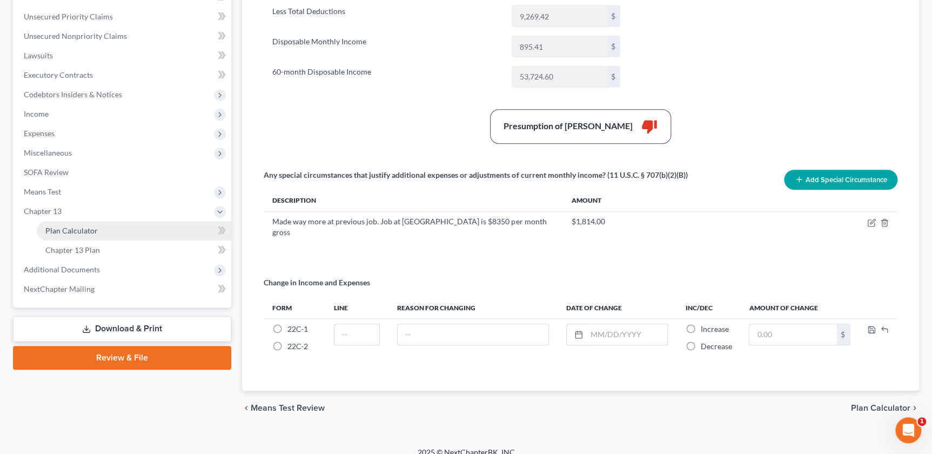
click at [105, 232] on link "Plan Calculator" at bounding box center [134, 230] width 194 height 19
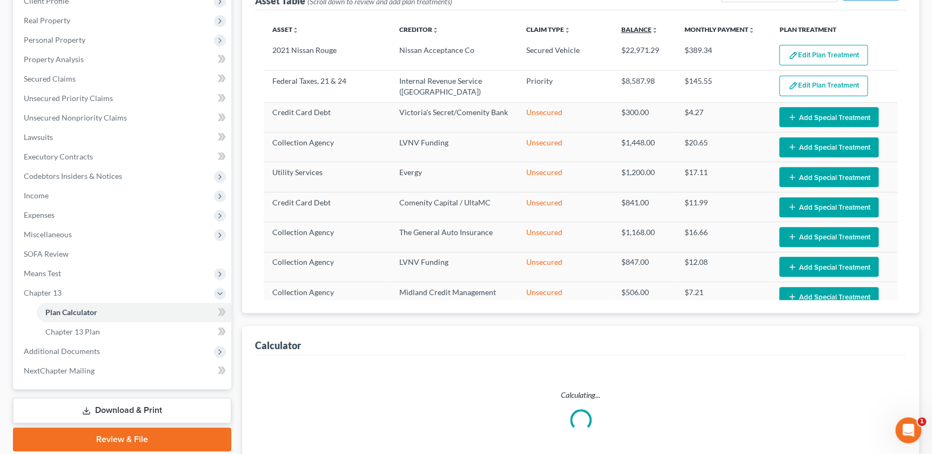
select select "58"
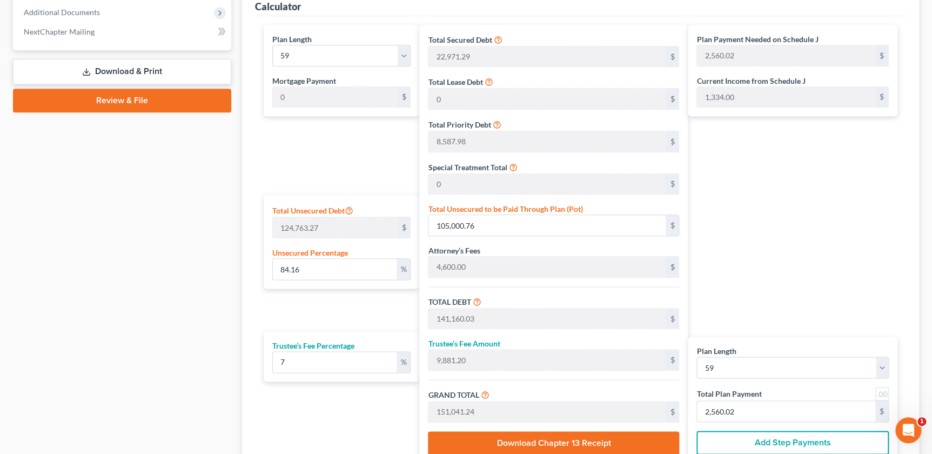
scroll to position [503, 0]
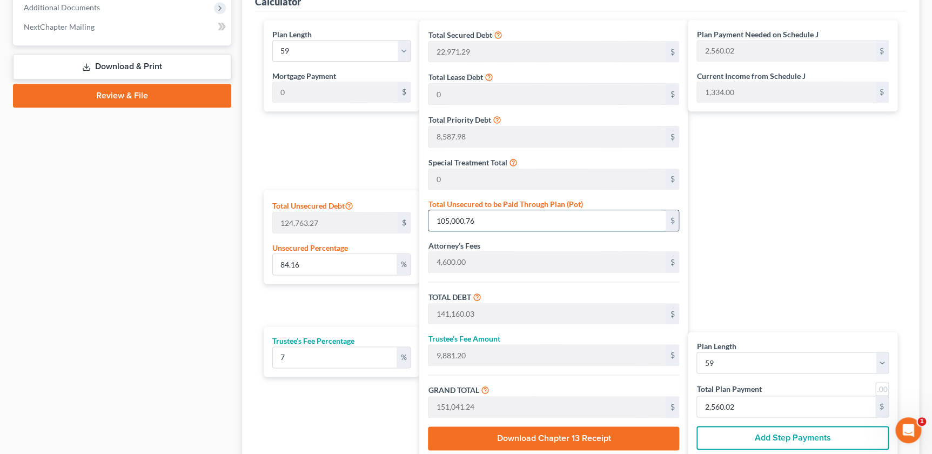
click at [493, 222] on input "105,000.76" at bounding box center [546, 220] width 237 height 21
type input "0.004007589733741349"
type input "5"
type input "36,164.27"
type input "2,531.49"
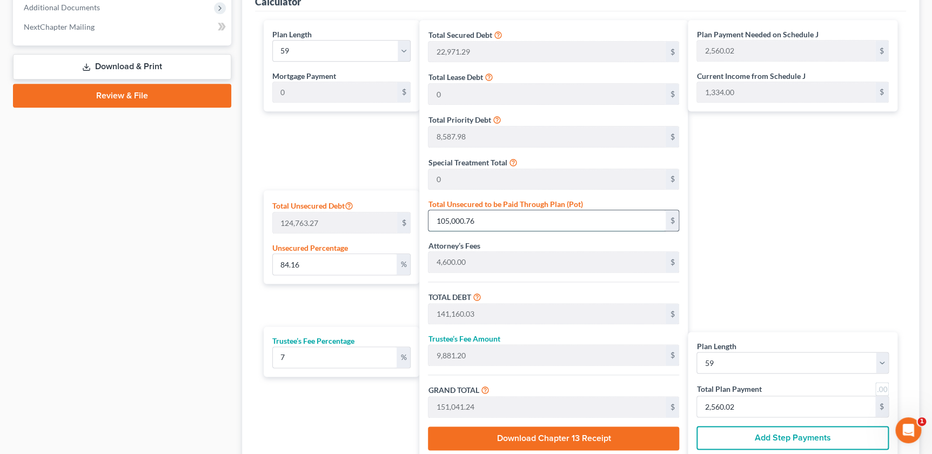
type input "38,695.76"
type input "655.86"
type input "0.043281969124406565"
type input "54"
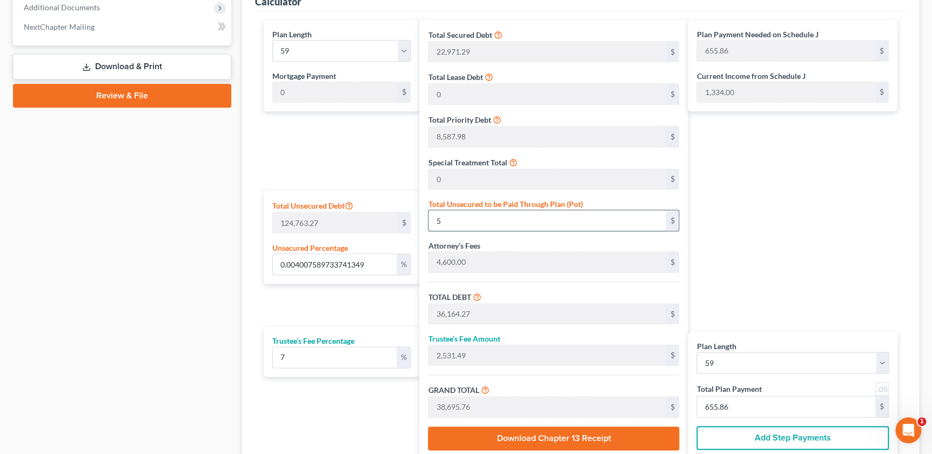
type input "36,213.27"
type input "2,534.92"
type input "38,748.19"
type input "656.74"
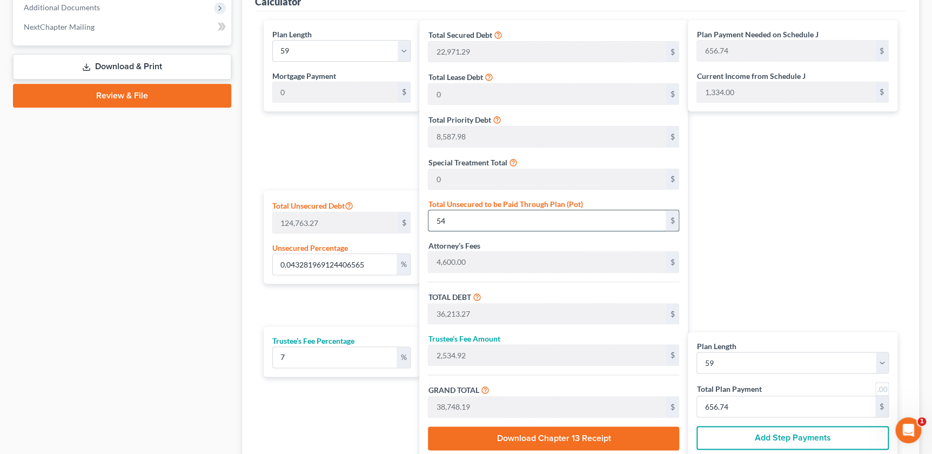
type input "0.4328196912440656"
type input "540"
type input "36,699.27"
type input "2,568.94"
type input "39,268.21"
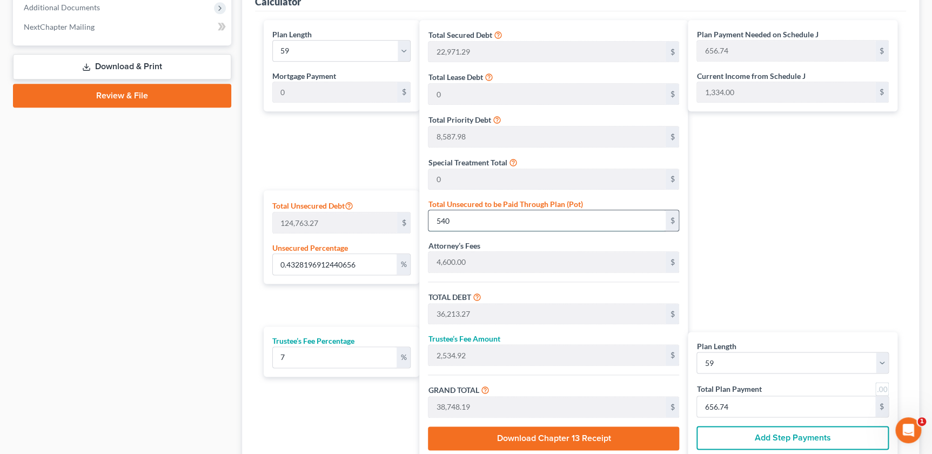
type input "665.56"
type input "4.3281969124406565"
type input "5400"
type input "41,559.27"
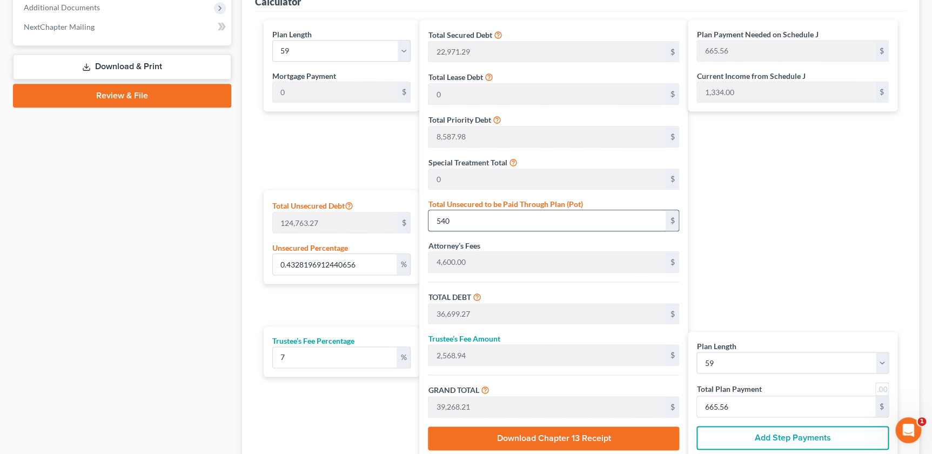
type input "2,909.14"
type input "44,468.41"
type input "753.70"
type input "5,400"
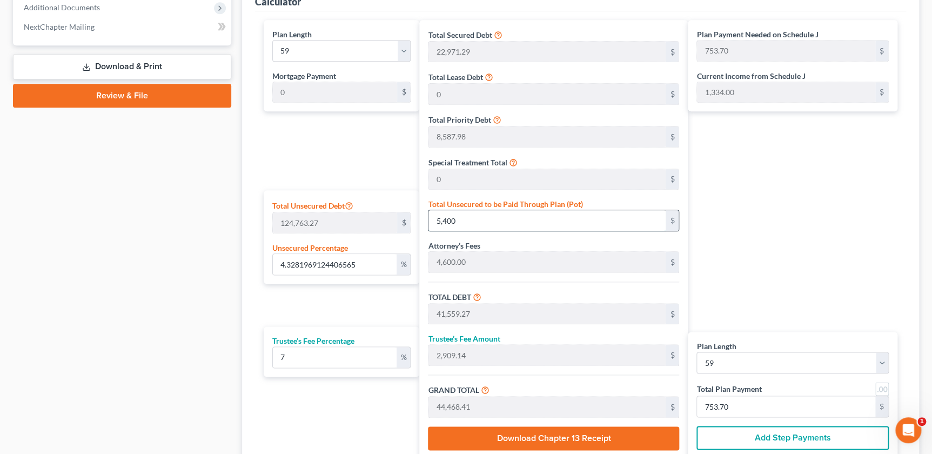
type input "43.281969124406565"
type input "5,4000"
type input "90,159.27"
type input "6,311.14"
type input "96,470.41"
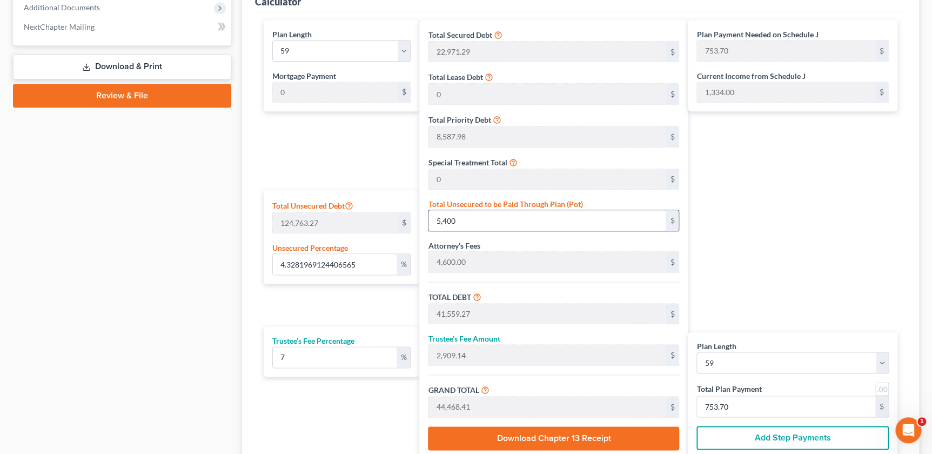
type input "1,635.09"
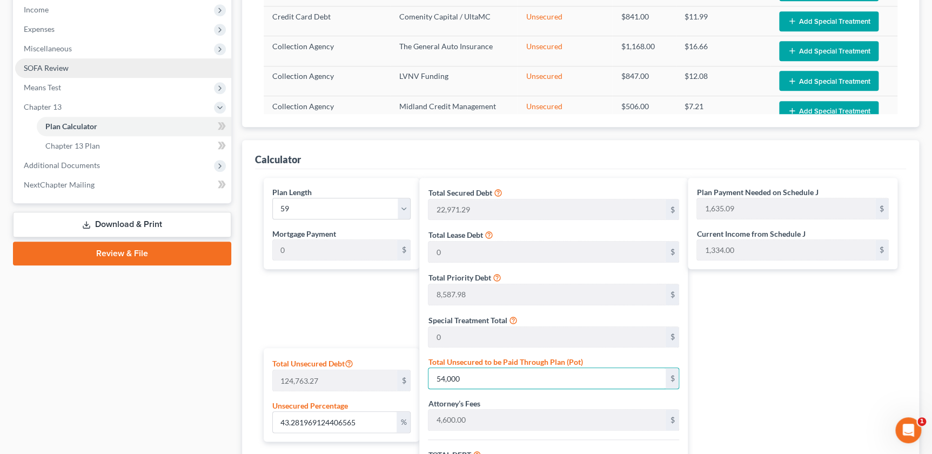
scroll to position [270, 0]
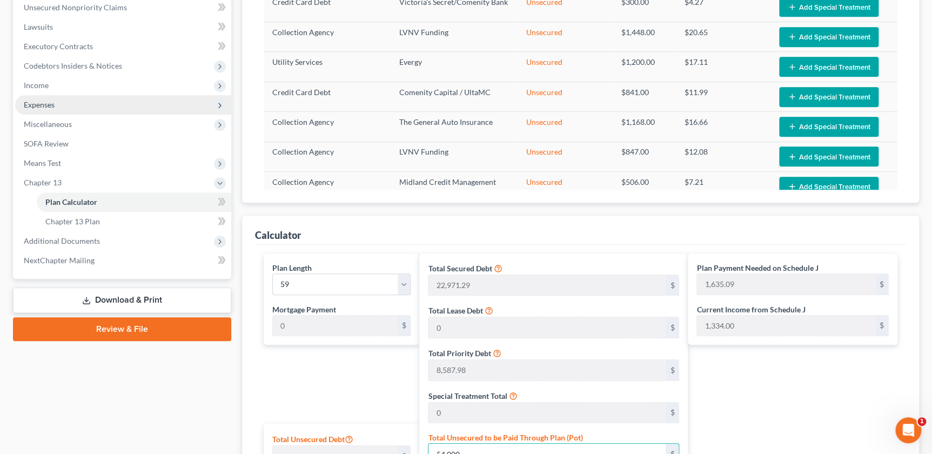
type input "54,000"
click at [32, 96] on span "Expenses" at bounding box center [123, 104] width 216 height 19
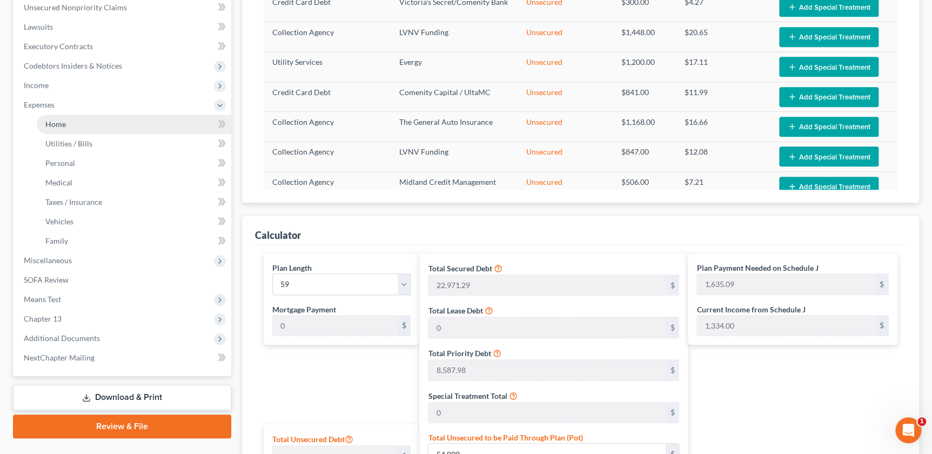
click at [61, 119] on span "Home" at bounding box center [55, 123] width 21 height 9
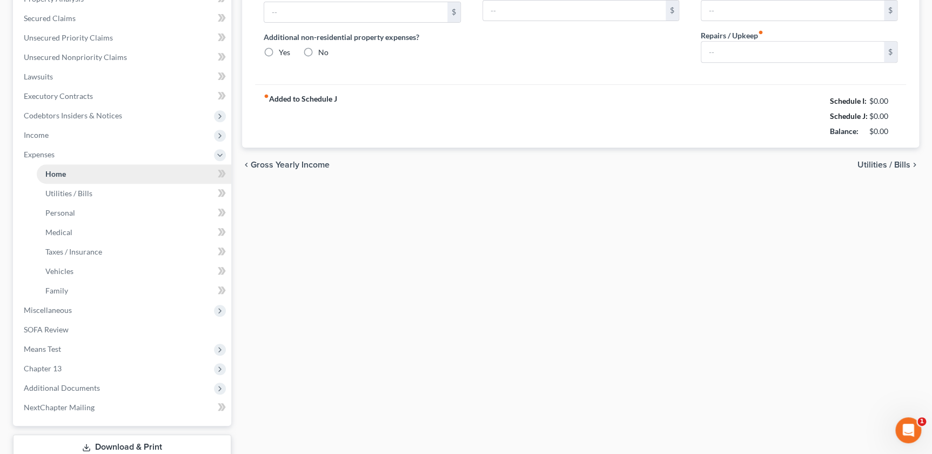
type input "1,000.00"
type input "0.00"
radio input "true"
type input "0.00"
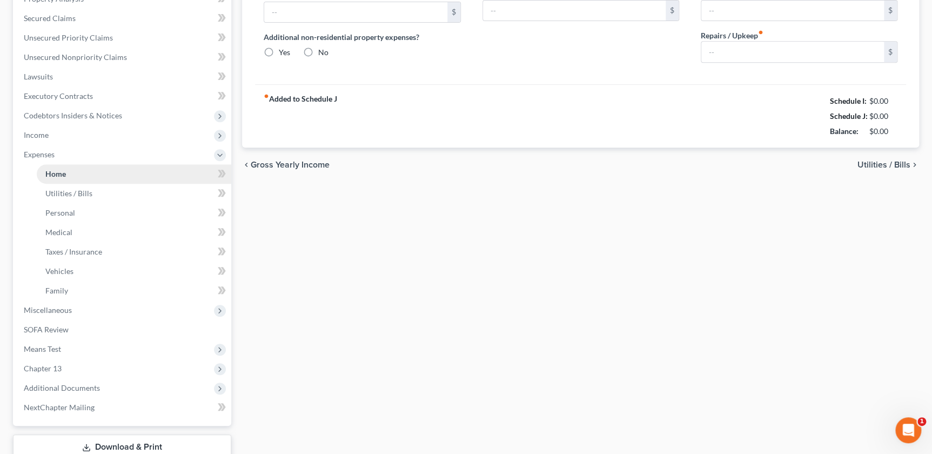
type input "0.00"
type input "150.00"
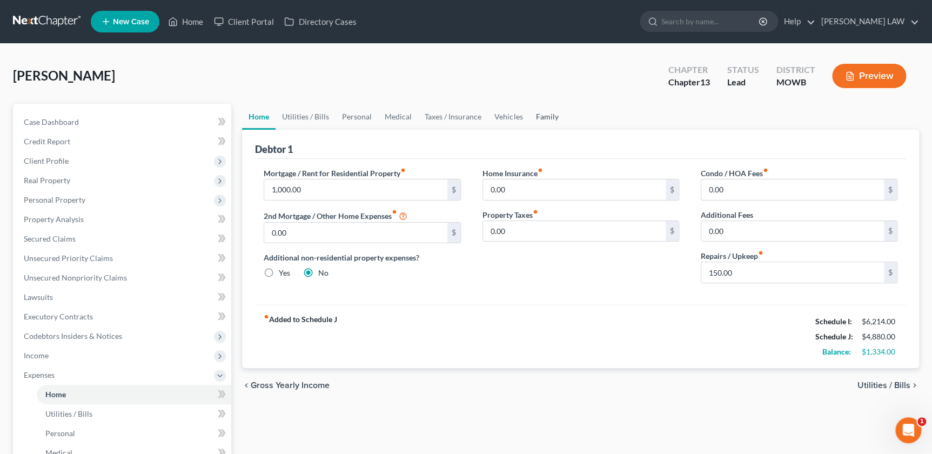
click at [530, 112] on link "Family" at bounding box center [547, 117] width 36 height 26
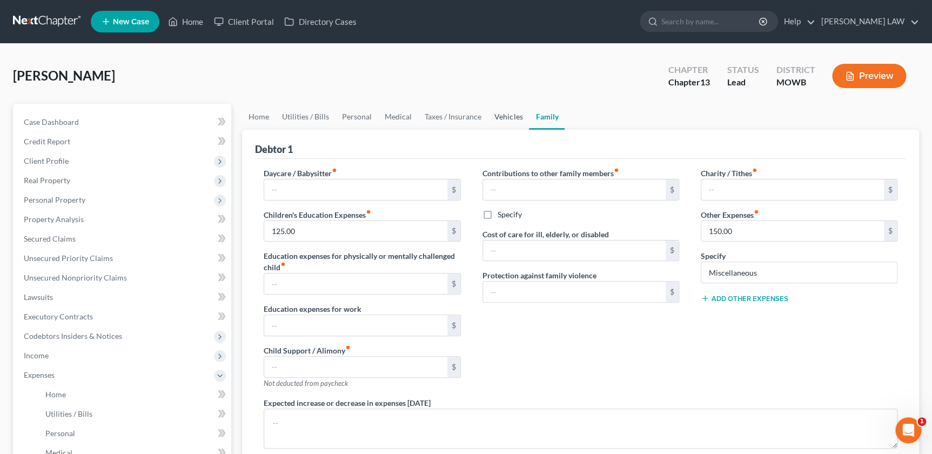
click at [493, 117] on link "Vehicles" at bounding box center [508, 117] width 41 height 26
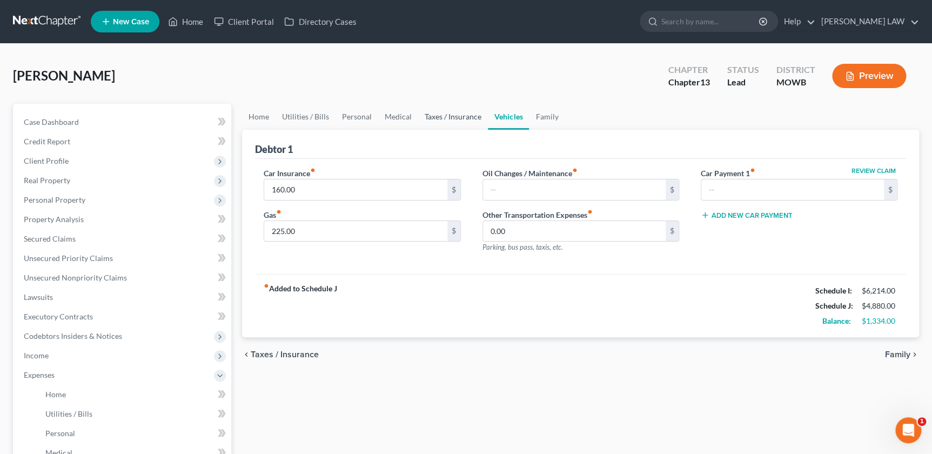
click at [454, 117] on link "Taxes / Insurance" at bounding box center [453, 117] width 70 height 26
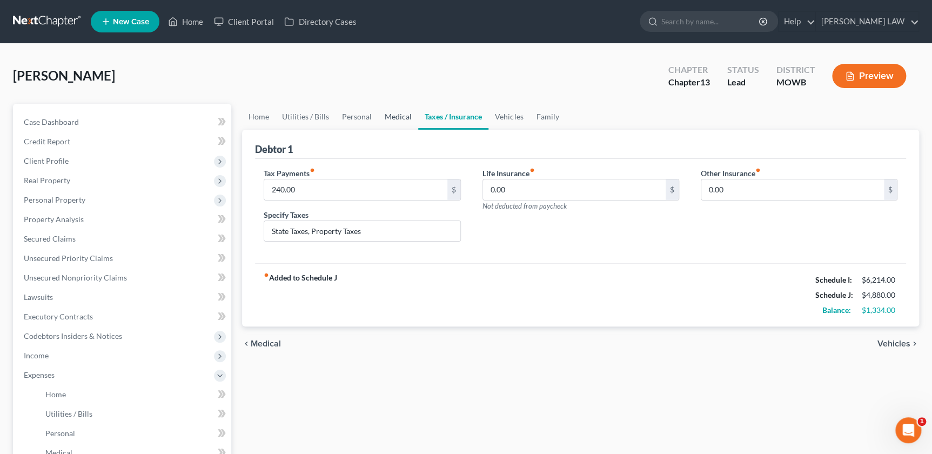
click at [388, 116] on link "Medical" at bounding box center [398, 117] width 40 height 26
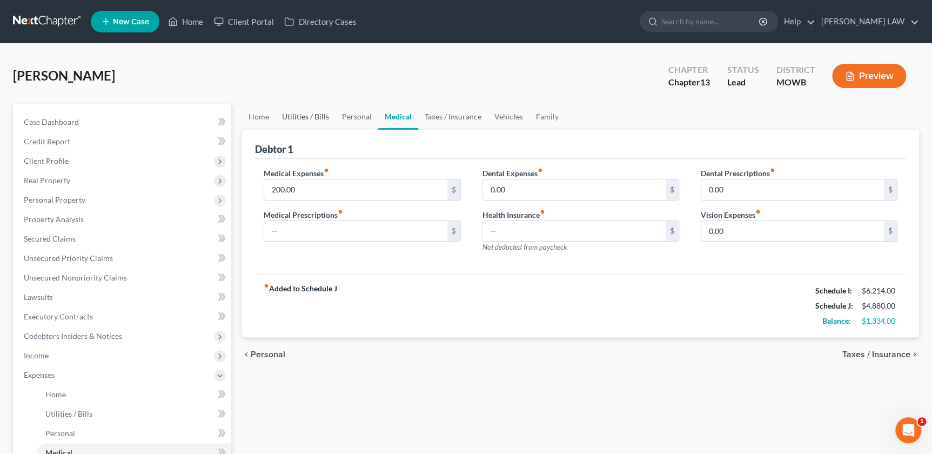
click at [292, 112] on link "Utilities / Bills" at bounding box center [305, 117] width 60 height 26
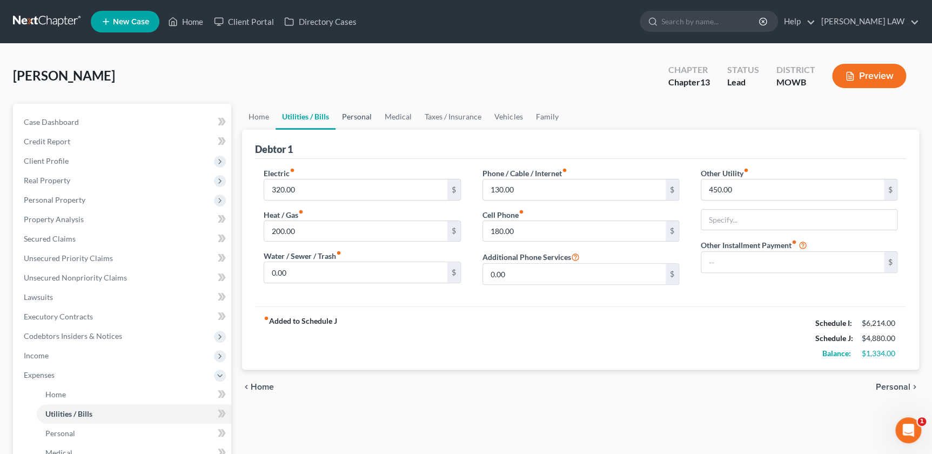
click at [355, 110] on link "Personal" at bounding box center [356, 117] width 43 height 26
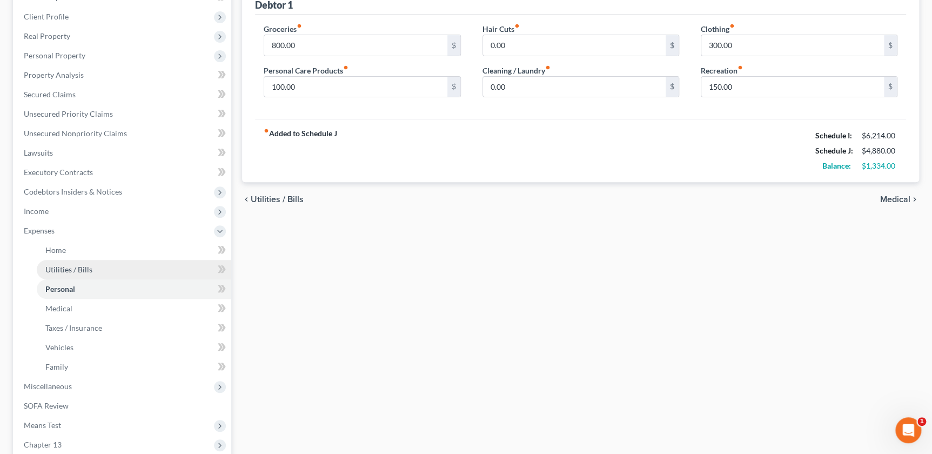
scroll to position [159, 0]
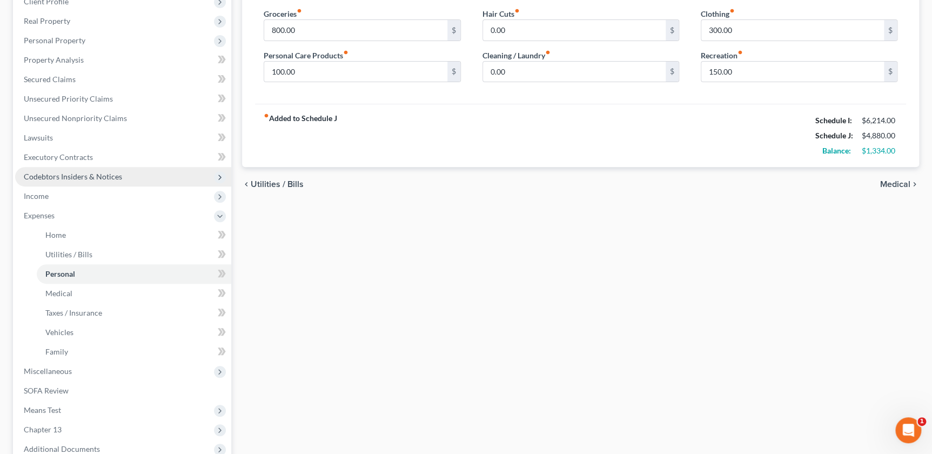
click at [55, 183] on ul "Case Dashboard Payments Invoices Payments Payments Credit Report Client Profile" at bounding box center [123, 215] width 216 height 525
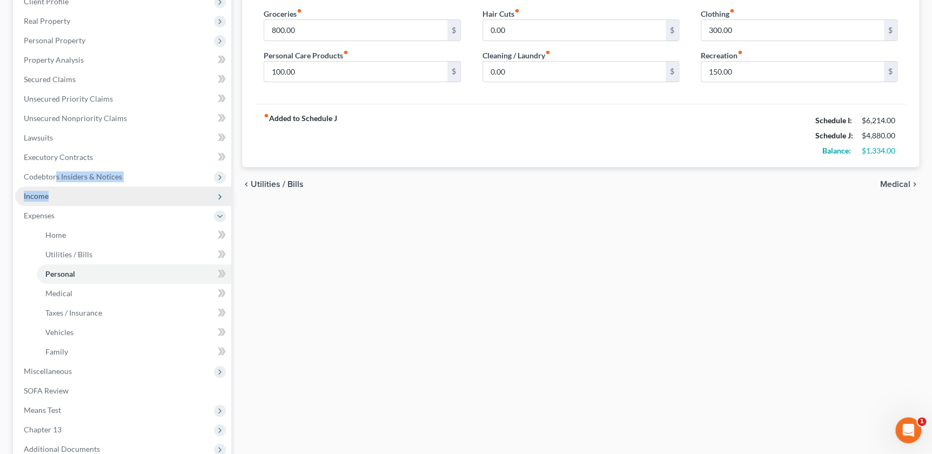
click at [32, 191] on span "Income" at bounding box center [36, 195] width 25 height 9
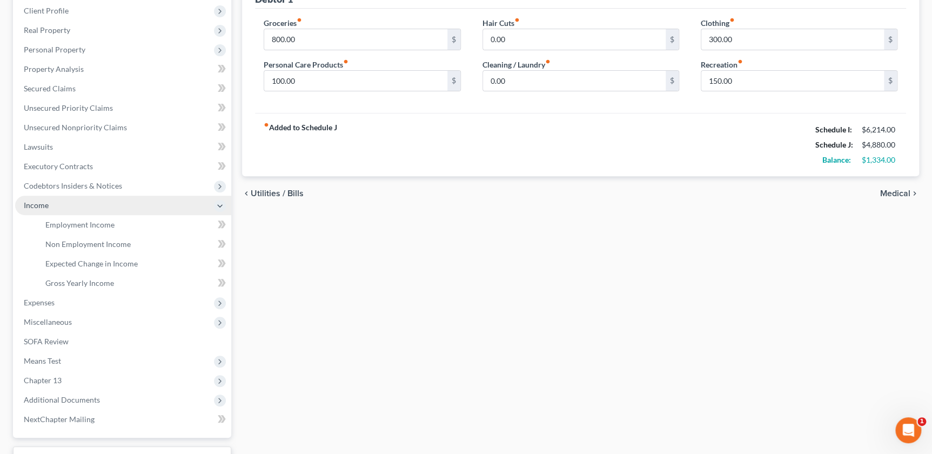
scroll to position [147, 0]
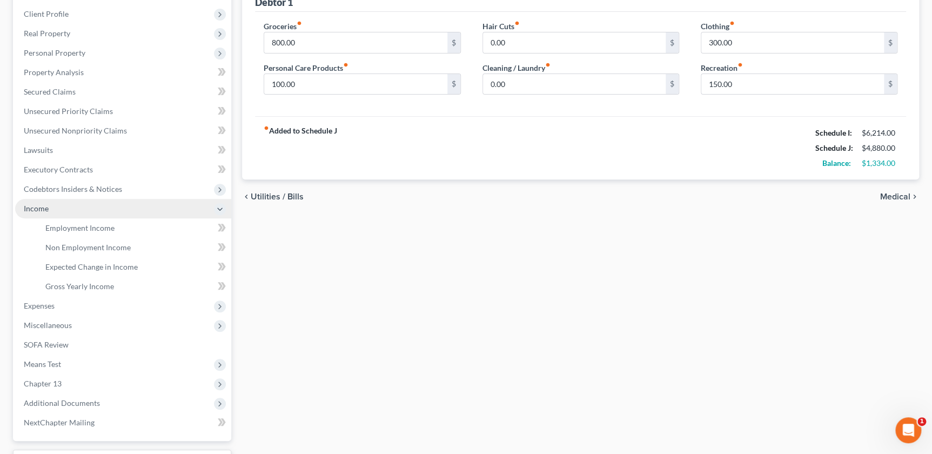
click at [71, 216] on span "Income" at bounding box center [123, 208] width 216 height 19
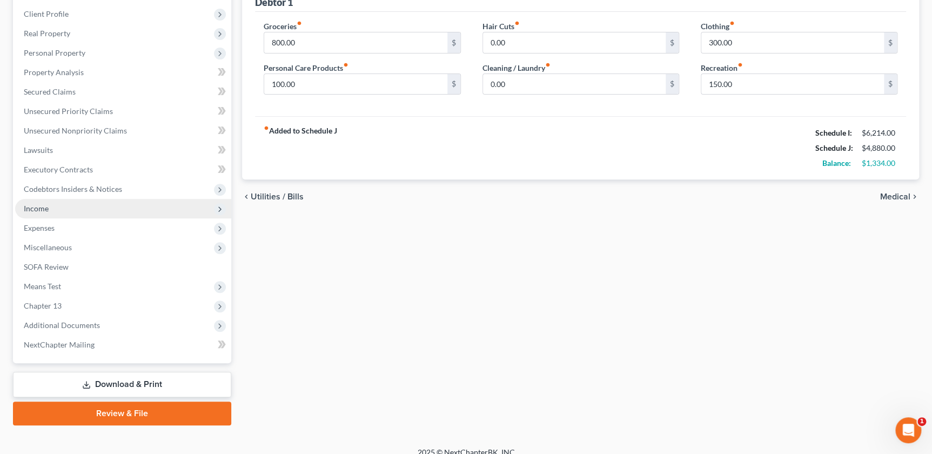
click at [32, 201] on span "Income" at bounding box center [123, 208] width 216 height 19
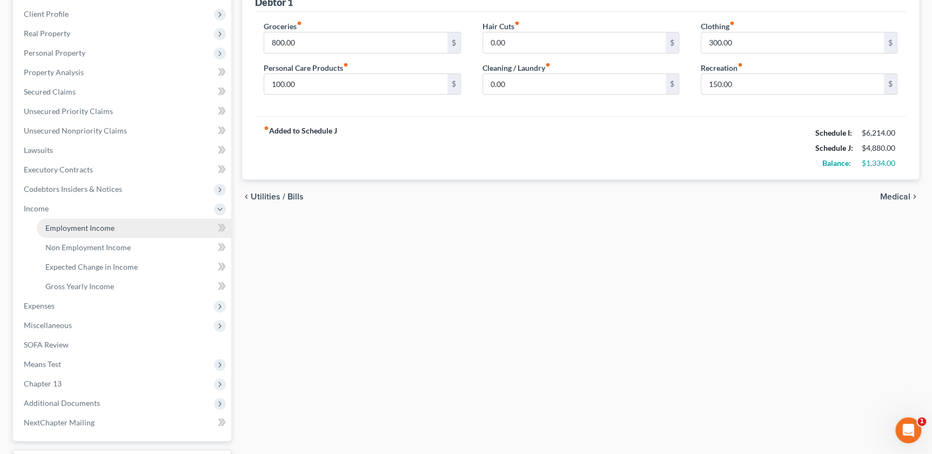
click at [70, 229] on span "Employment Income" at bounding box center [79, 227] width 69 height 9
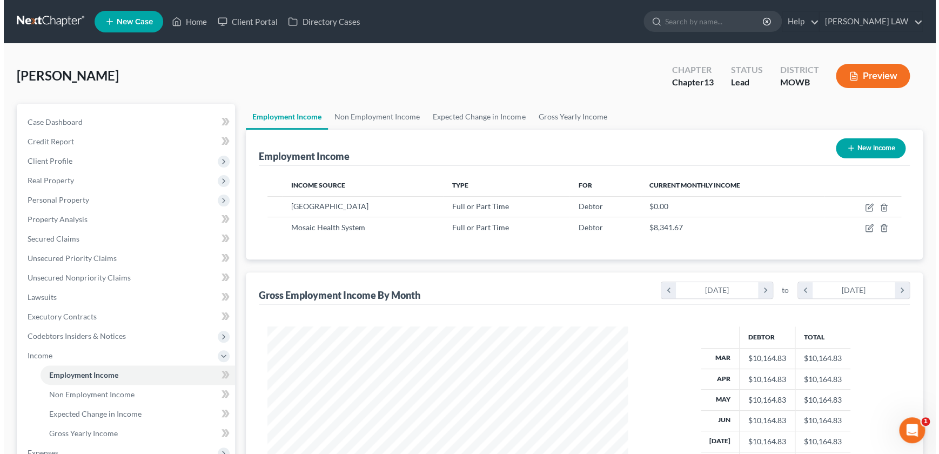
scroll to position [193, 382]
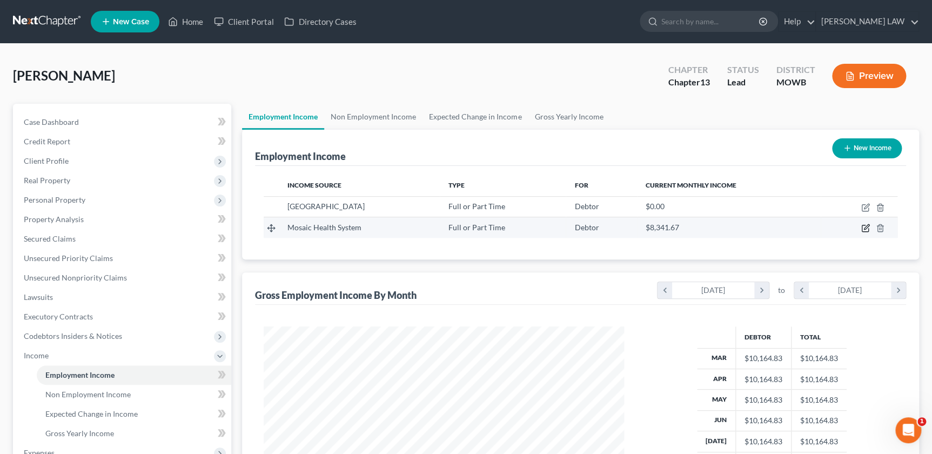
click at [861, 227] on icon "button" at bounding box center [864, 228] width 6 height 6
select select "0"
select select "26"
select select "2"
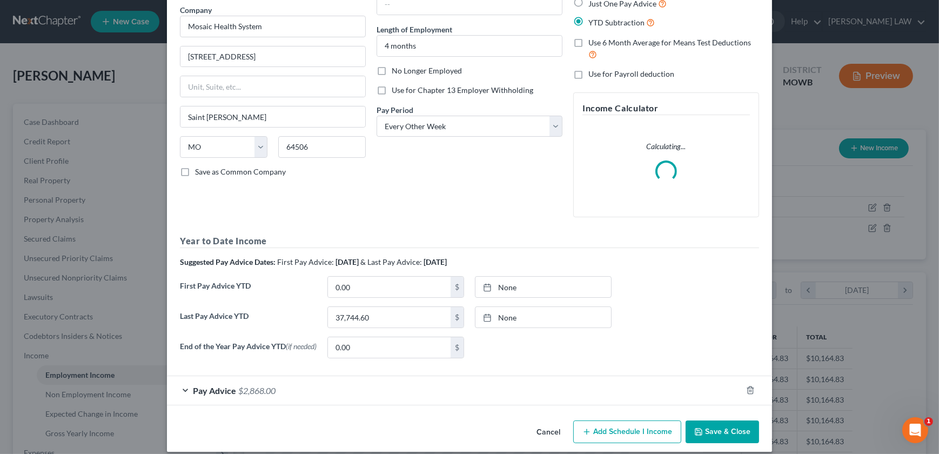
scroll to position [86, 0]
click at [279, 367] on label "End of the Year Pay Advice YTD (if needed)" at bounding box center [247, 352] width 147 height 30
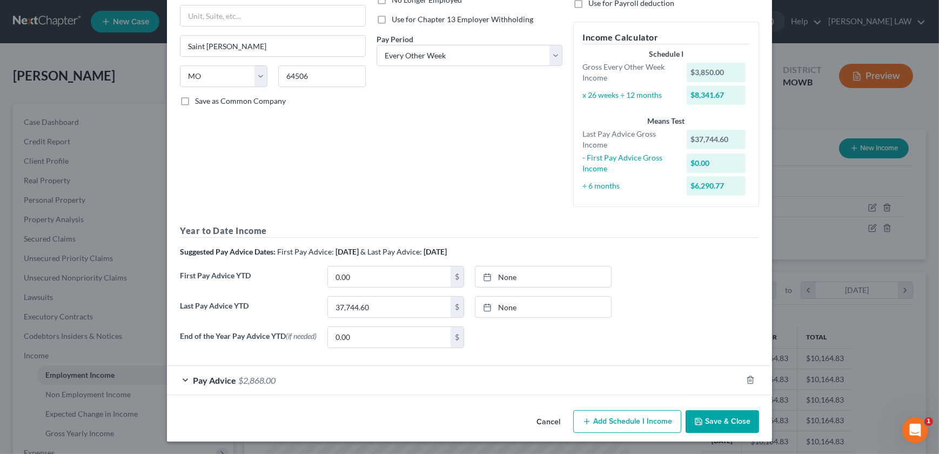
scroll to position [159, 0]
click at [287, 378] on div "Pay Advice $2,868.00" at bounding box center [454, 379] width 575 height 29
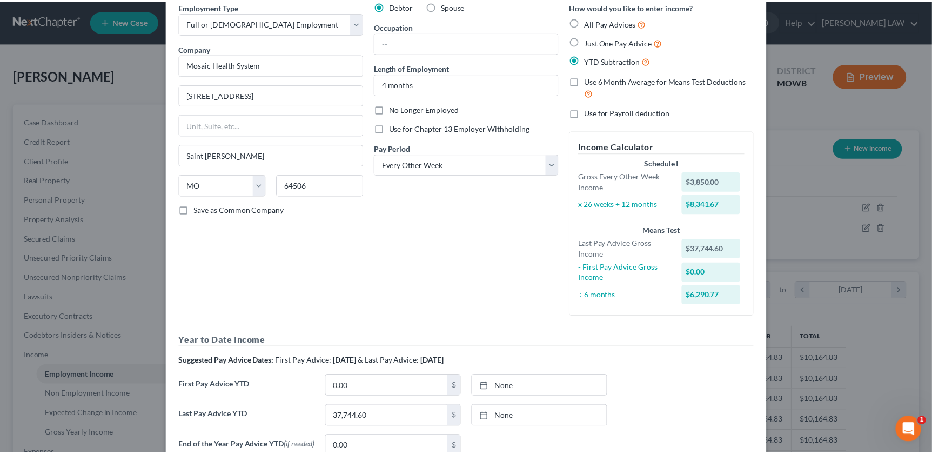
scroll to position [0, 0]
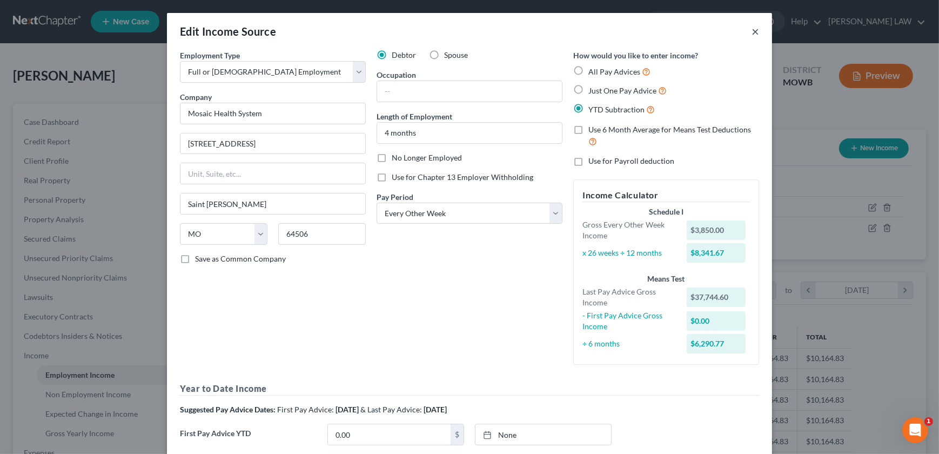
click at [751, 26] on button "×" at bounding box center [755, 31] width 8 height 13
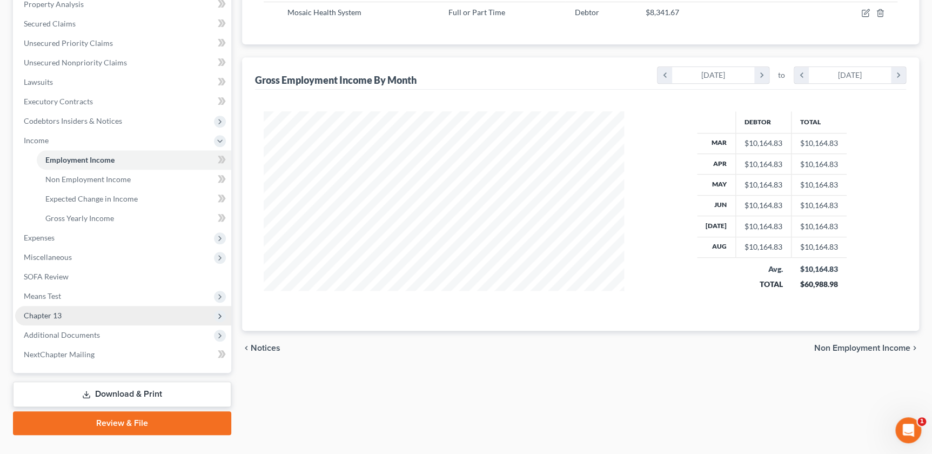
scroll to position [235, 0]
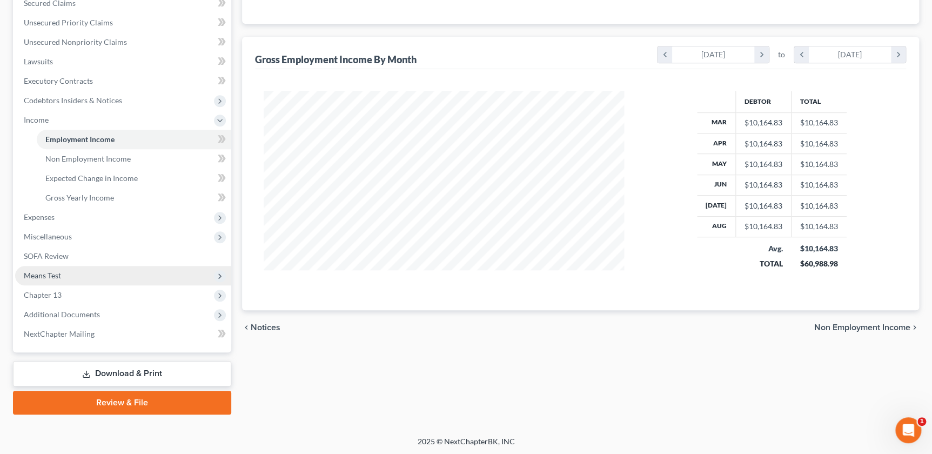
click at [77, 272] on span "Means Test" at bounding box center [123, 275] width 216 height 19
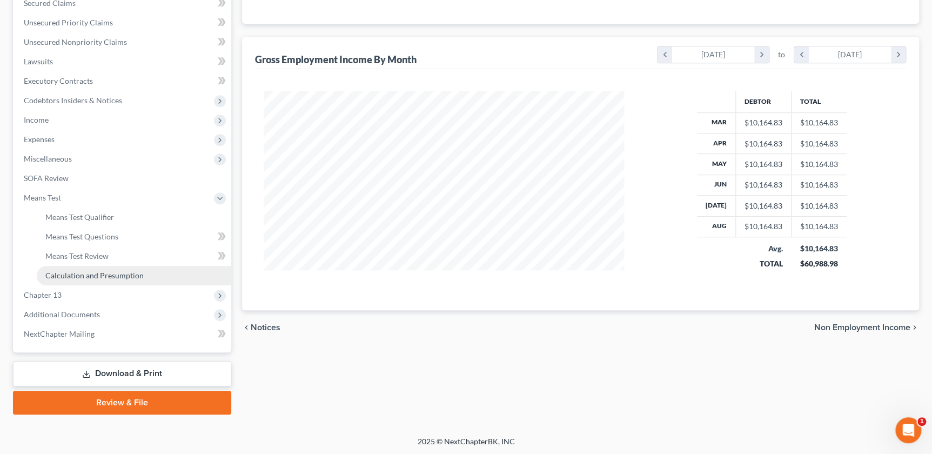
click at [103, 273] on span "Calculation and Presumption" at bounding box center [94, 275] width 98 height 9
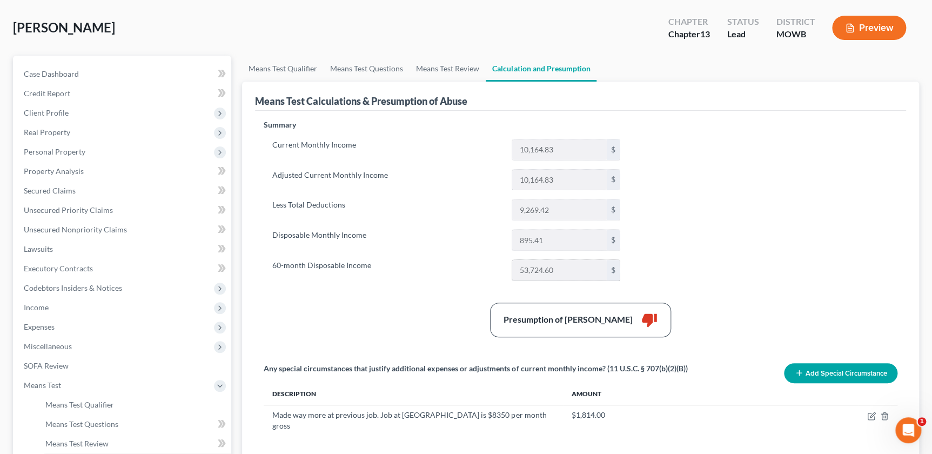
scroll to position [49, 0]
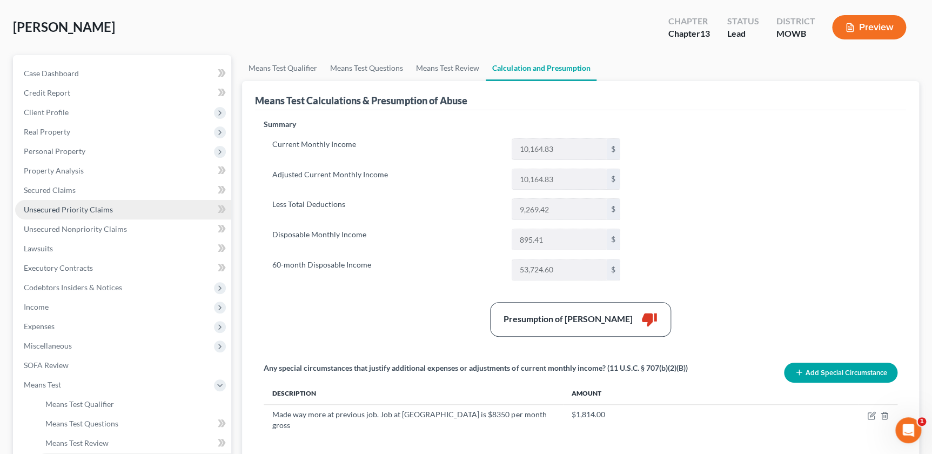
click at [76, 213] on link "Unsecured Priority Claims" at bounding box center [123, 209] width 216 height 19
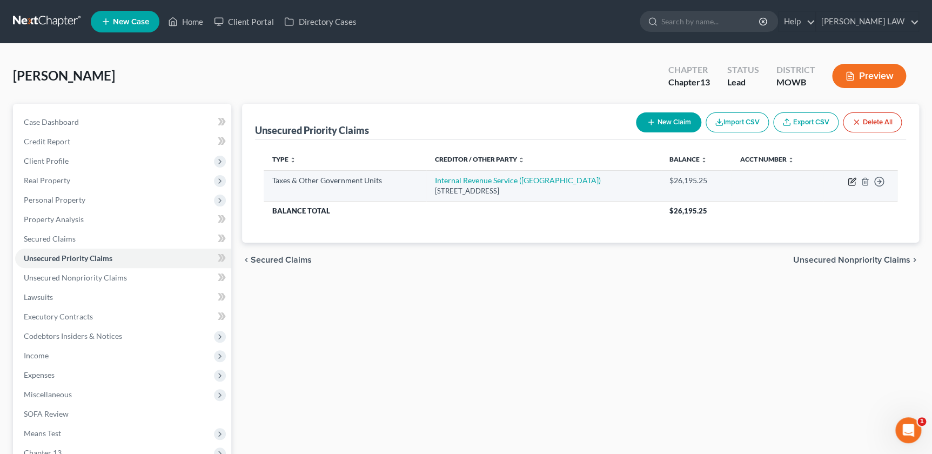
click at [853, 180] on icon "button" at bounding box center [852, 180] width 5 height 5
select select "0"
select select "39"
select select "0"
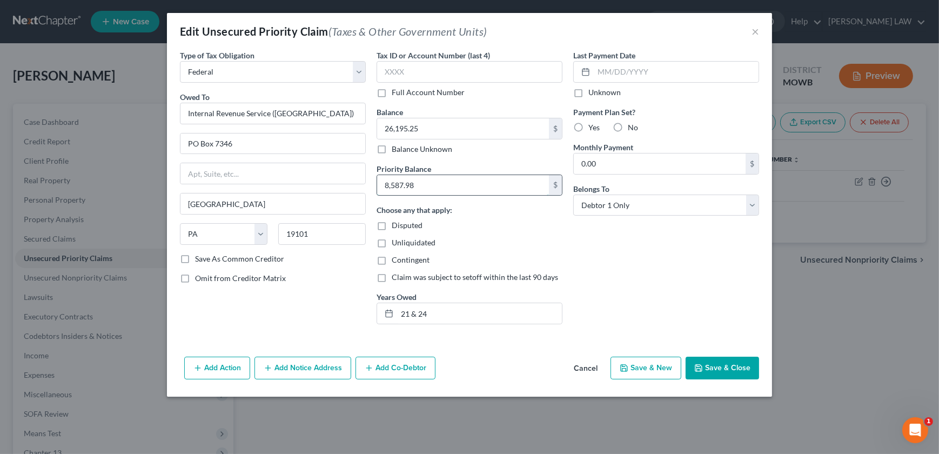
click at [386, 189] on input "8,587.98" at bounding box center [463, 185] width 172 height 21
click at [386, 187] on input "8,587.98" at bounding box center [463, 185] width 172 height 21
type input "17,587.98"
click at [440, 316] on input "21 & 24" at bounding box center [479, 313] width 165 height 21
type input "21, 24 & 25"
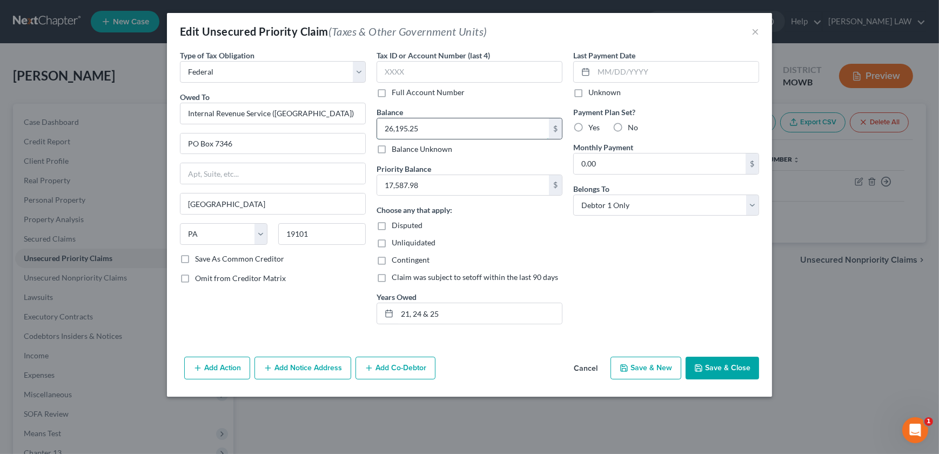
click at [426, 127] on input "26,195.25" at bounding box center [463, 128] width 172 height 21
type input "37,000"
click at [670, 307] on div "Last Payment Date Unknown Payment Plan Set? Yes No Monthly Payment 0.00 $ Belon…" at bounding box center [666, 191] width 197 height 283
click at [723, 364] on button "Save & Close" at bounding box center [721, 367] width 73 height 23
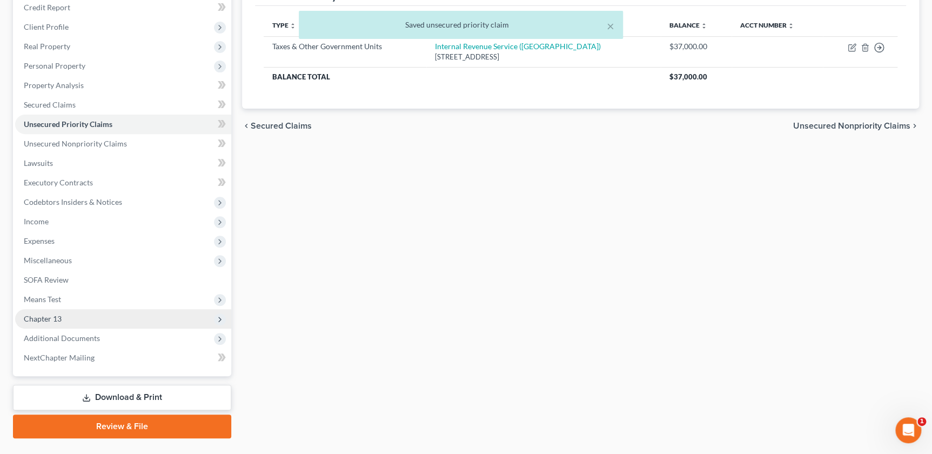
scroll to position [135, 0]
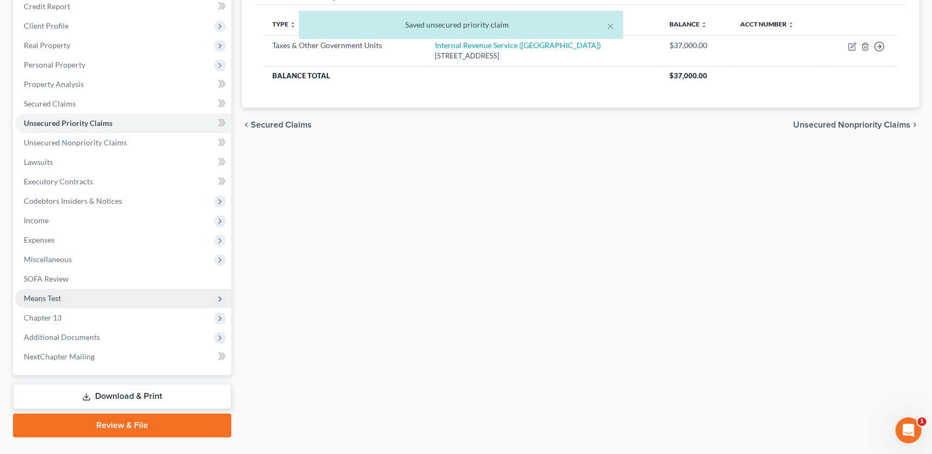
click at [49, 296] on span "Means Test" at bounding box center [42, 297] width 37 height 9
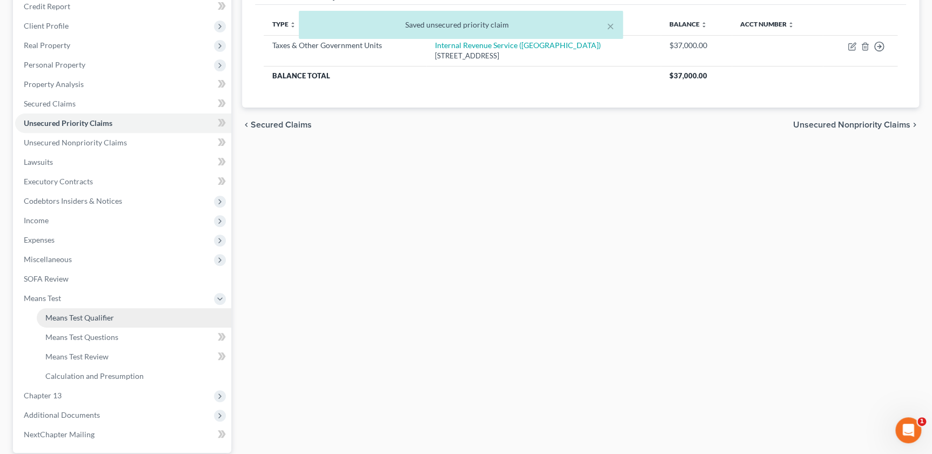
click at [74, 315] on span "Means Test Qualifier" at bounding box center [79, 317] width 69 height 9
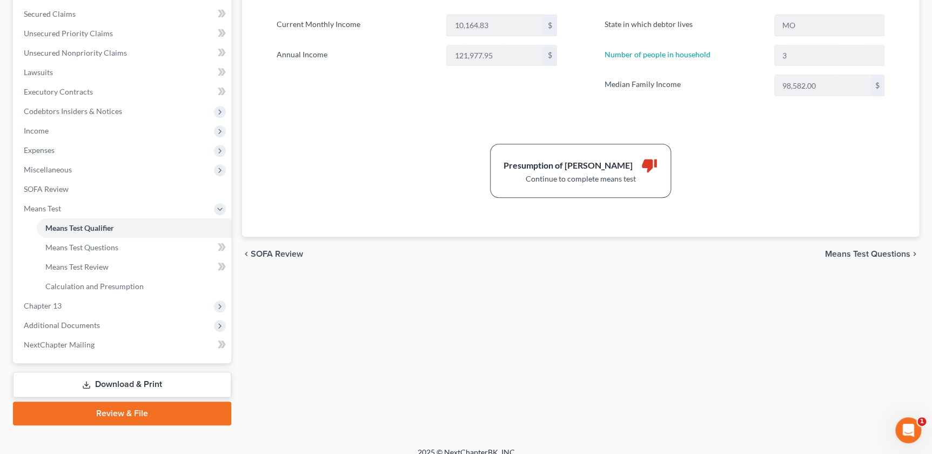
scroll to position [235, 0]
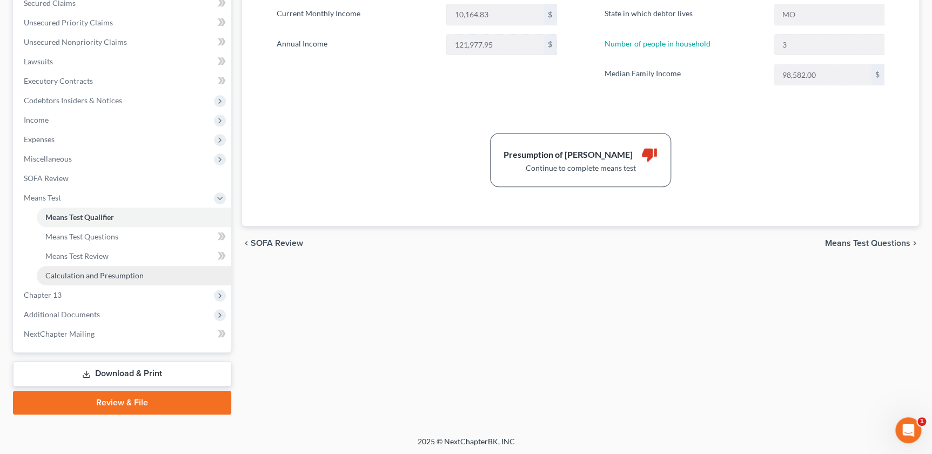
click at [83, 276] on span "Calculation and Presumption" at bounding box center [94, 275] width 98 height 9
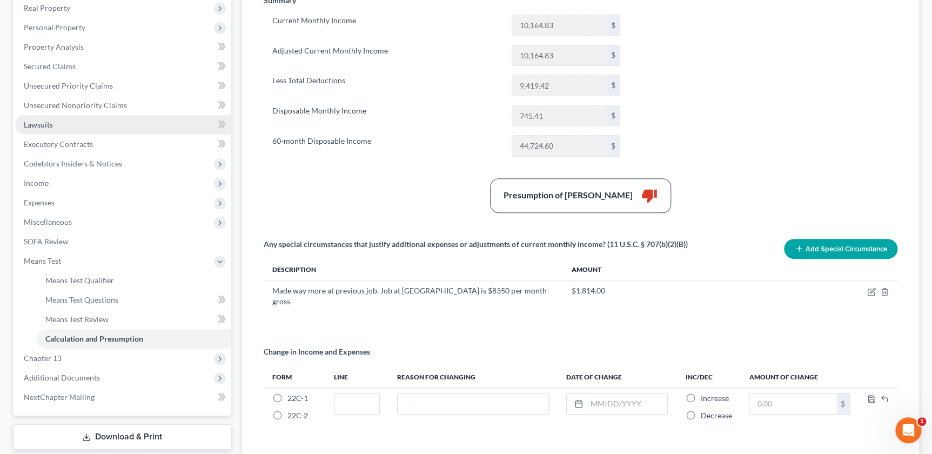
scroll to position [241, 0]
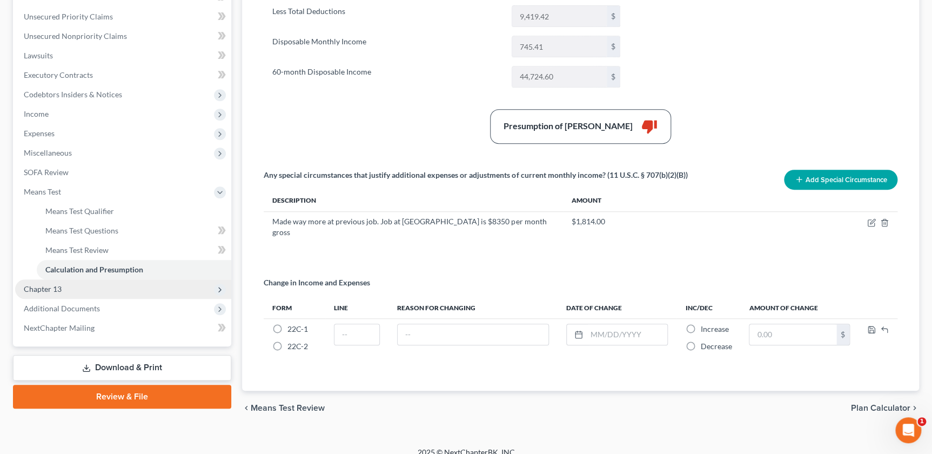
click at [51, 284] on span "Chapter 13" at bounding box center [43, 288] width 38 height 9
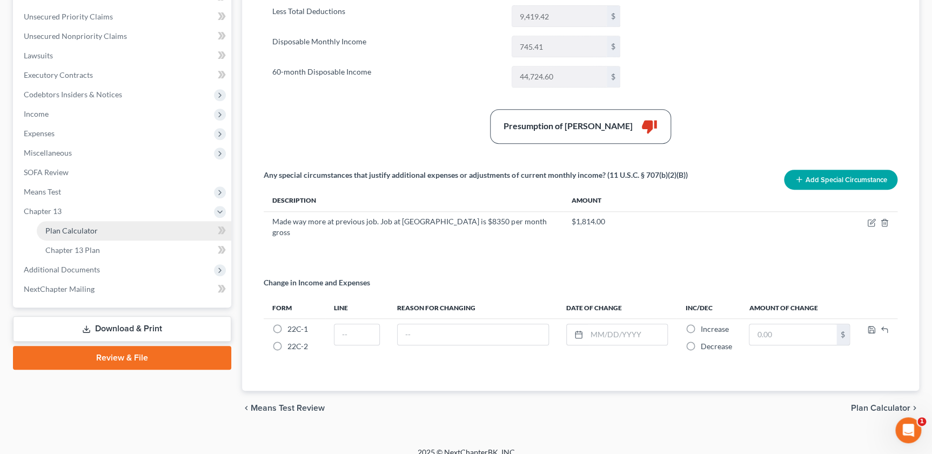
click at [81, 232] on span "Plan Calculator" at bounding box center [71, 230] width 52 height 9
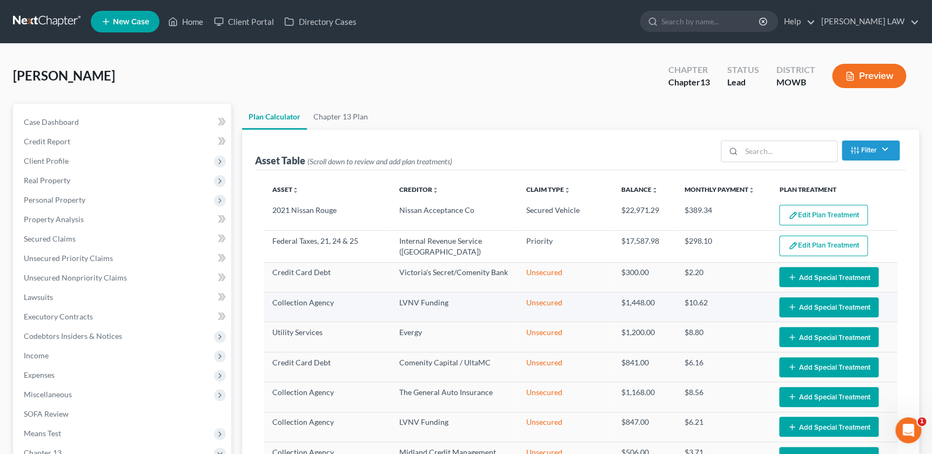
select select "58"
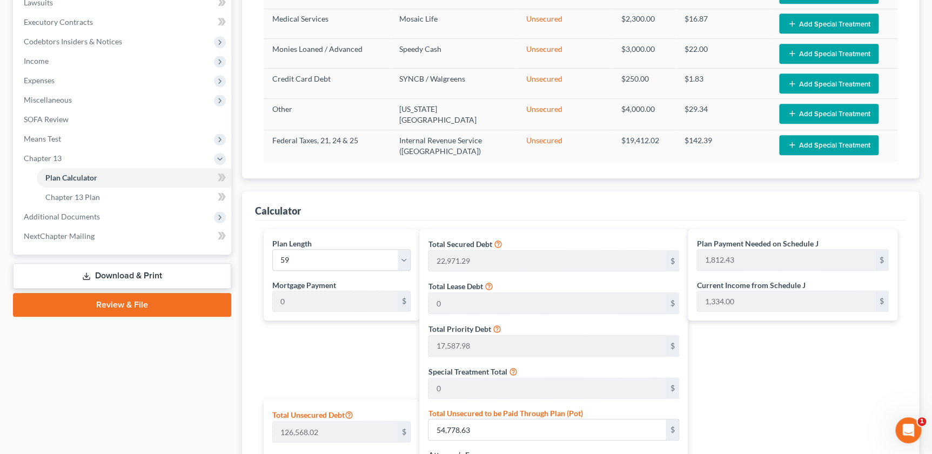
scroll to position [552, 0]
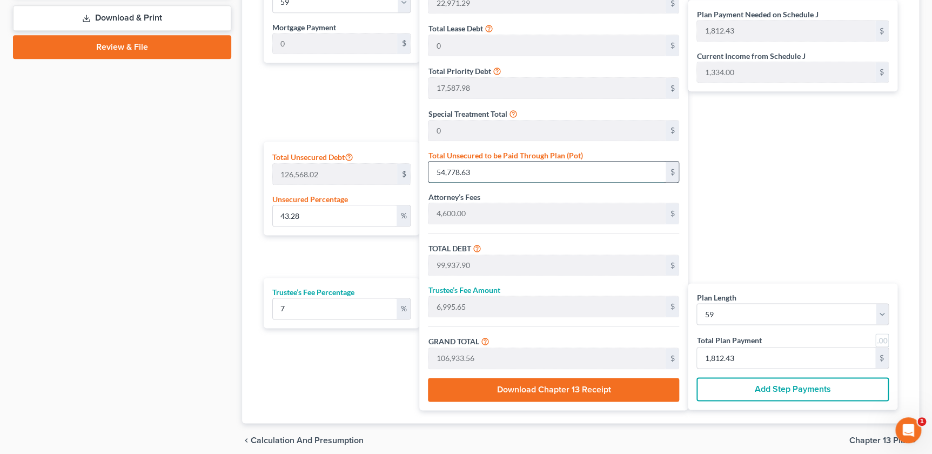
type input "0.0031603559888192926"
type input "4"
type input "45,163.27"
type input "3,161.42"
type input "48,324.69"
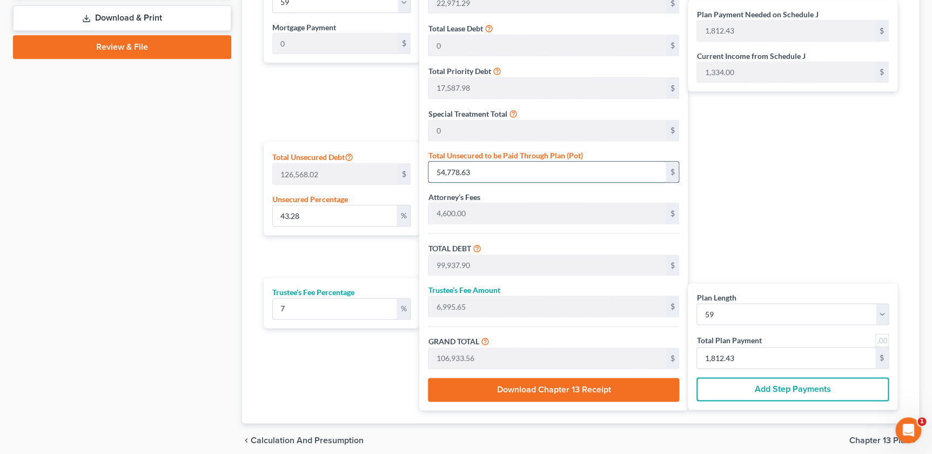
type input "819.06"
type input "0.03476391587701222"
type input "44"
type input "45,203.27"
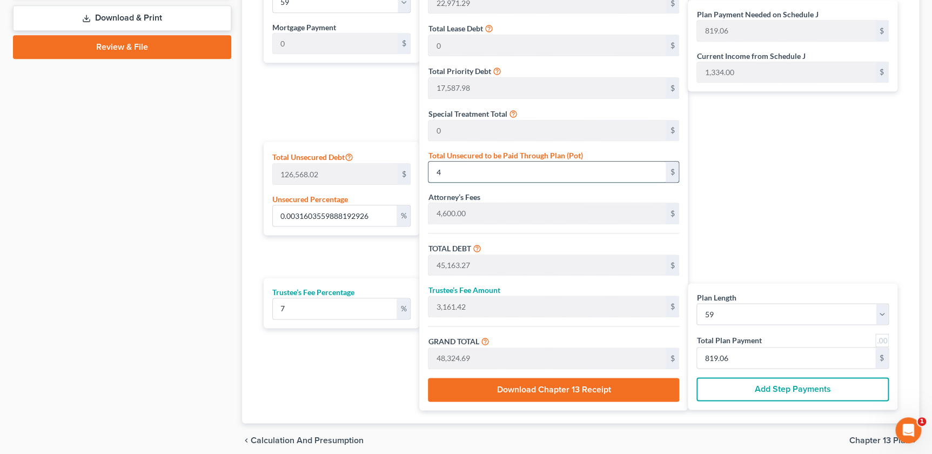
type input "3,164.22"
type input "48,367.49"
type input "819.78"
type input "0.3531697817505559"
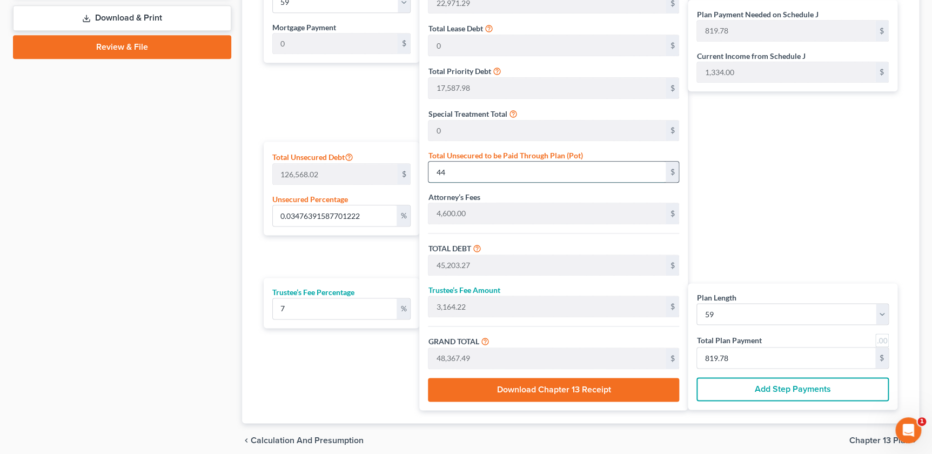
type input "447"
type input "45,606.27"
type input "3,192.43"
type input "48,798.70"
type input "827.09"
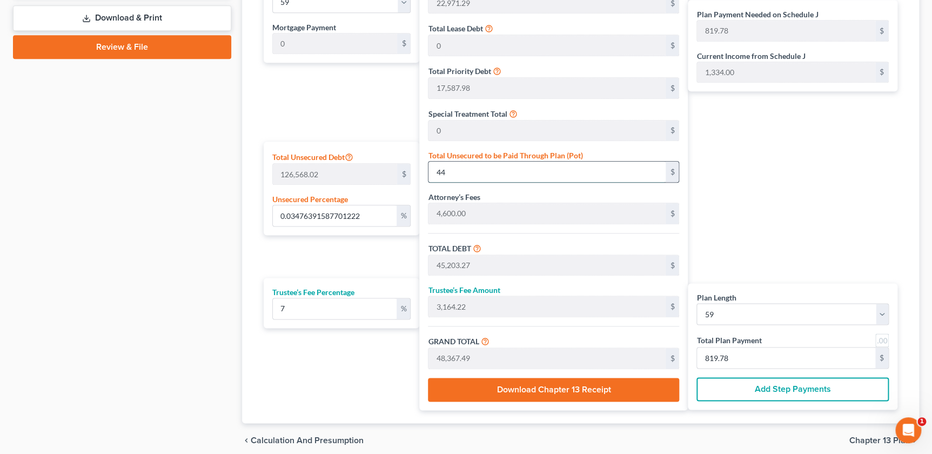
type input "827.09"
type input "3.5316978175055596"
type input "4470"
type input "49,629.27"
type input "3,474.04"
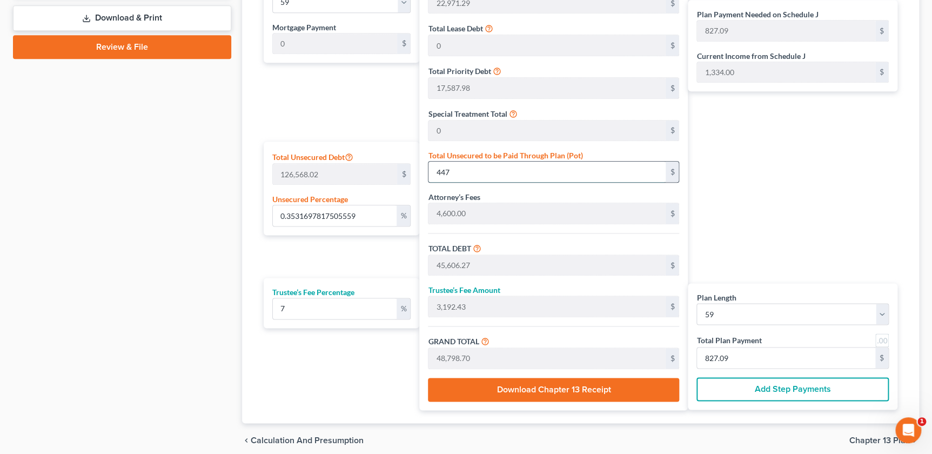
type input "53,103.31"
type input "900.05"
type input "4,470"
type input "35.31697817505559"
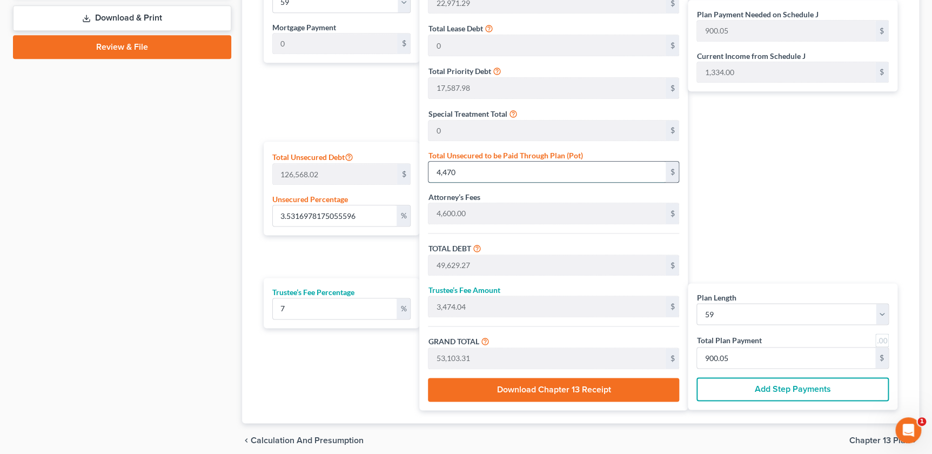
type input "4,4700"
type input "89,859.27"
type input "6,290.14"
type input "96,149.41"
type input "1,629.65"
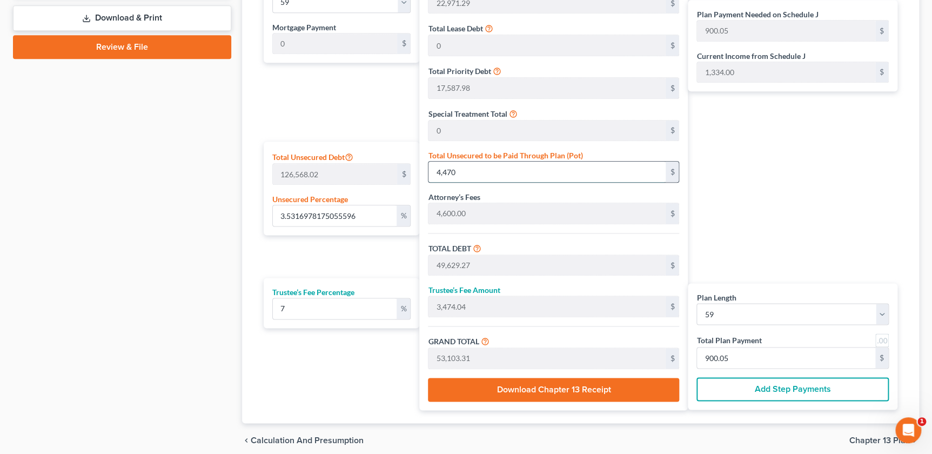
type input "1,629.65"
type input "44,700"
type input "353.16978175055596"
type input "44,7000"
type input "492,159.27"
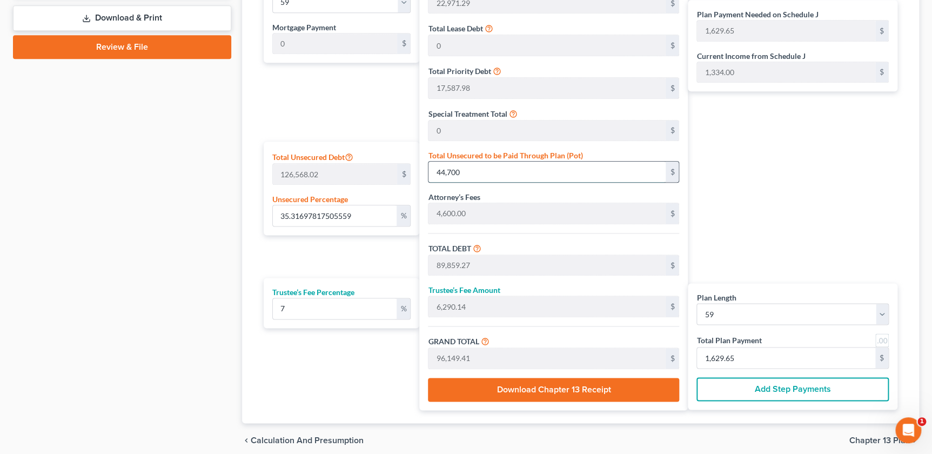
type input "34,451.14"
type input "526,610.41"
type input "8,925.60"
type input "447,000"
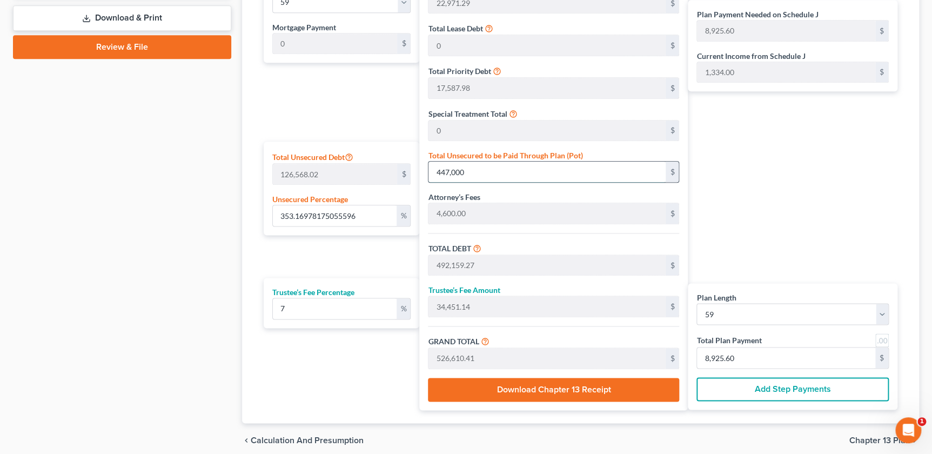
type input "35.31697817505559"
type input "447,00"
type input "89,859.27"
type input "6,290.14"
type input "96,149.41"
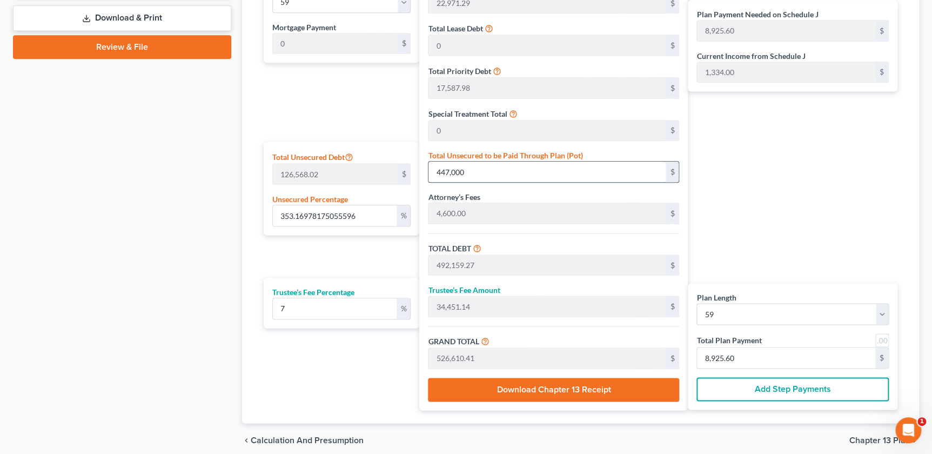
type input "1,629.65"
type input "44,700"
click at [763, 155] on div "Plan Payment Needed on Schedule J 1,629.65 $ Current Income from Schedule J 1,3…" at bounding box center [795, 190] width 215 height 439
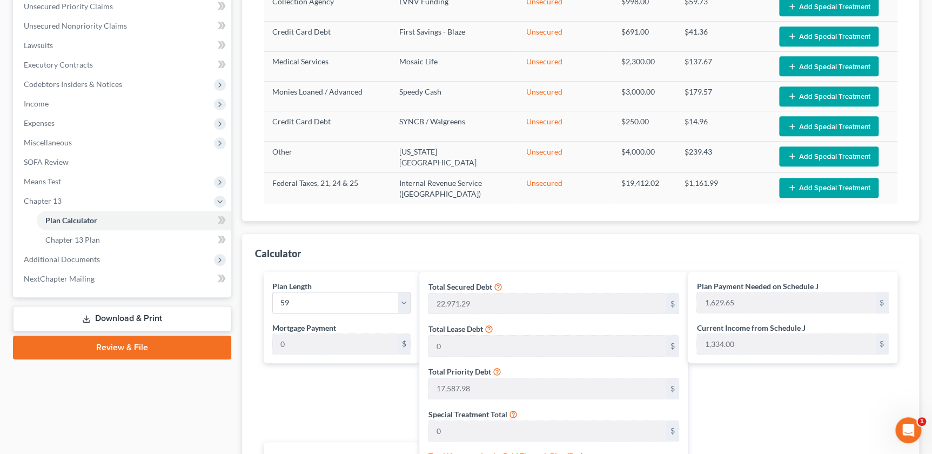
scroll to position [201, 0]
